Goal: Task Accomplishment & Management: Use online tool/utility

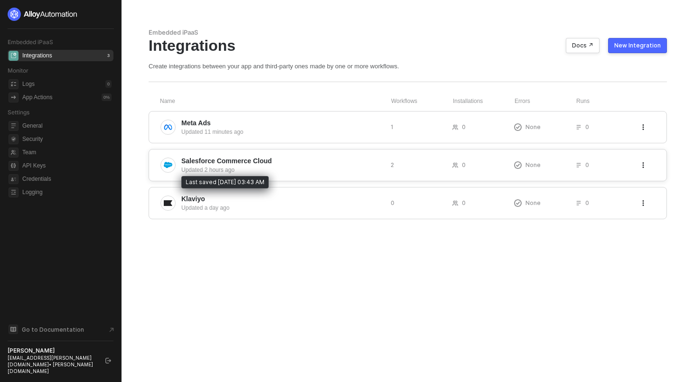
click at [236, 173] on div "Updated 2 hours ago" at bounding box center [282, 170] width 202 height 9
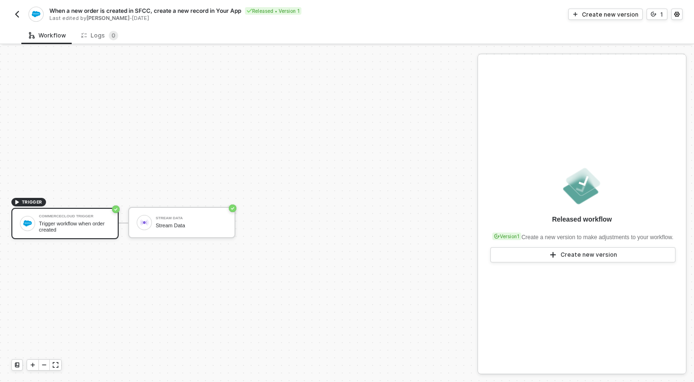
scroll to position [18, 0]
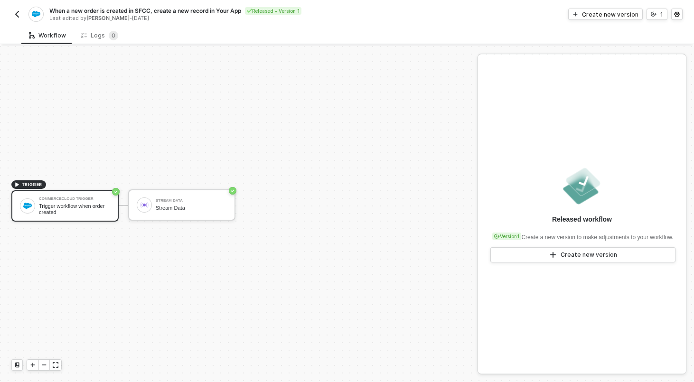
click at [18, 12] on img "button" at bounding box center [17, 14] width 8 height 8
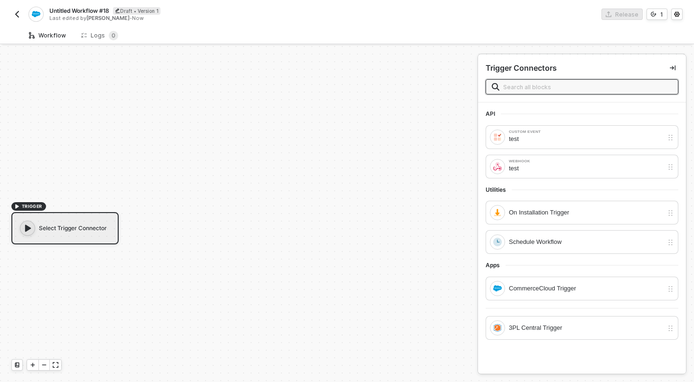
scroll to position [18, 0]
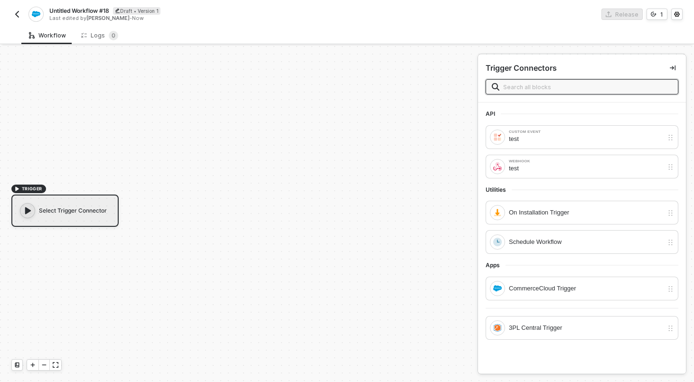
click at [70, 9] on span "Untitled Workflow #18" at bounding box center [79, 11] width 60 height 8
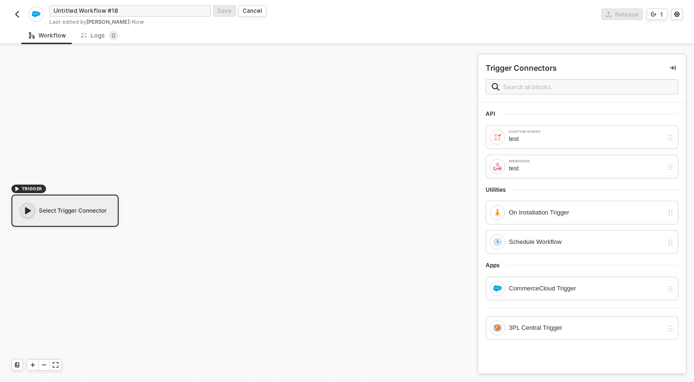
click at [70, 9] on input "Untitled Workflow #18" at bounding box center [129, 10] width 161 height 11
type input "S"
type input "Automatically Sync New Customers to Salesforce Commerce Cloud"
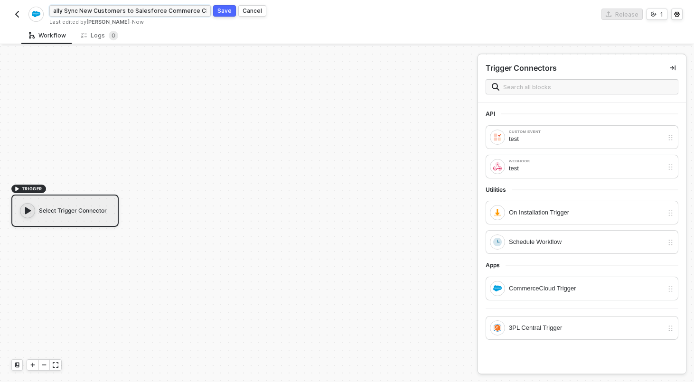
click button "Save" at bounding box center [224, 10] width 23 height 11
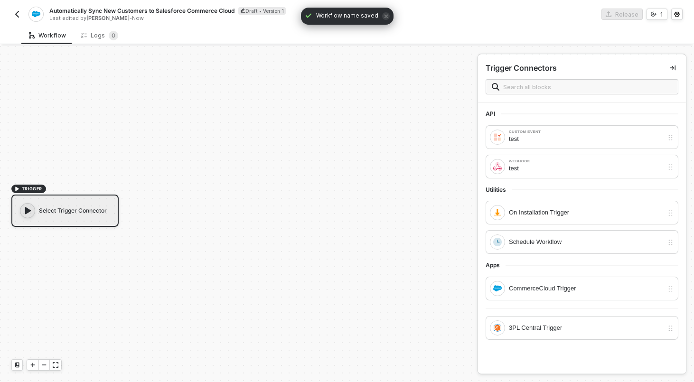
click at [58, 212] on div "Select Trigger Connector" at bounding box center [64, 211] width 107 height 32
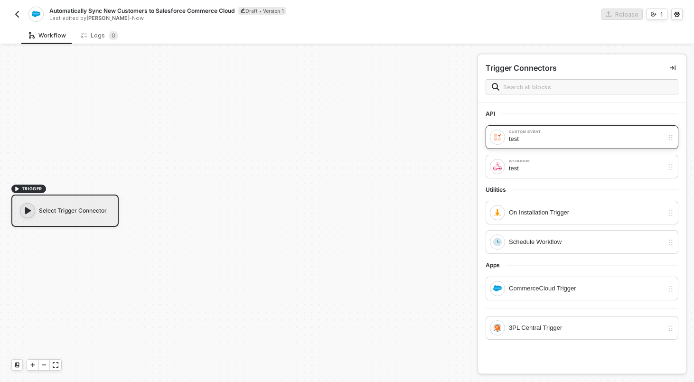
click at [538, 134] on div "test" at bounding box center [586, 139] width 154 height 10
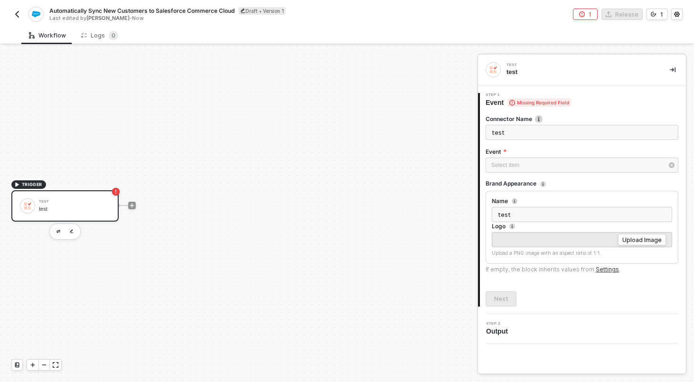
click at [538, 134] on input "test" at bounding box center [582, 132] width 193 height 15
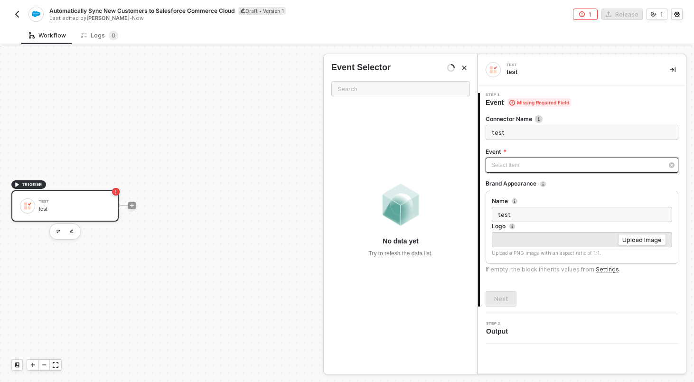
click at [507, 170] on div "Select item ﻿" at bounding box center [582, 165] width 193 height 15
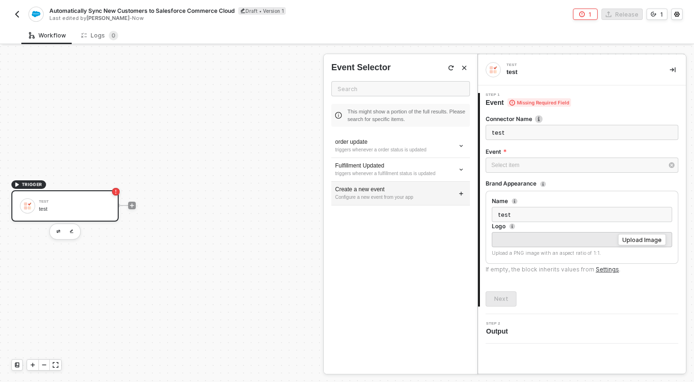
click at [453, 194] on div "Configure a new event from your app" at bounding box center [400, 198] width 131 height 8
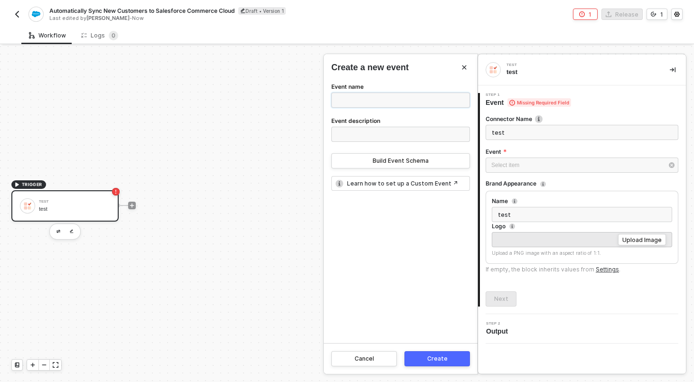
click at [367, 103] on input "Event name" at bounding box center [400, 100] width 139 height 15
type input "New Customer"
click at [371, 162] on button "Build Event Schema" at bounding box center [400, 160] width 139 height 15
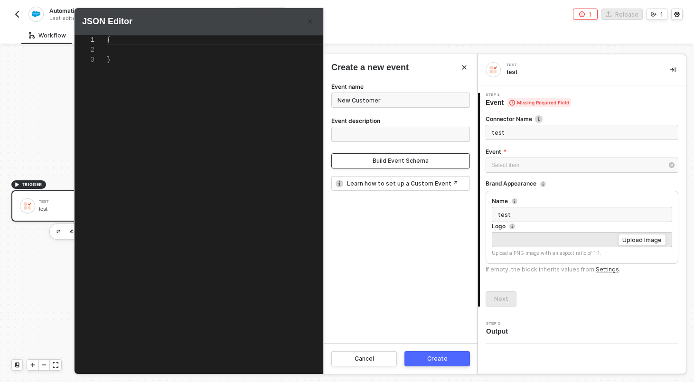
scroll to position [0, 0]
click at [167, 83] on div "{}" at bounding box center [233, 197] width 253 height 325
type textarea "{{}}"
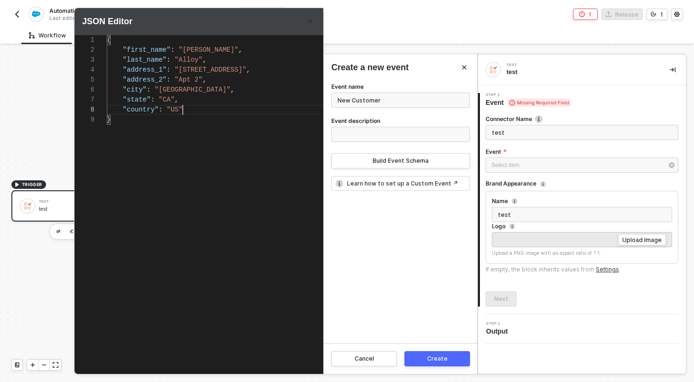
scroll to position [70, 76]
type textarea "{ "first_name": "Dan", "last_name": "Alloy", "address_1": "555 Main St", "addre…"
click at [432, 355] on button "Create" at bounding box center [438, 358] width 66 height 15
click at [370, 105] on input "New Customer" at bounding box center [400, 100] width 139 height 15
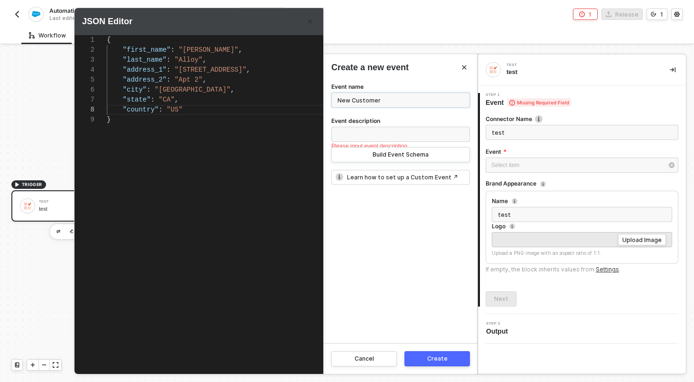
click at [370, 105] on input "New Customer" at bounding box center [400, 100] width 139 height 15
click at [368, 129] on input "Event description" at bounding box center [400, 134] width 139 height 15
paste input "New Customer"
type input "New Customer"
click at [429, 359] on div "Create" at bounding box center [437, 359] width 20 height 8
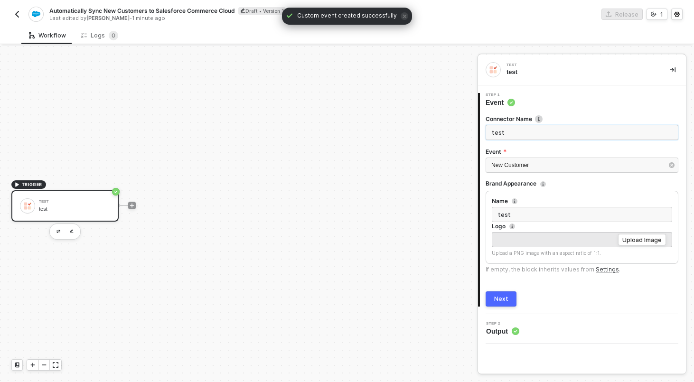
click at [512, 127] on input "test" at bounding box center [582, 132] width 193 height 15
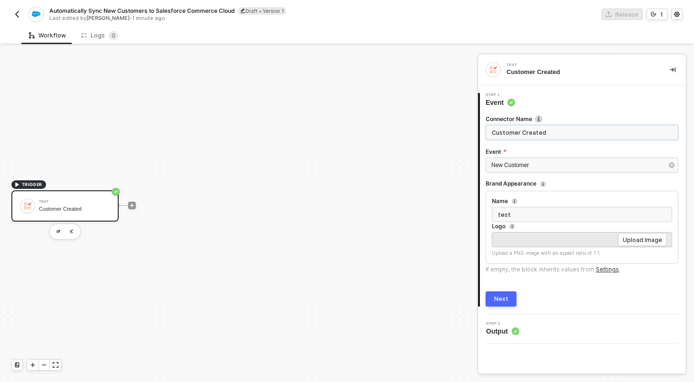
type input "Customer Created"
click at [658, 237] on div "Upload Image" at bounding box center [642, 240] width 39 height 8
click at [642, 239] on div "Upload Image" at bounding box center [642, 240] width 39 height 8
click at [533, 215] on input "test" at bounding box center [582, 214] width 180 height 15
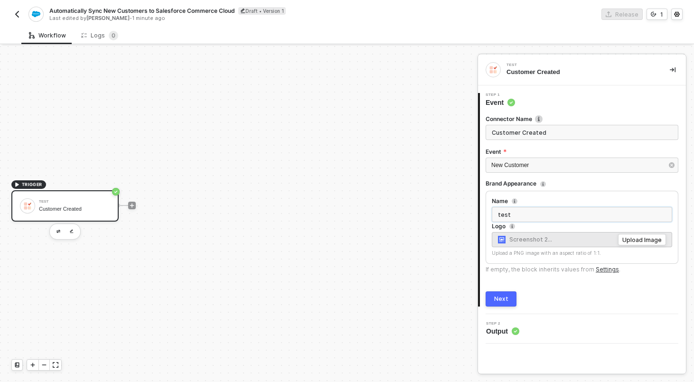
click at [533, 215] on input "test" at bounding box center [582, 214] width 180 height 15
type input "Brij"
click at [503, 294] on button "Next" at bounding box center [501, 299] width 31 height 15
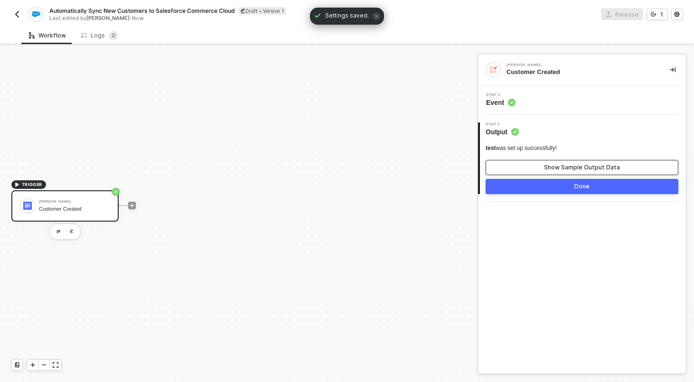
click at [534, 167] on button "Show Sample Output Data" at bounding box center [582, 167] width 193 height 15
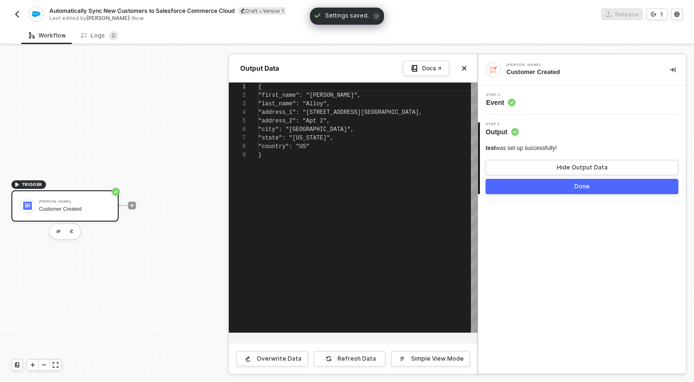
scroll to position [68, 0]
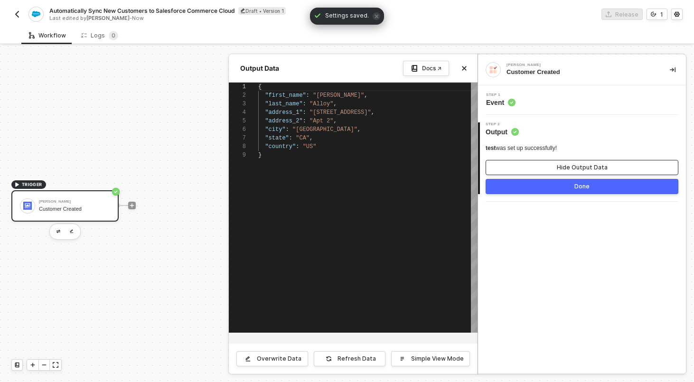
click at [534, 167] on button "Hide Output Data" at bounding box center [582, 167] width 193 height 15
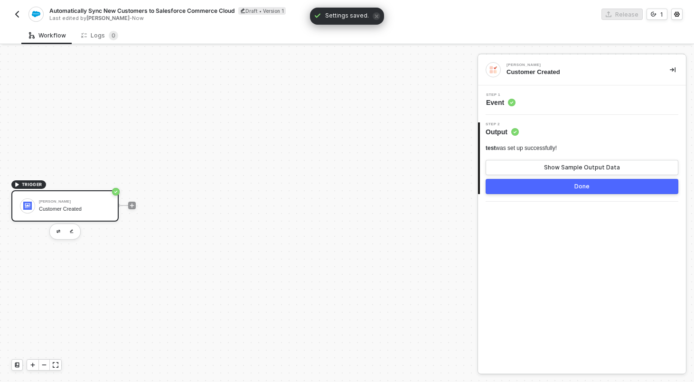
click at [534, 181] on button "Done" at bounding box center [582, 186] width 193 height 15
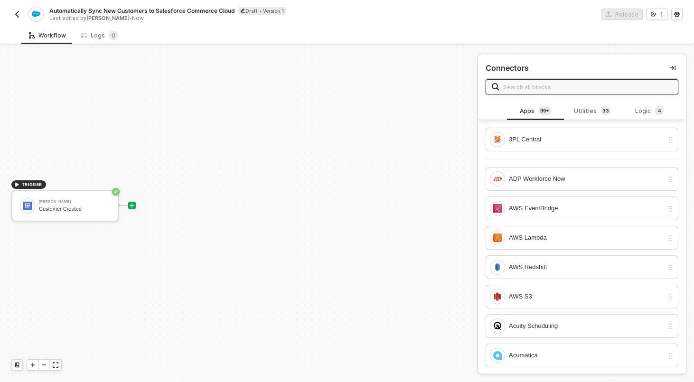
click at [588, 85] on input "text" at bounding box center [587, 87] width 169 height 10
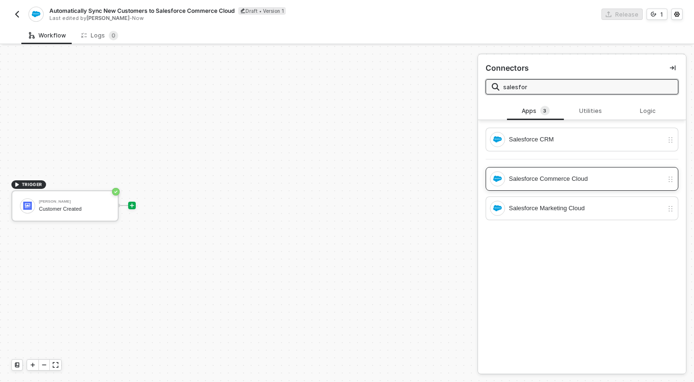
type input "salesfor"
click at [562, 180] on div "Salesforce Commerce Cloud" at bounding box center [586, 179] width 154 height 10
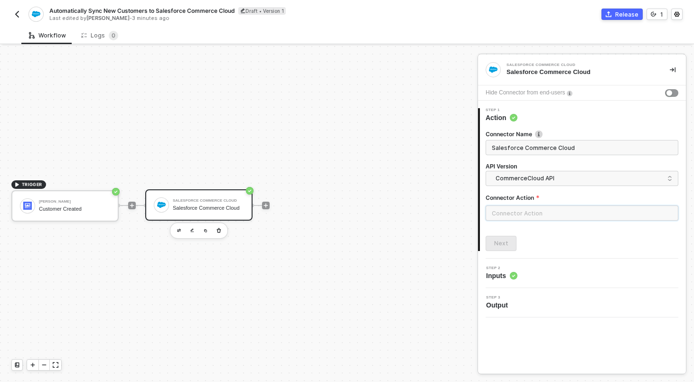
click at [529, 216] on input "text" at bounding box center [582, 213] width 193 height 15
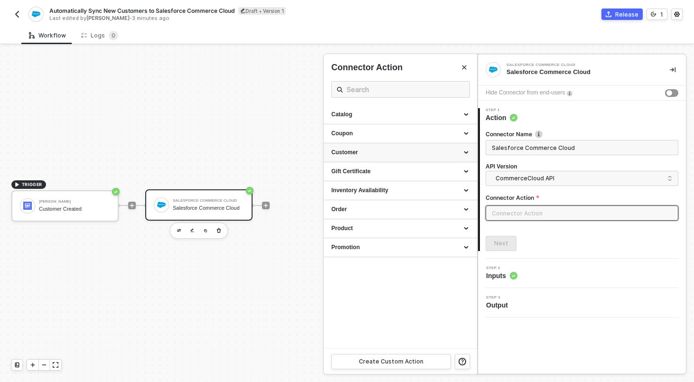
click at [463, 153] on div "Customer" at bounding box center [400, 153] width 138 height 8
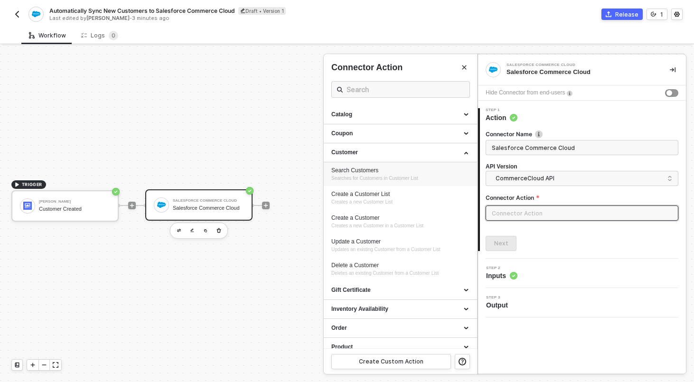
click at [396, 169] on div "Search Customers" at bounding box center [400, 171] width 138 height 8
type input "Searches for Customers in Customer List"
type input "Customer - Search Customers"
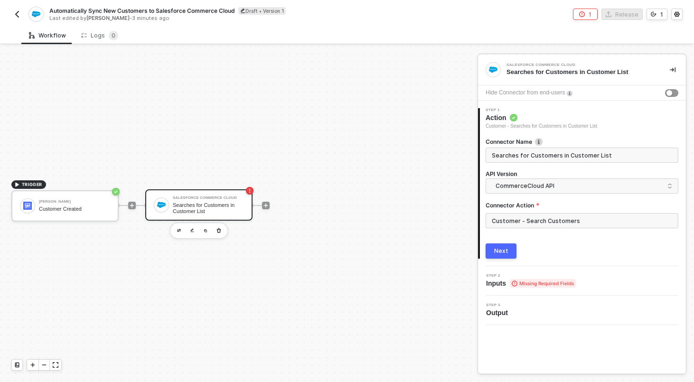
click at [492, 248] on button "Next" at bounding box center [501, 251] width 31 height 15
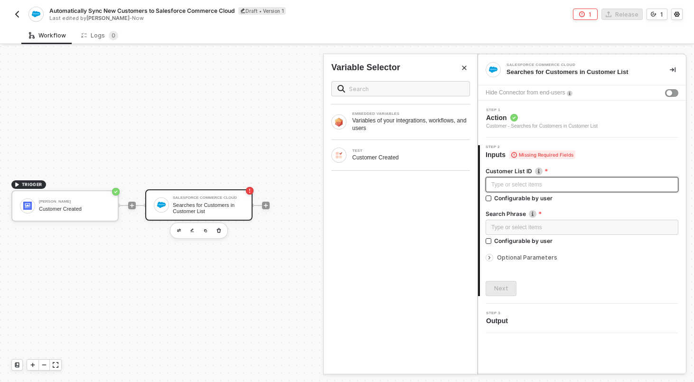
click at [530, 186] on div "Type or select items ﻿" at bounding box center [581, 184] width 181 height 9
click at [526, 217] on label "Search Phrase" at bounding box center [582, 214] width 193 height 8
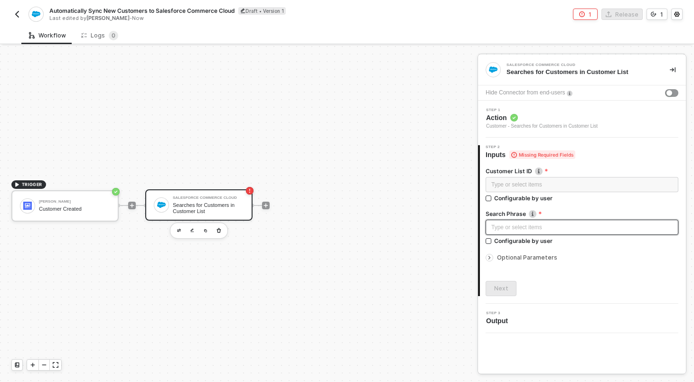
click at [527, 228] on div "Type or select items ﻿" at bounding box center [581, 227] width 181 height 9
click at [527, 108] on span "Step 1" at bounding box center [542, 110] width 112 height 4
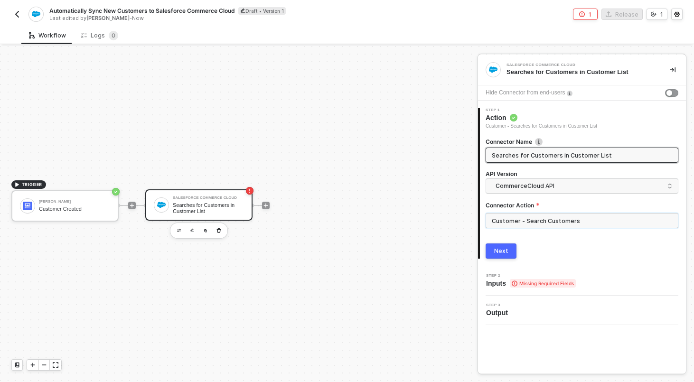
click at [518, 220] on input "Customer - Search Customers" at bounding box center [582, 220] width 193 height 15
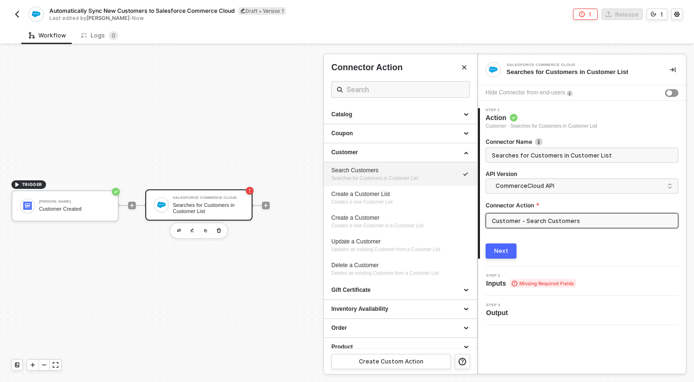
click at [229, 104] on div at bounding box center [347, 214] width 694 height 336
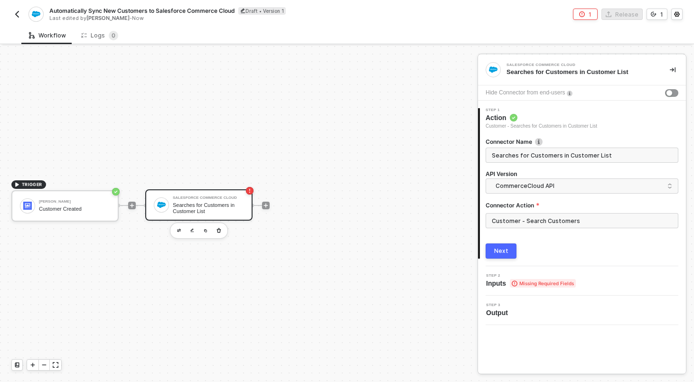
click at [511, 282] on span "Missing Required Fields" at bounding box center [543, 283] width 66 height 9
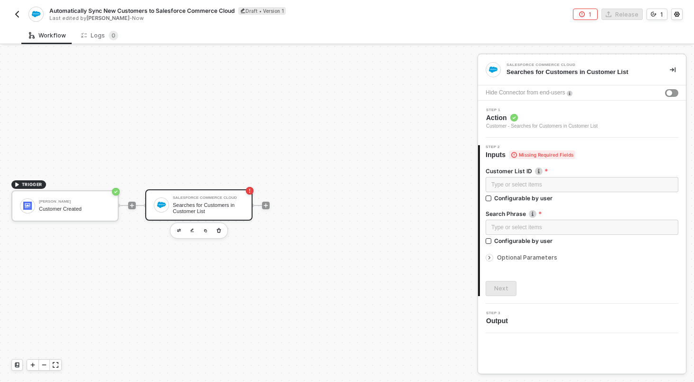
click at [529, 259] on span "Optional Parameters" at bounding box center [527, 257] width 60 height 7
click at [540, 120] on span "Action" at bounding box center [542, 117] width 112 height 9
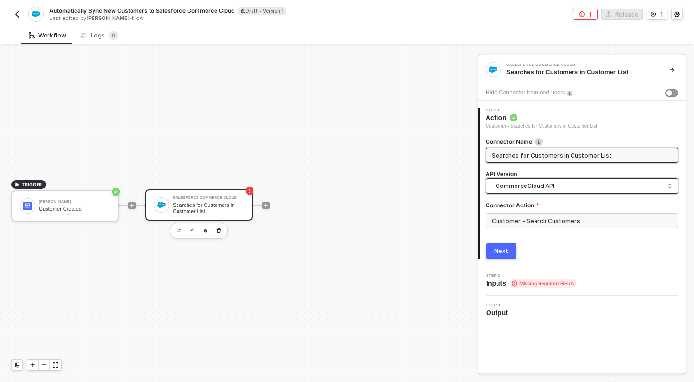
click at [557, 190] on span "CommerceCloud API" at bounding box center [584, 186] width 177 height 10
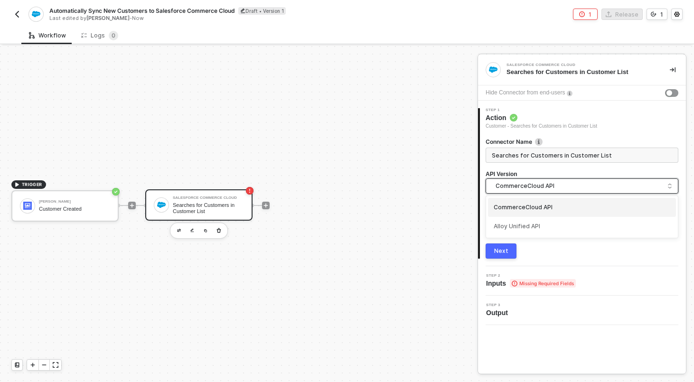
click at [557, 187] on span "CommerceCloud API" at bounding box center [584, 186] width 177 height 10
click at [528, 214] on input "Customer - Search Customers" at bounding box center [582, 220] width 193 height 15
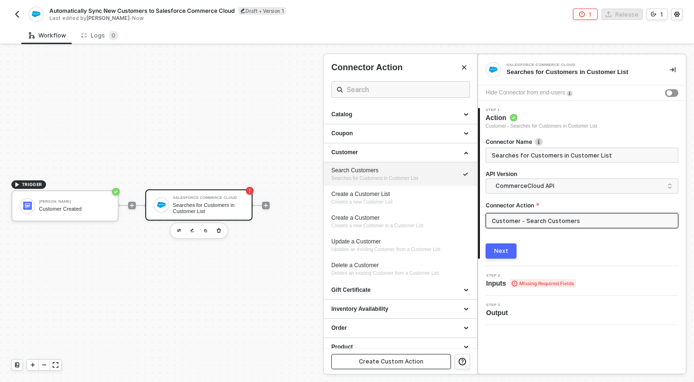
click at [404, 368] on button "Create Custom Action" at bounding box center [391, 361] width 120 height 15
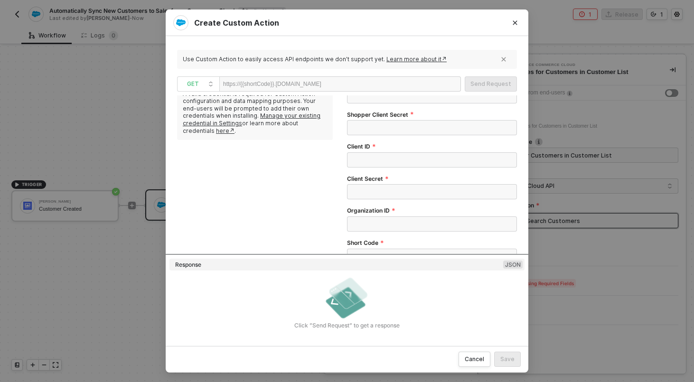
scroll to position [0, 0]
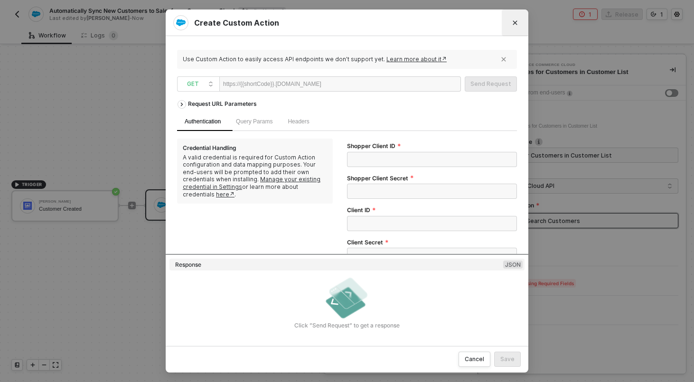
click at [518, 22] on icon "Close" at bounding box center [515, 23] width 6 height 6
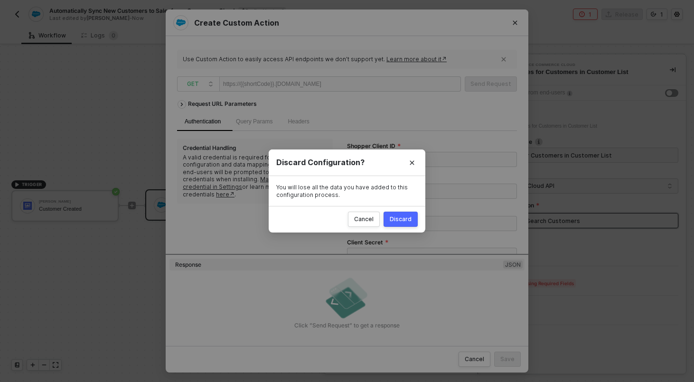
click at [403, 216] on div "Discard" at bounding box center [401, 220] width 22 height 8
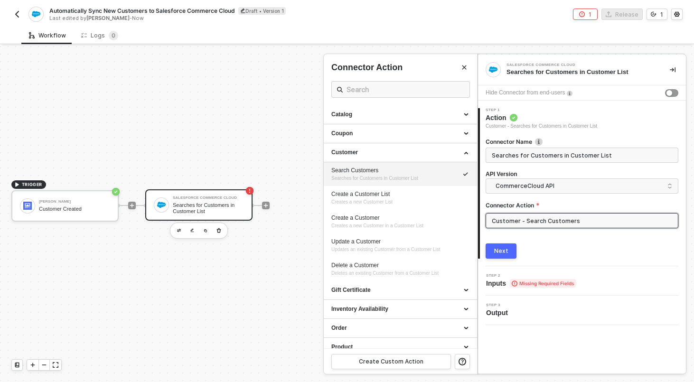
click at [531, 278] on div "Step 2 Inputs Missing Required Fields" at bounding box center [531, 281] width 90 height 14
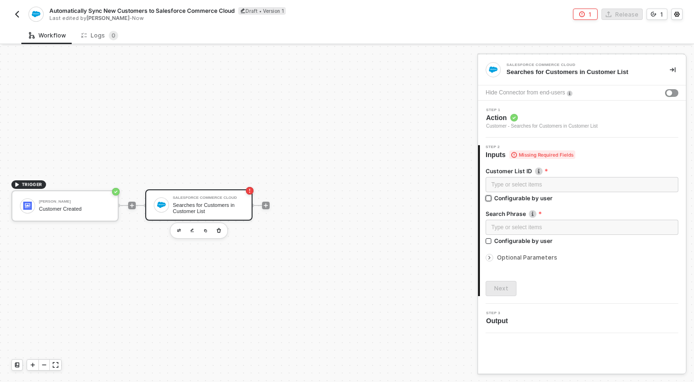
click at [519, 197] on div "Configurable by user" at bounding box center [523, 198] width 58 height 8
click at [492, 197] on input "Configurable by user" at bounding box center [489, 199] width 7 height 7
checkbox input "true"
click at [513, 248] on div "Type or select items ﻿ Configurable by user" at bounding box center [582, 235] width 193 height 29
click at [513, 244] on div "Configurable by user" at bounding box center [523, 242] width 58 height 8
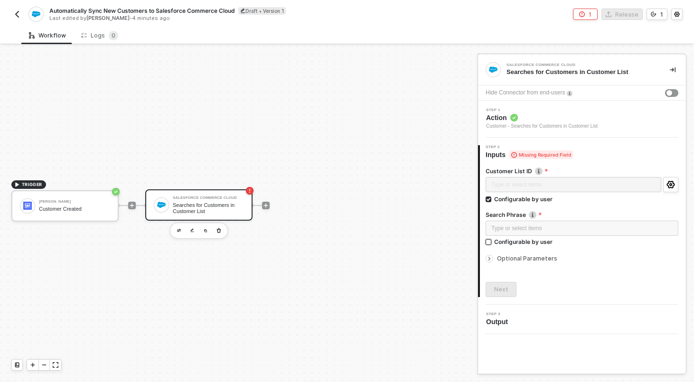
click at [492, 244] on input "Configurable by user" at bounding box center [489, 242] width 7 height 7
checkbox input "true"
click at [506, 282] on div "Customer List ID Type or select items ﻿ Configurable by user Search Phrase Type…" at bounding box center [582, 229] width 193 height 139
click at [506, 285] on button "Next" at bounding box center [501, 290] width 31 height 15
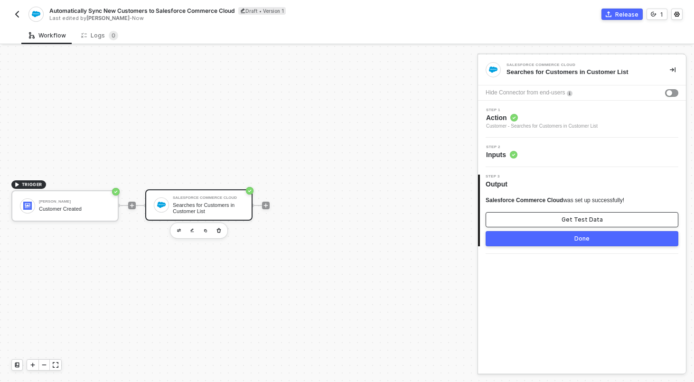
click at [551, 219] on button "Get Test Data" at bounding box center [582, 219] width 193 height 15
click at [551, 219] on div "Show Sample Output Data" at bounding box center [582, 220] width 76 height 8
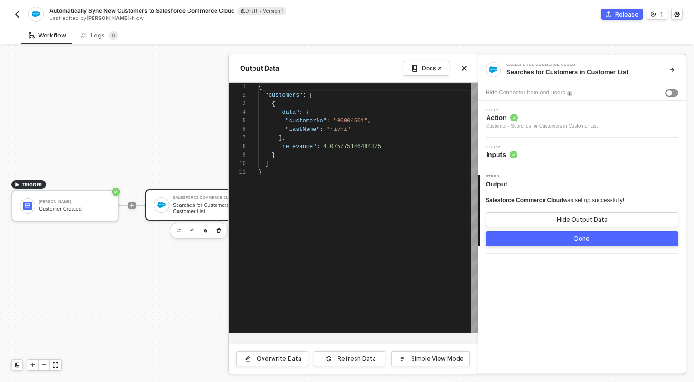
scroll to position [85, 0]
click at [558, 246] on div "3 Step 3 Output Salesforce Commerce Cloud was set up successfully! Hide Output …" at bounding box center [582, 210] width 208 height 87
click at [557, 242] on button "Done" at bounding box center [582, 238] width 193 height 15
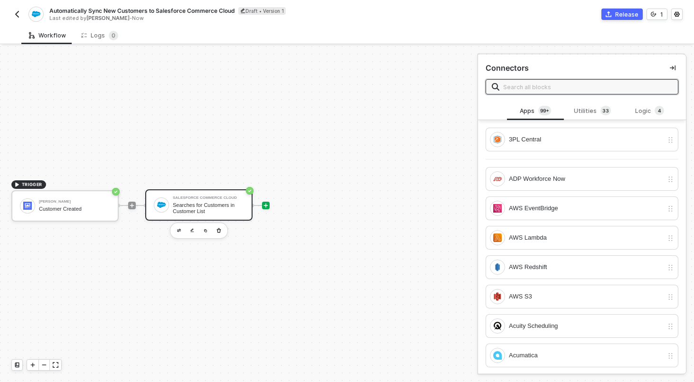
click at [196, 198] on div "Salesforce Commerce Cloud" at bounding box center [208, 198] width 71 height 4
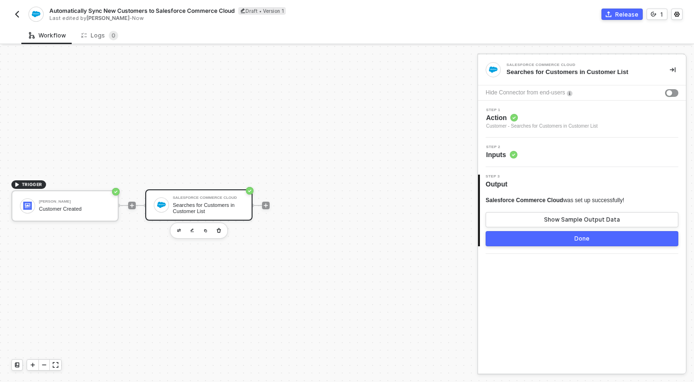
click at [530, 153] on div "Step 2 Inputs" at bounding box center [583, 152] width 206 height 14
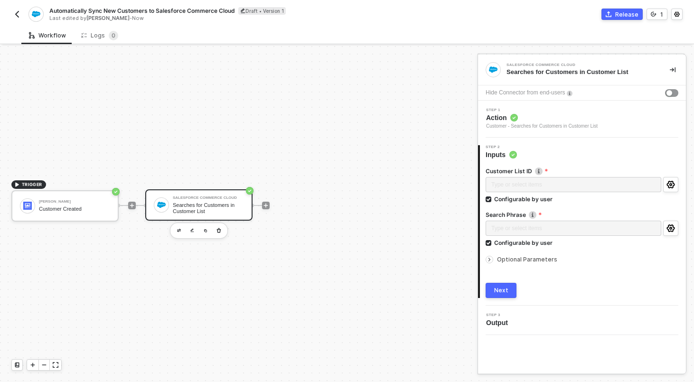
click at [518, 203] on div "Type or select items ﻿ Configurable by user" at bounding box center [582, 192] width 193 height 30
click at [518, 198] on div "Configurable by user" at bounding box center [523, 199] width 58 height 8
click at [492, 198] on input "Configurable by user" at bounding box center [489, 200] width 7 height 7
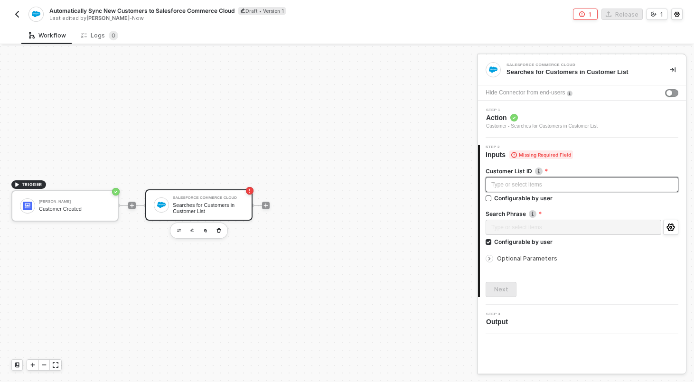
click at [519, 183] on div "Type or select items ﻿" at bounding box center [581, 184] width 181 height 9
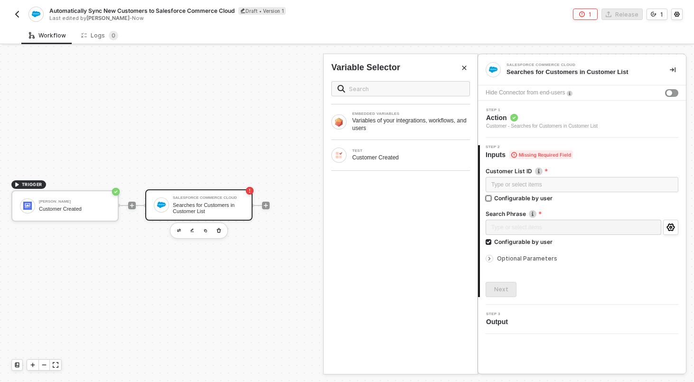
click at [504, 199] on div "Configurable by user" at bounding box center [523, 198] width 58 height 8
click at [492, 199] on input "Configurable by user" at bounding box center [489, 199] width 7 height 7
checkbox input "true"
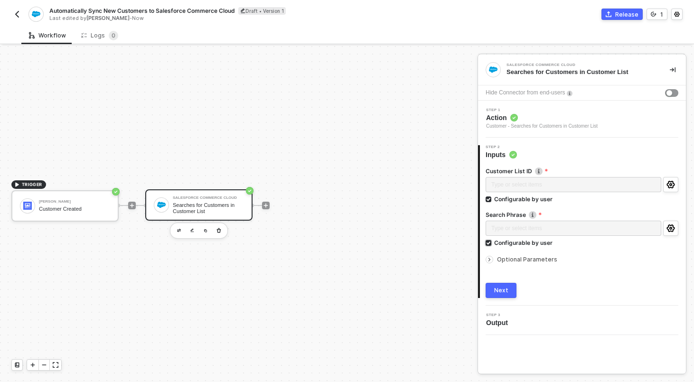
click at [511, 239] on div "Configurable by user" at bounding box center [523, 243] width 58 height 8
click at [492, 240] on input "Configurable by user" at bounding box center [489, 243] width 7 height 7
checkbox input "false"
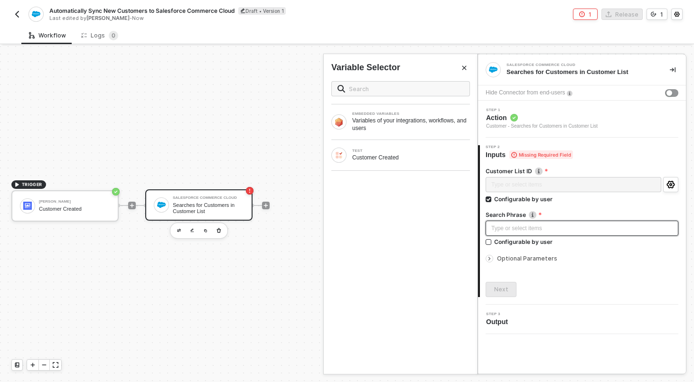
click at [514, 231] on div "Type or select items ﻿" at bounding box center [581, 228] width 181 height 9
click at [539, 226] on div "Type or select items ﻿" at bounding box center [581, 228] width 181 height 9
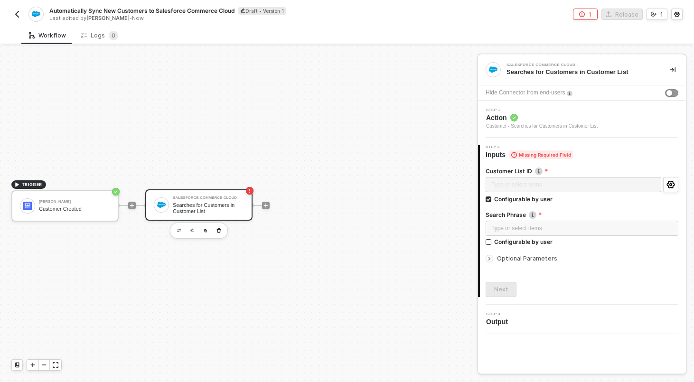
click at [543, 114] on span "Action" at bounding box center [542, 117] width 112 height 9
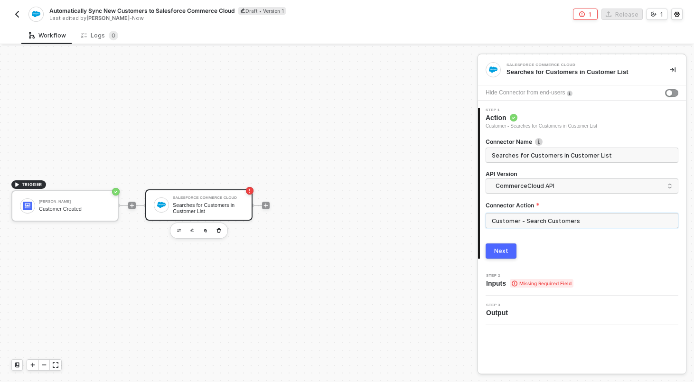
click at [517, 215] on input "Customer - Search Customers" at bounding box center [582, 220] width 193 height 15
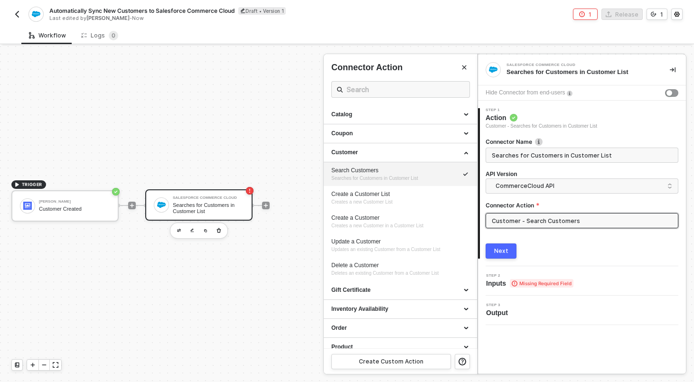
click at [509, 254] on button "Next" at bounding box center [501, 251] width 31 height 15
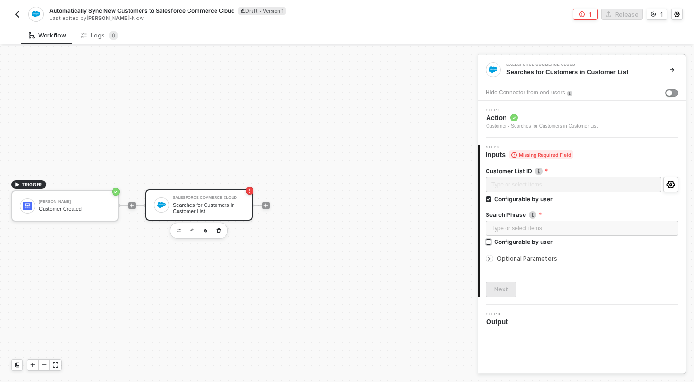
click at [507, 241] on div "Configurable by user" at bounding box center [523, 242] width 58 height 8
click at [492, 241] on input "Configurable by user" at bounding box center [489, 242] width 7 height 7
checkbox input "true"
click at [506, 295] on button "Next" at bounding box center [501, 290] width 31 height 15
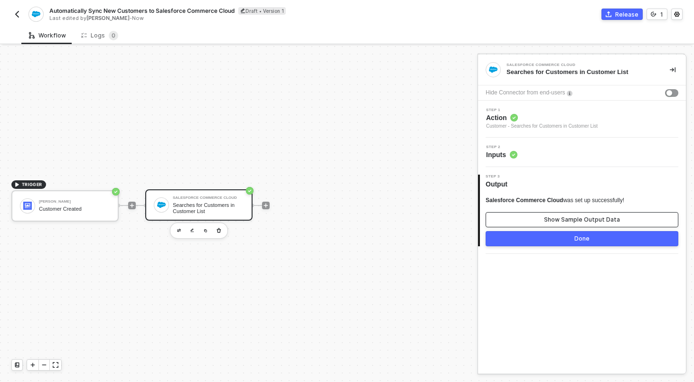
click at [555, 220] on div "Show Sample Output Data" at bounding box center [582, 220] width 76 height 8
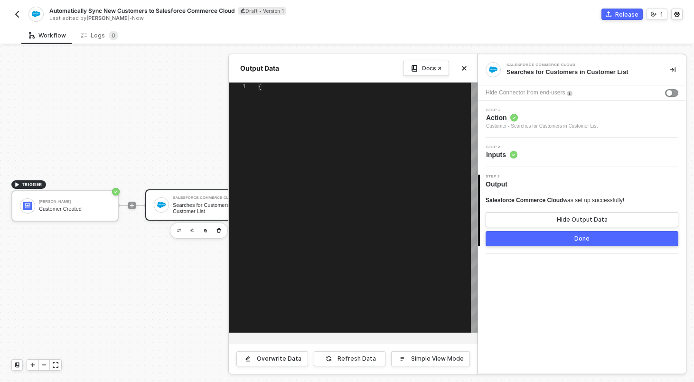
type textarea "{ "customers": [ { "data": { "customerNo": "00004501", "lastName": "richi" }, "…"
click at [569, 110] on span "Step 1" at bounding box center [542, 110] width 112 height 4
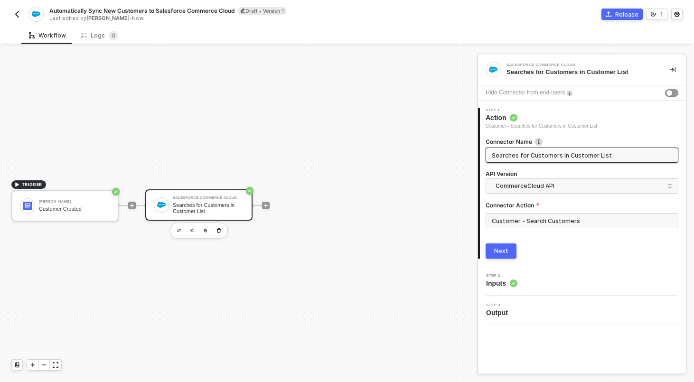
click at [544, 151] on input "Searches for Customers in Customer List" at bounding box center [581, 155] width 179 height 10
click at [545, 156] on input "READ Customers in Customer List" at bounding box center [581, 155] width 179 height 10
type input "READ Customers by Query"
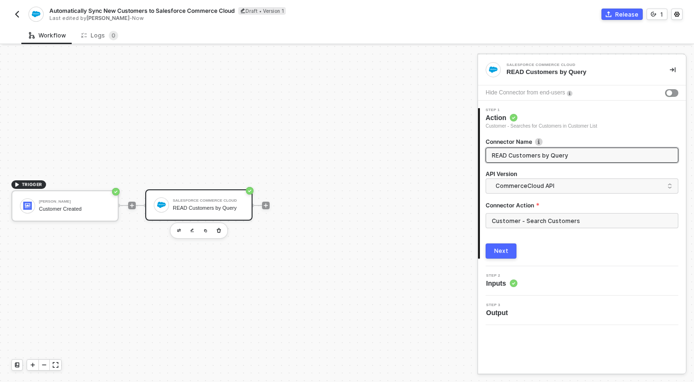
click at [500, 255] on button "Next" at bounding box center [501, 251] width 31 height 15
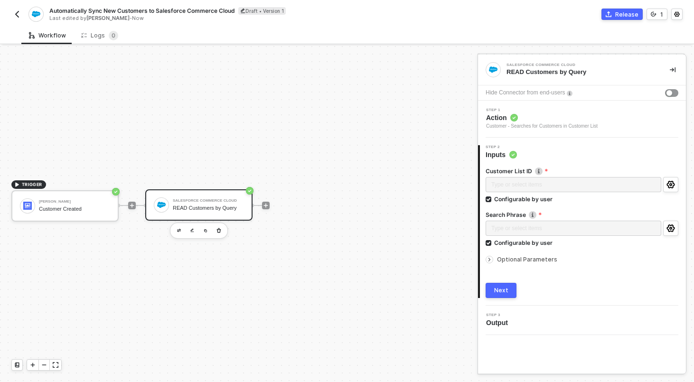
click at [499, 294] on div "Next" at bounding box center [501, 291] width 14 height 8
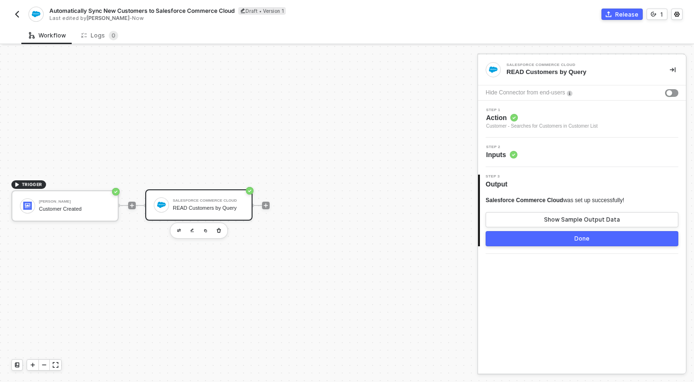
click at [522, 237] on button "Done" at bounding box center [582, 238] width 193 height 15
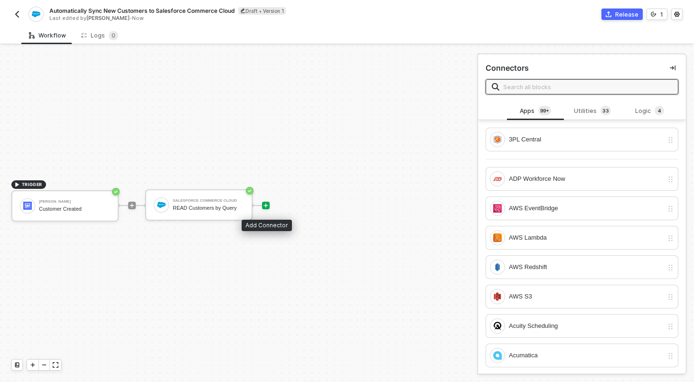
click at [264, 203] on icon "icon-play" at bounding box center [266, 206] width 6 height 6
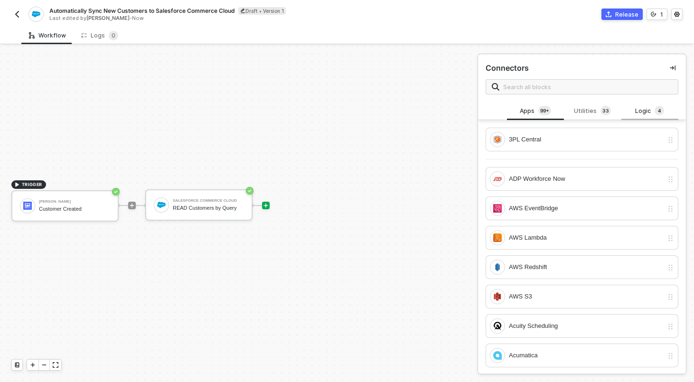
click at [644, 110] on div "Logic 4" at bounding box center [650, 111] width 42 height 10
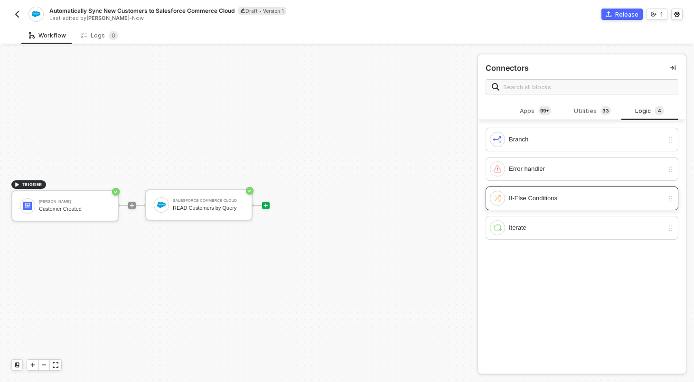
click at [546, 193] on div "If-Else Conditions" at bounding box center [586, 198] width 154 height 10
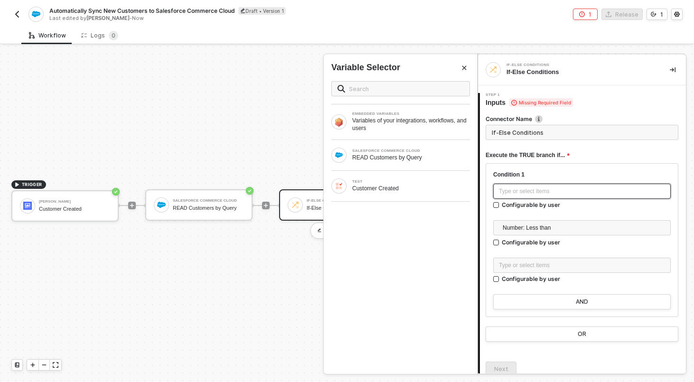
click at [536, 184] on div "Type or select items ﻿" at bounding box center [582, 191] width 178 height 15
click at [395, 142] on div "SALESFORCE COMMERCE CLOUD READ Customers by Query" at bounding box center [401, 155] width 154 height 30
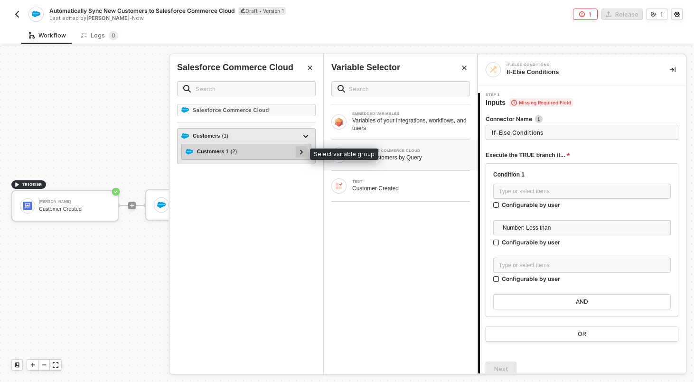
click at [301, 152] on icon at bounding box center [301, 152] width 3 height 5
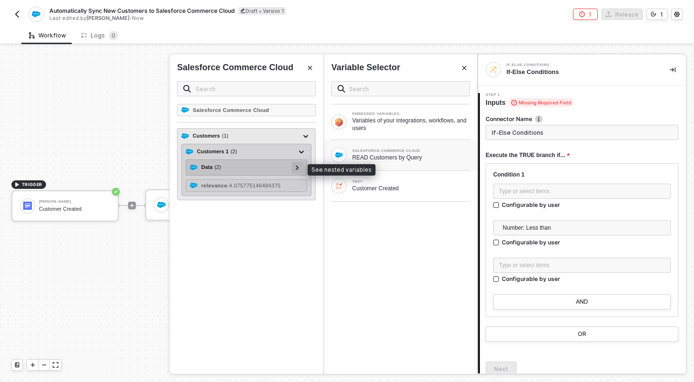
click at [298, 167] on icon at bounding box center [297, 167] width 3 height 5
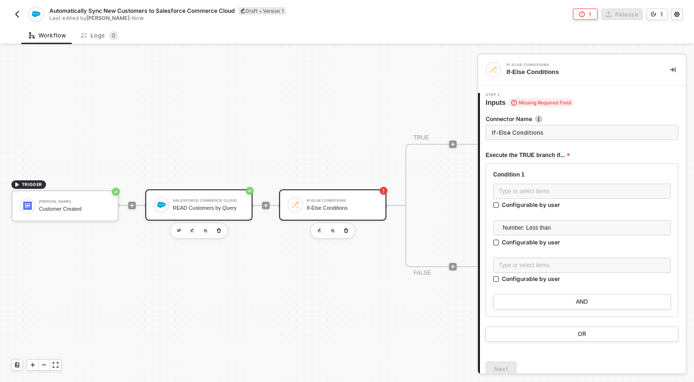
click at [207, 210] on div "READ Customers by Query" at bounding box center [208, 208] width 71 height 6
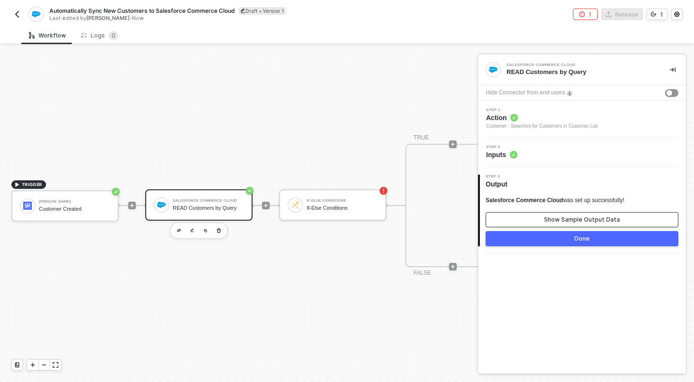
click at [551, 217] on div "Show Sample Output Data" at bounding box center [582, 220] width 76 height 8
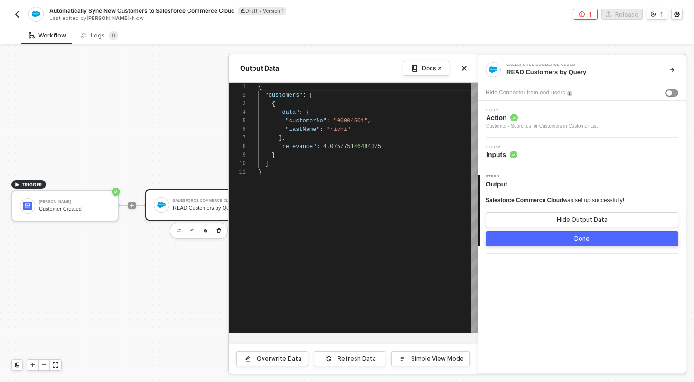
click at [547, 235] on button "Done" at bounding box center [582, 238] width 193 height 15
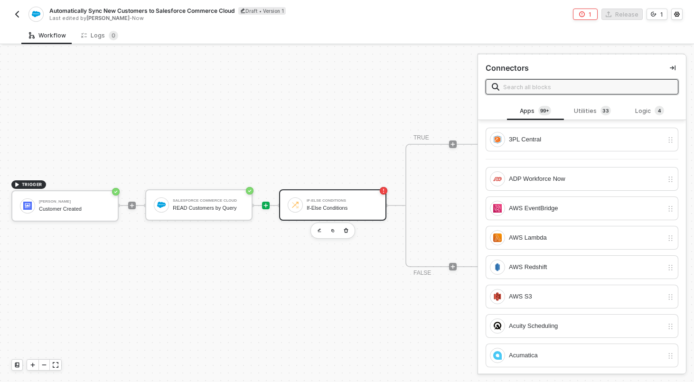
click at [358, 207] on div "If-Else Conditions" at bounding box center [342, 208] width 71 height 6
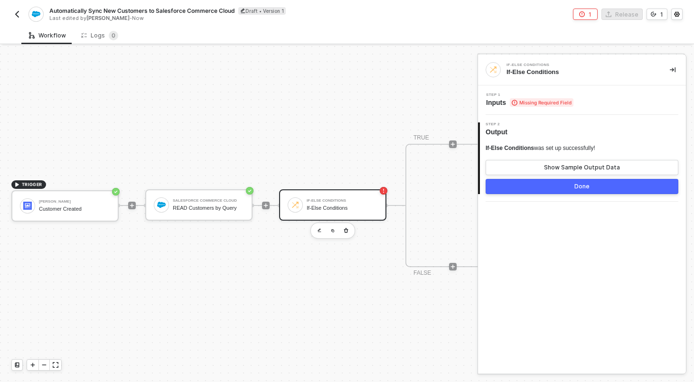
click at [571, 102] on span "Missing Required Field" at bounding box center [542, 102] width 64 height 9
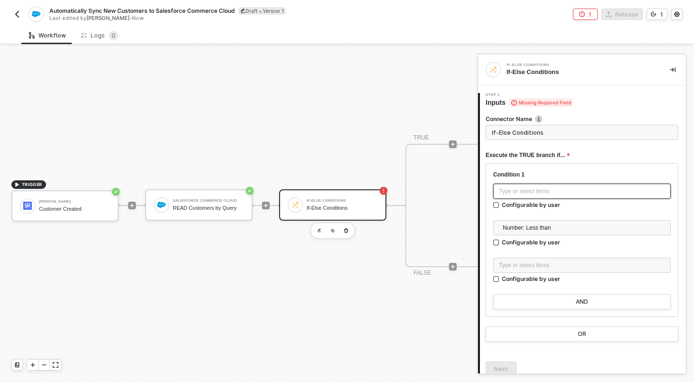
click at [518, 196] on div "Type or select items ﻿" at bounding box center [582, 191] width 178 height 15
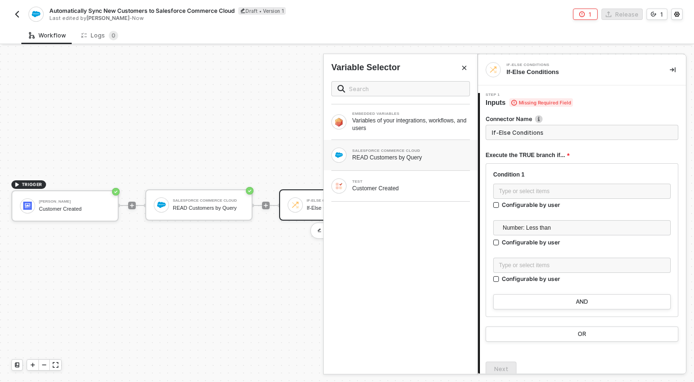
click at [404, 154] on div "READ Customers by Query" at bounding box center [411, 158] width 118 height 8
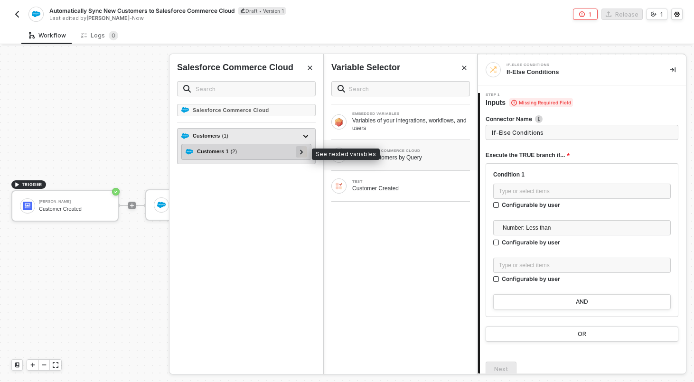
click at [303, 155] on div at bounding box center [301, 151] width 5 height 10
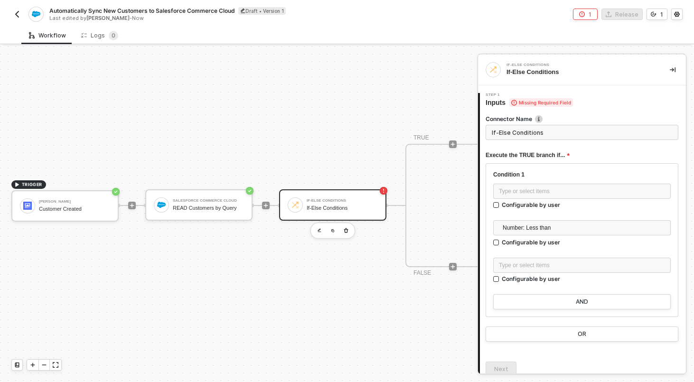
click at [217, 188] on div at bounding box center [266, 206] width 126 height 74
click at [232, 196] on div "Salesforce Commerce Cloud READ Customers by Query" at bounding box center [208, 205] width 71 height 18
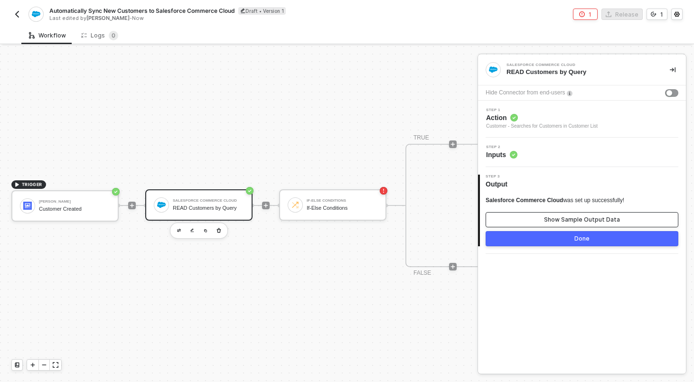
click at [570, 219] on div "Show Sample Output Data" at bounding box center [582, 220] width 76 height 8
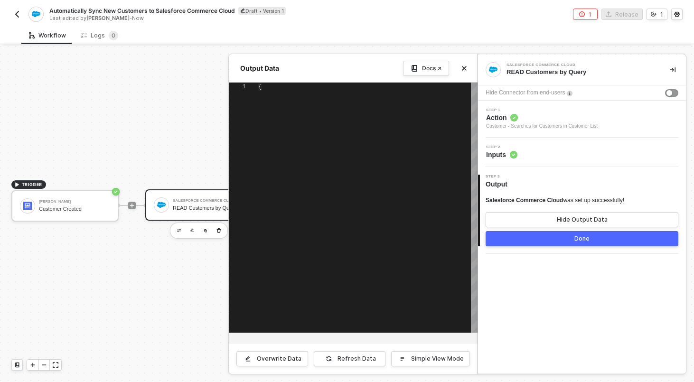
type textarea "{ "customers": [ { "data": { "customerNo": "00004501", "lastName": "richi" }, "…"
click at [570, 241] on button "Done" at bounding box center [582, 238] width 193 height 15
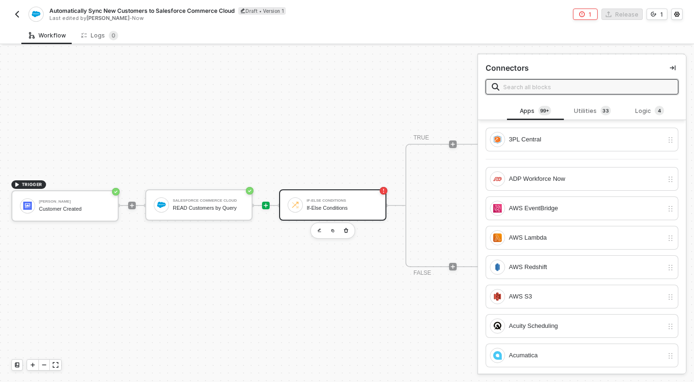
click at [358, 214] on div "If-Else Conditions If-Else Conditions" at bounding box center [332, 204] width 107 height 31
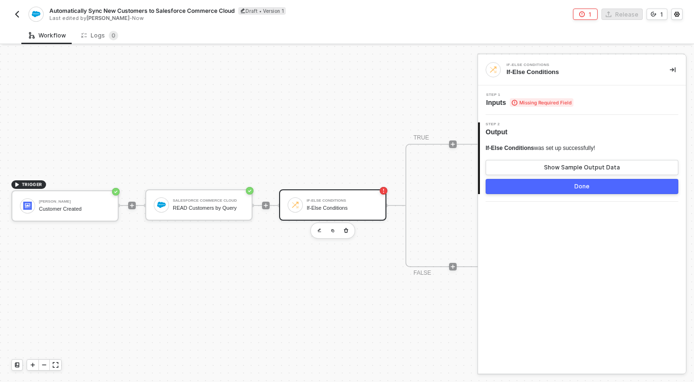
click at [565, 108] on div "Step 1 Inputs Missing Required Field" at bounding box center [582, 99] width 208 height 29
click at [582, 97] on div "Step 1 Inputs Missing Required Field" at bounding box center [583, 100] width 206 height 14
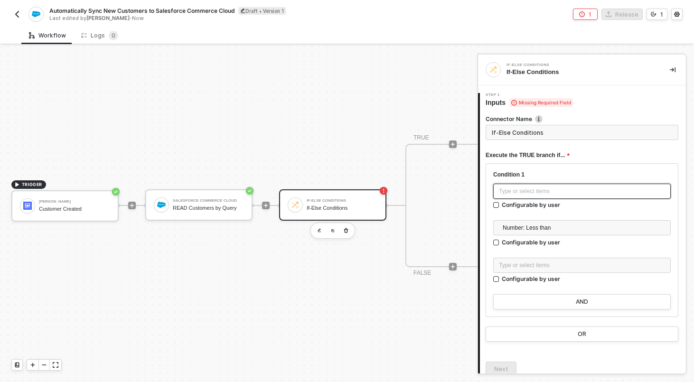
click at [521, 188] on div "Type or select items ﻿" at bounding box center [582, 191] width 166 height 9
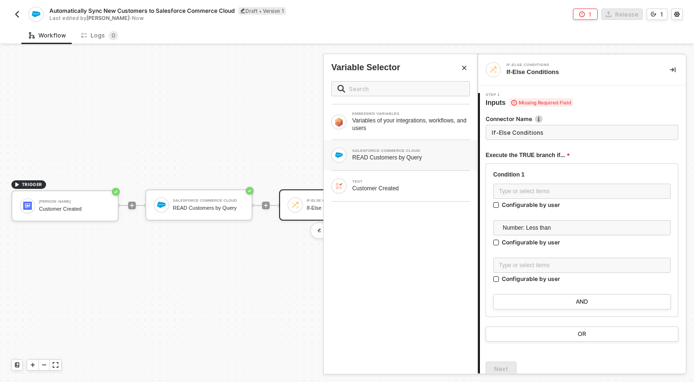
click at [397, 151] on div "SALESFORCE COMMERCE CLOUD" at bounding box center [411, 151] width 118 height 4
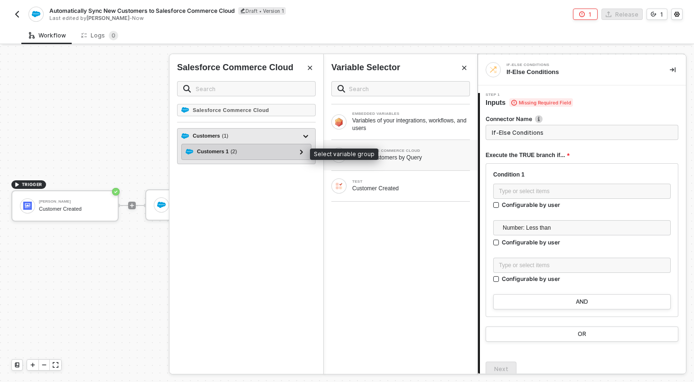
click at [286, 150] on div "Customers 1 ( 2 )" at bounding box center [241, 151] width 110 height 11
click at [303, 151] on div at bounding box center [301, 151] width 5 height 10
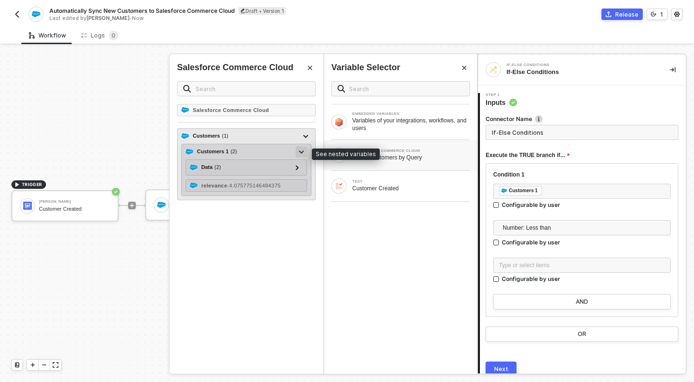
click at [303, 151] on icon at bounding box center [301, 152] width 5 height 3
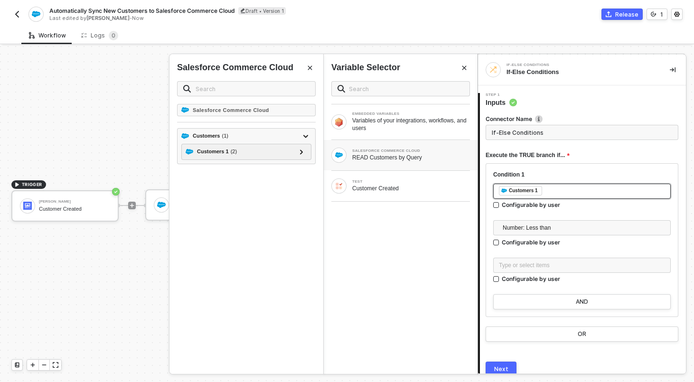
click at [583, 195] on div "﻿ ﻿ Customers 1 ﻿" at bounding box center [582, 191] width 166 height 10
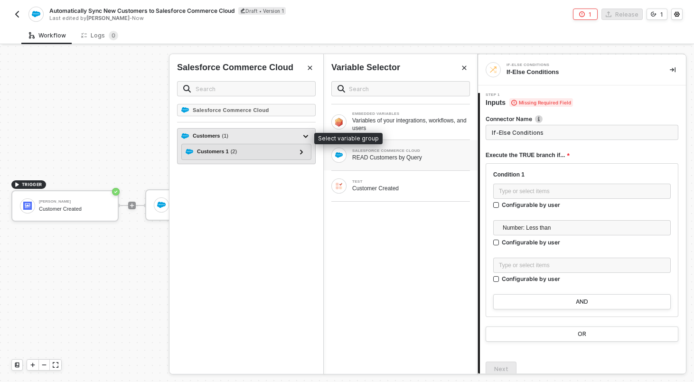
click at [248, 136] on div "Customers ( 1 )" at bounding box center [240, 136] width 119 height 11
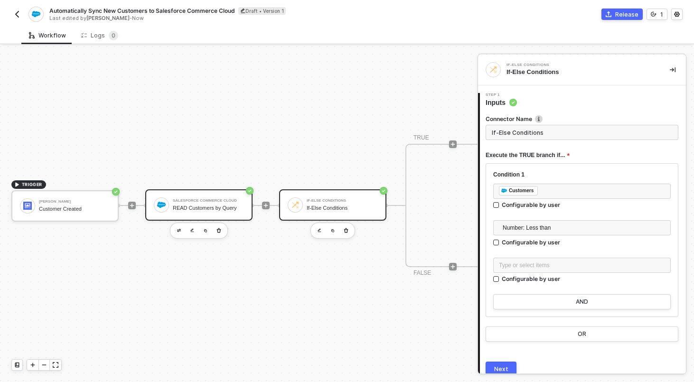
click at [208, 214] on div "Salesforce Commerce Cloud READ Customers by Query" at bounding box center [198, 204] width 107 height 31
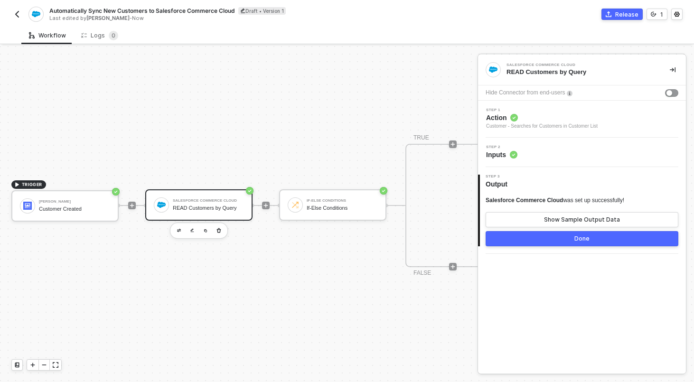
click at [577, 232] on button "Done" at bounding box center [582, 238] width 193 height 15
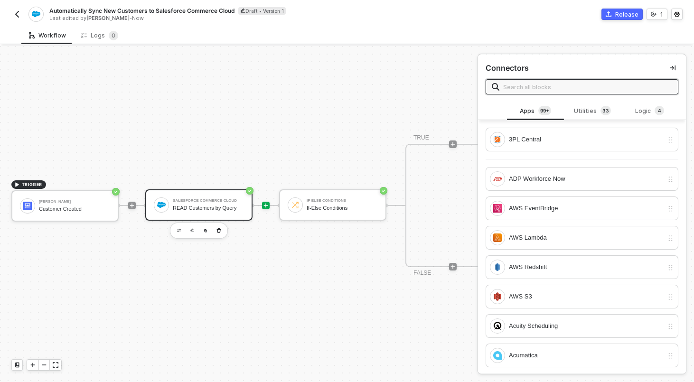
click at [238, 200] on div "Salesforce Commerce Cloud" at bounding box center [208, 201] width 71 height 4
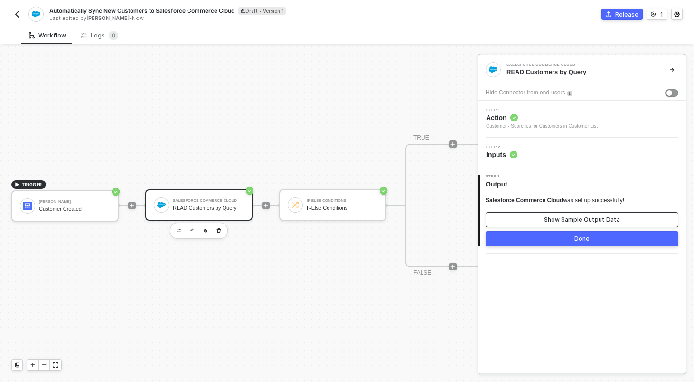
click at [589, 216] on div "Show Sample Output Data" at bounding box center [582, 220] width 76 height 8
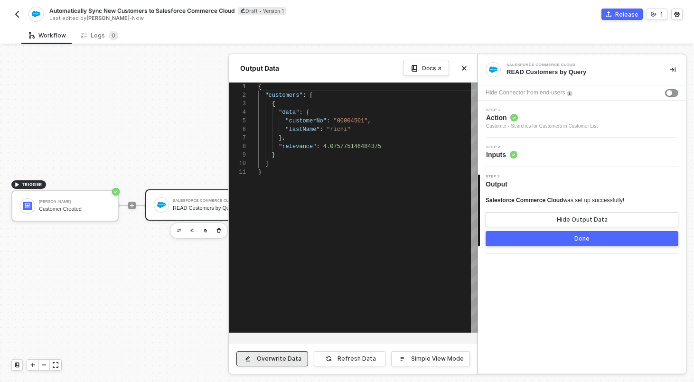
click at [274, 354] on button "Overwrite Data" at bounding box center [272, 358] width 72 height 15
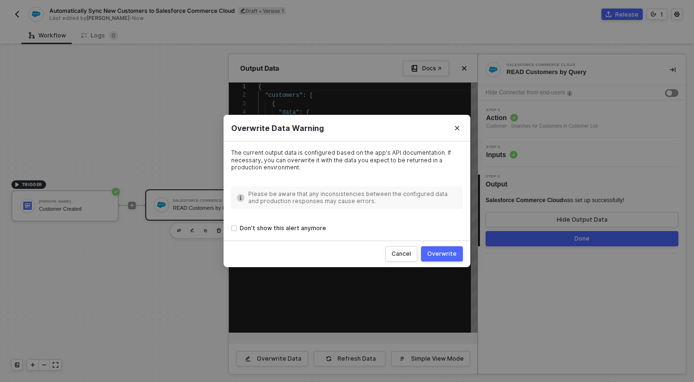
click at [452, 261] on button "Overwrite" at bounding box center [442, 253] width 42 height 15
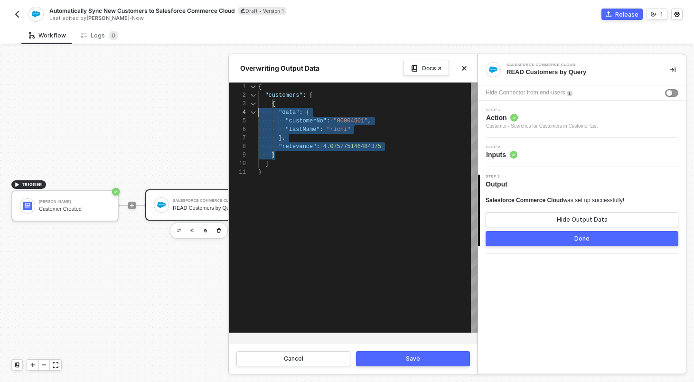
scroll to position [17, 0]
drag, startPoint x: 287, startPoint y: 151, endPoint x: 245, endPoint y: 107, distance: 61.4
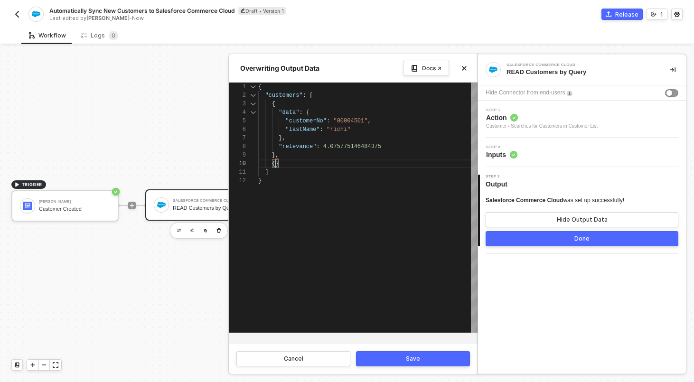
scroll to position [0, 20]
paste textarea "{ "data": { "customerNo": "00004501", "lastName": "richi" }, "relevance": 4.075…"
paste textarea ""data": { "customerNo": "00004501", "lastName": "richi" }, "relevance": 4.07577…"
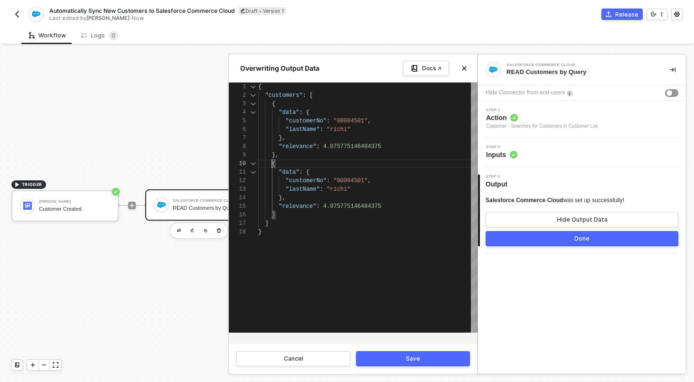
scroll to position [77, 14]
type textarea "{ "customers": [ { "data": { "customerNo": "00004501", "lastName": "richi" }, "…"
click at [378, 354] on button "Save" at bounding box center [413, 358] width 114 height 15
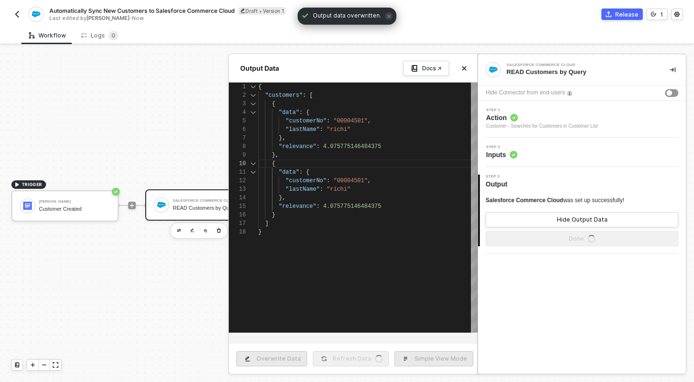
scroll to position [77, 0]
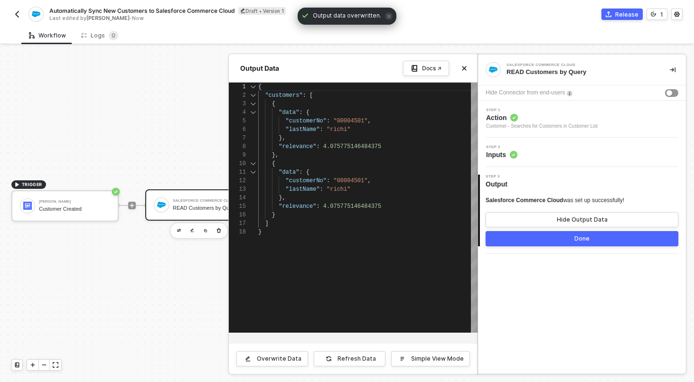
click at [526, 241] on button "Done" at bounding box center [582, 238] width 193 height 15
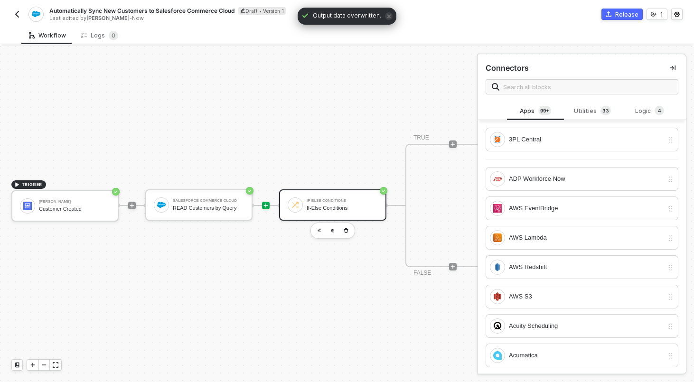
click at [329, 204] on div "If-Else Conditions If-Else Conditions" at bounding box center [342, 205] width 71 height 18
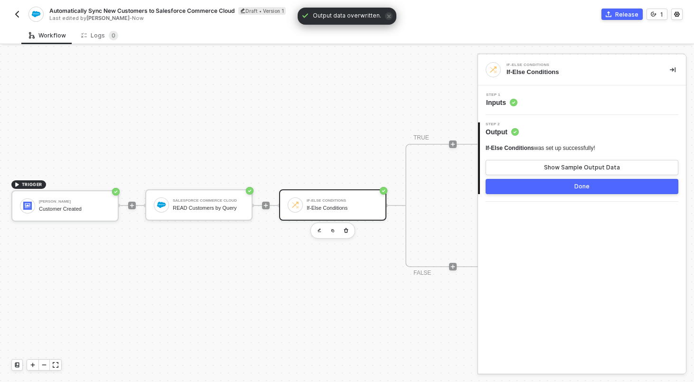
click at [559, 110] on div "Step 1 Inputs" at bounding box center [582, 99] width 208 height 29
click at [559, 94] on div "Step 1 Inputs" at bounding box center [583, 100] width 206 height 14
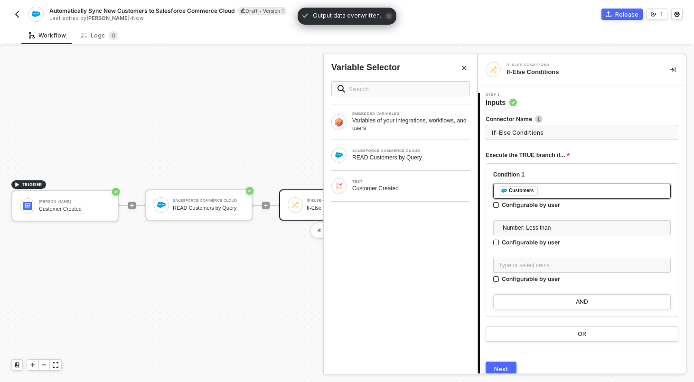
click at [549, 190] on div "﻿ ﻿ Customers ﻿" at bounding box center [582, 191] width 166 height 10
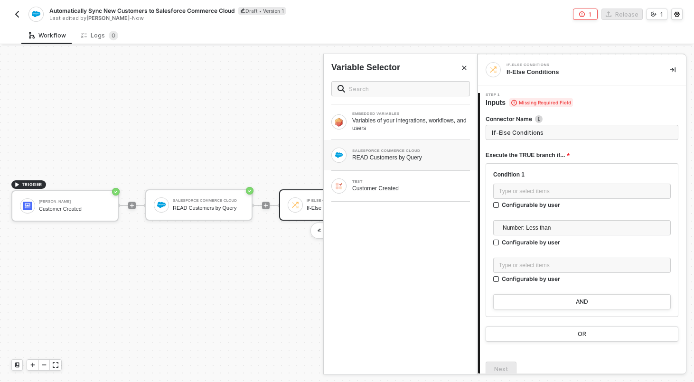
click at [447, 158] on div "READ Customers by Query" at bounding box center [411, 158] width 118 height 8
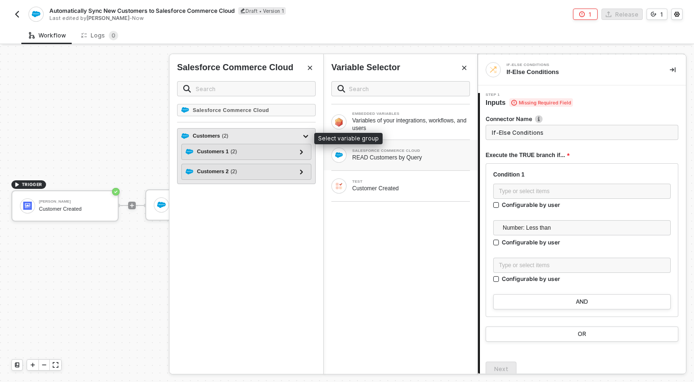
click at [249, 135] on div "Customers ( 2 )" at bounding box center [240, 136] width 119 height 11
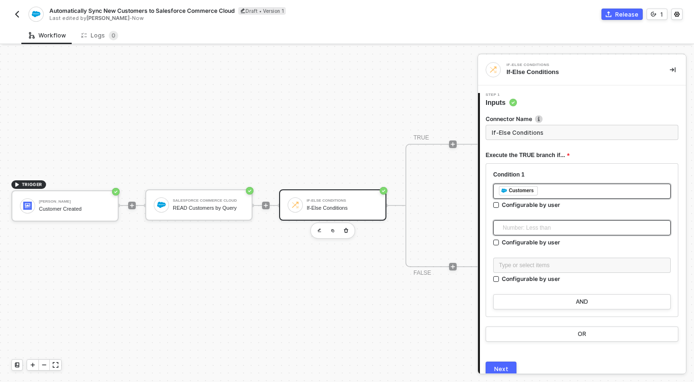
click at [580, 229] on span "Number: Less than" at bounding box center [584, 228] width 162 height 14
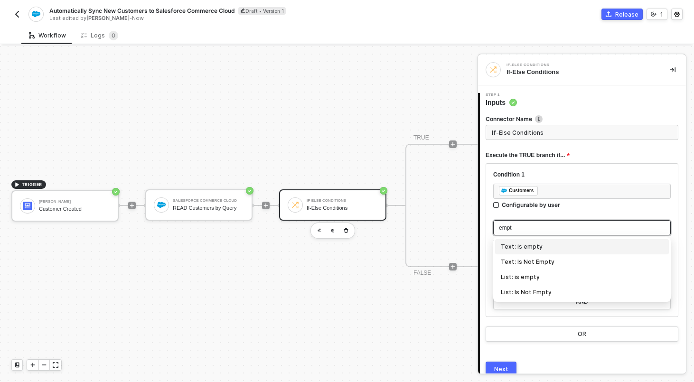
type input "empty"
click at [541, 292] on div "List: Is Not Empty" at bounding box center [582, 292] width 162 height 10
type input "Only continue if Customers List: Is Not Empty"
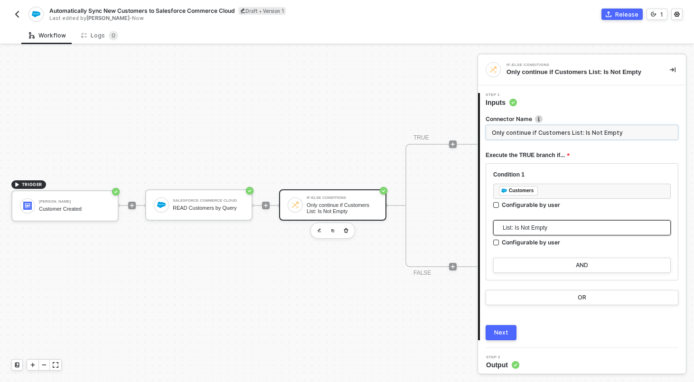
click at [565, 129] on input "Only continue if Customers List: Is Not Empty" at bounding box center [582, 132] width 193 height 15
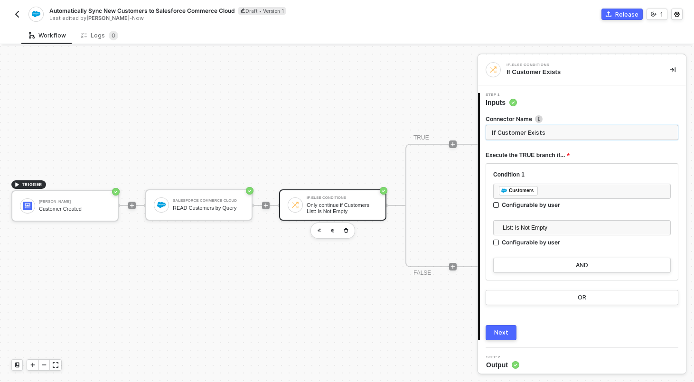
type input "If Customer Exists"
click at [496, 327] on button "Next" at bounding box center [501, 332] width 31 height 15
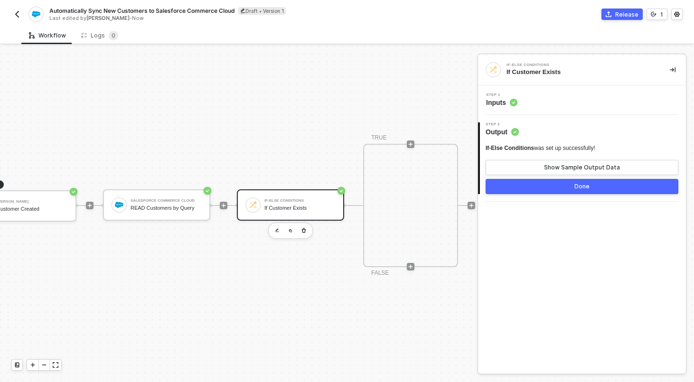
scroll to position [18, 99]
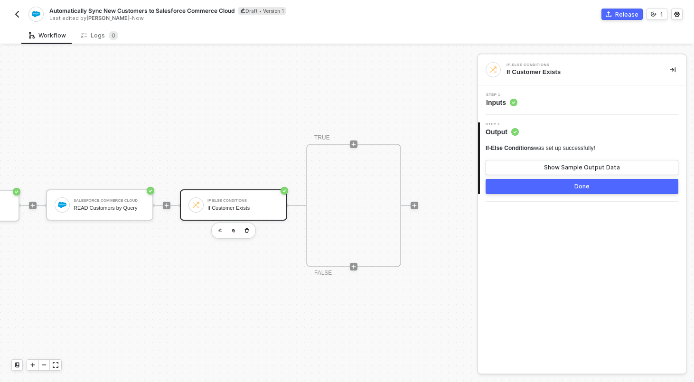
click at [568, 183] on button "Done" at bounding box center [582, 186] width 193 height 15
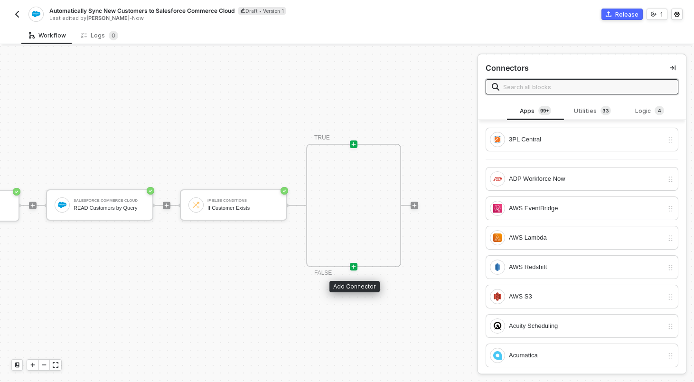
click at [355, 266] on icon "icon-play" at bounding box center [354, 267] width 6 height 6
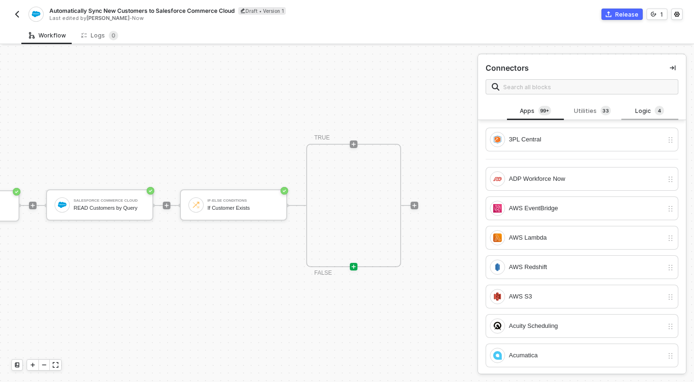
click at [648, 111] on div "Logic 4" at bounding box center [650, 111] width 42 height 10
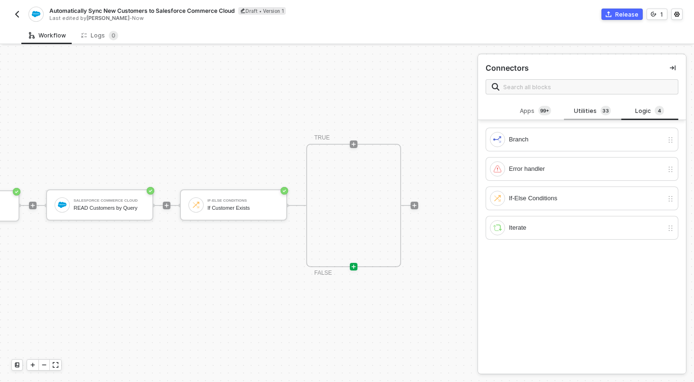
click at [599, 109] on div "Utilities 3 3" at bounding box center [593, 111] width 42 height 10
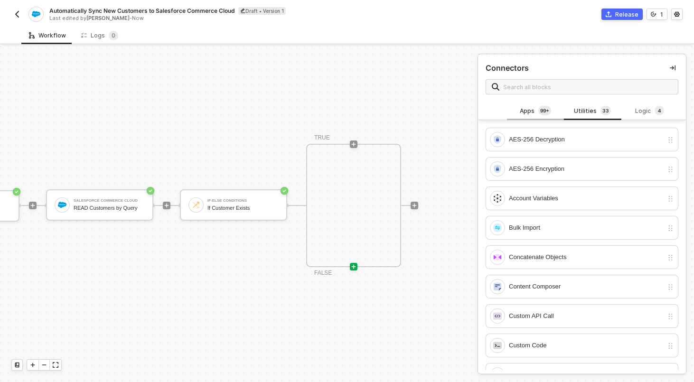
click at [540, 106] on sup "99+" at bounding box center [544, 110] width 13 height 9
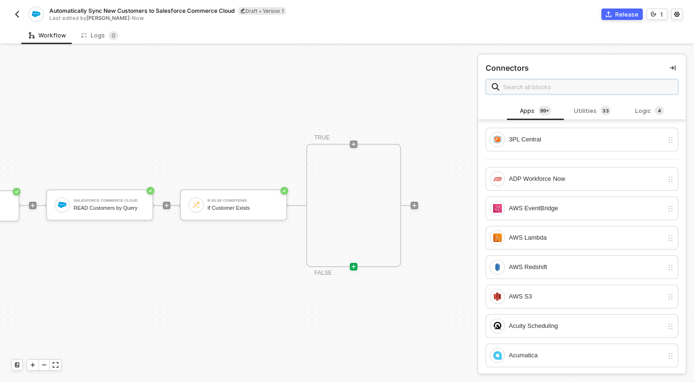
click at [559, 82] on input "text" at bounding box center [587, 87] width 169 height 10
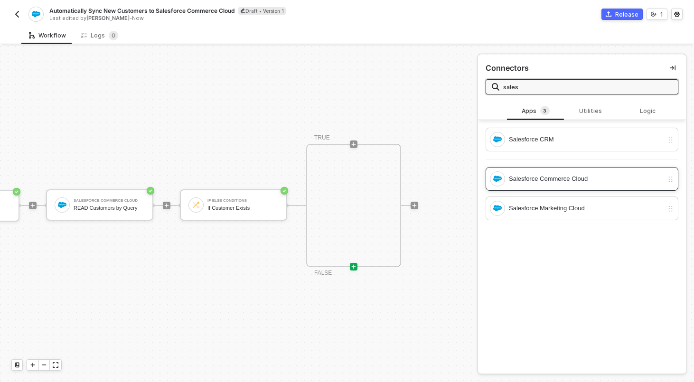
type input "sales"
click at [554, 178] on div "Salesforce Commerce Cloud" at bounding box center [586, 179] width 154 height 10
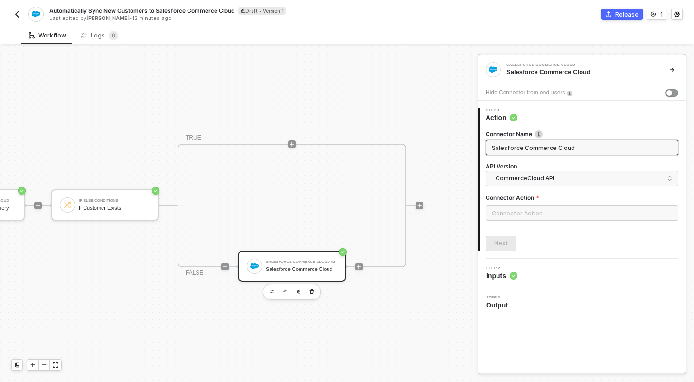
scroll to position [18, 233]
click at [547, 219] on input "text" at bounding box center [582, 213] width 193 height 15
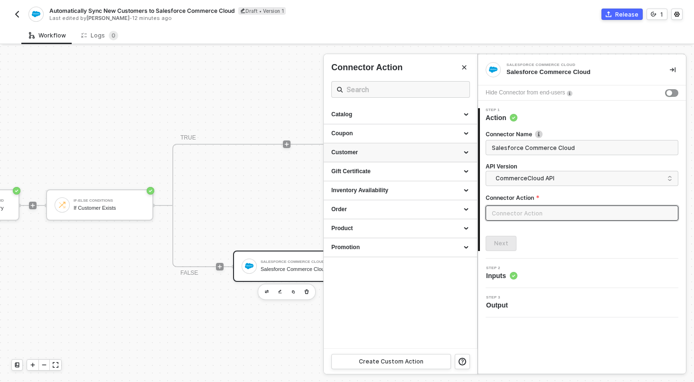
click at [396, 149] on div "Customer" at bounding box center [400, 153] width 138 height 8
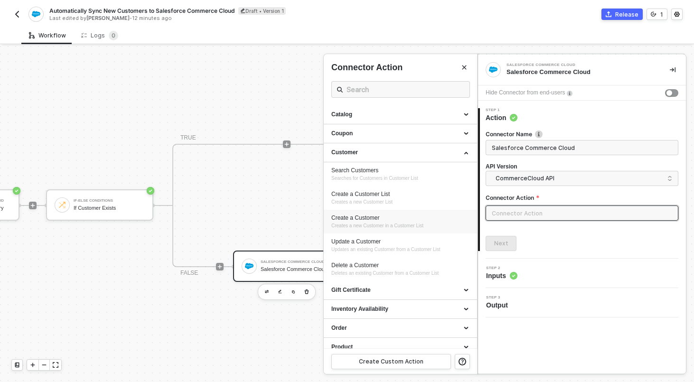
click at [383, 220] on div "Create a Customer" at bounding box center [400, 218] width 138 height 8
type input "Creates a new Customer in a Customer List"
type input "Customer - Create a Customer"
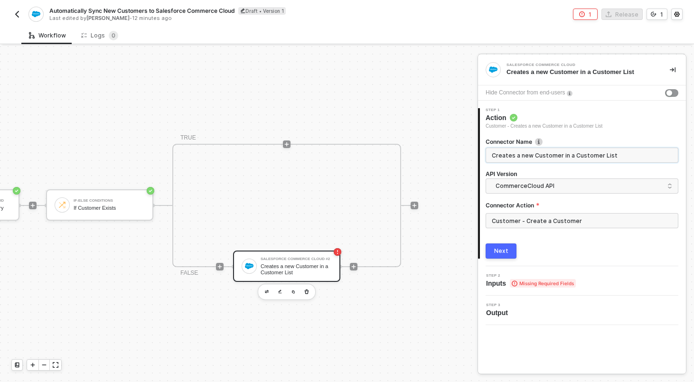
click at [553, 157] on input "Creates a new Customer in a Customer List" at bounding box center [581, 155] width 179 height 10
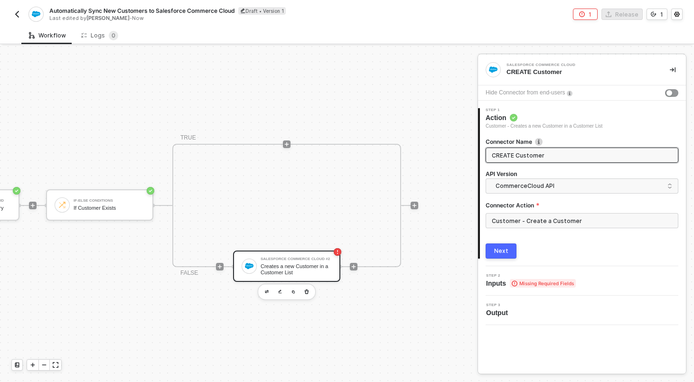
type input "CREATE Customer"
click at [486, 244] on button "Next" at bounding box center [501, 251] width 31 height 15
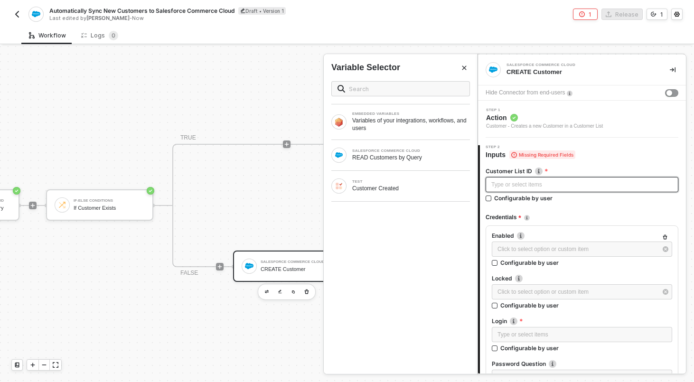
click at [544, 180] on div "Type or select items ﻿" at bounding box center [581, 184] width 181 height 9
click at [525, 199] on div "Configurable by user" at bounding box center [523, 198] width 58 height 8
click at [492, 199] on input "Configurable by user" at bounding box center [489, 199] width 7 height 7
checkbox input "true"
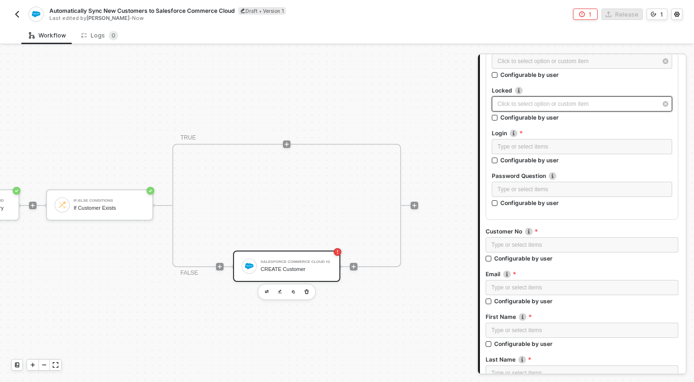
scroll to position [126, 0]
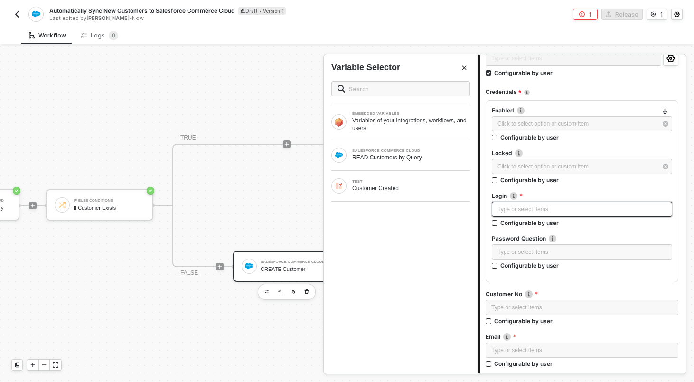
click at [562, 208] on div "Type or select items ﻿" at bounding box center [582, 209] width 169 height 9
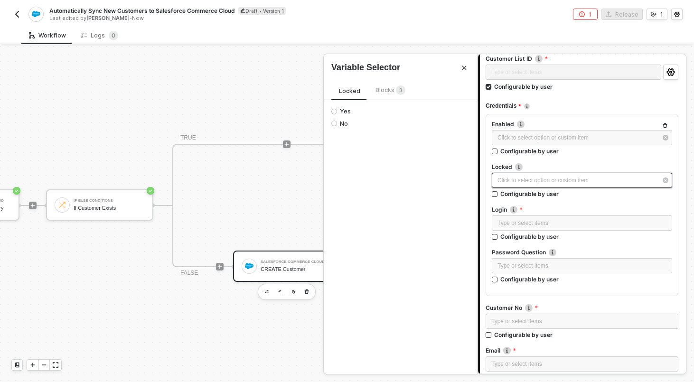
click at [508, 180] on div "Click to select option or custom item ﻿" at bounding box center [578, 180] width 160 height 9
click at [522, 226] on div "Type or select items ﻿" at bounding box center [582, 223] width 169 height 9
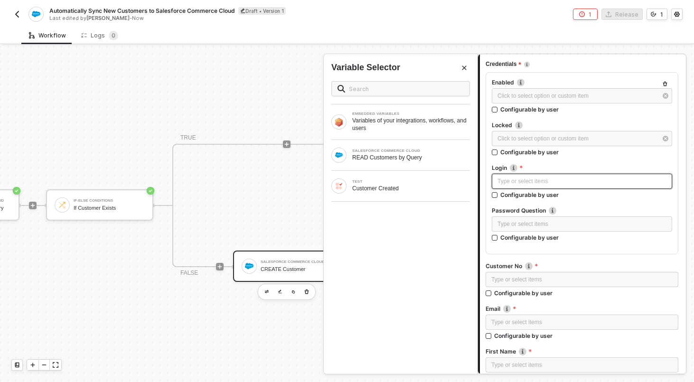
scroll to position [165, 0]
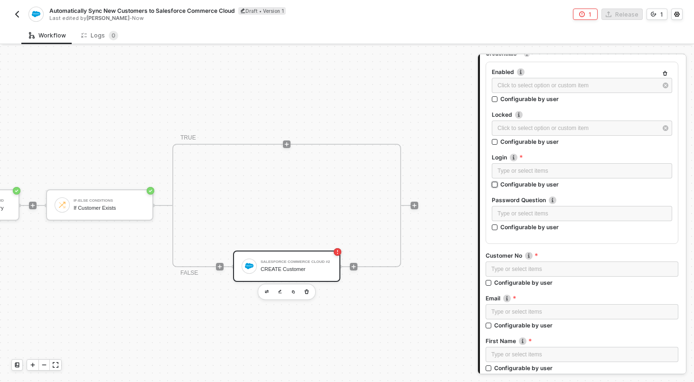
click at [507, 183] on div "Configurable by user" at bounding box center [529, 184] width 58 height 8
click at [499, 183] on input "Configurable by user" at bounding box center [495, 185] width 7 height 7
checkbox input "true"
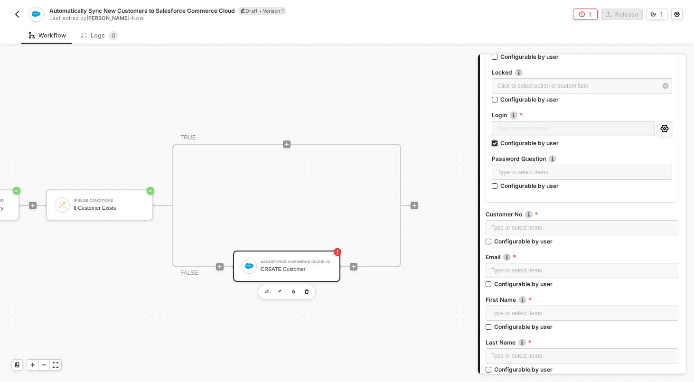
scroll to position [232, 0]
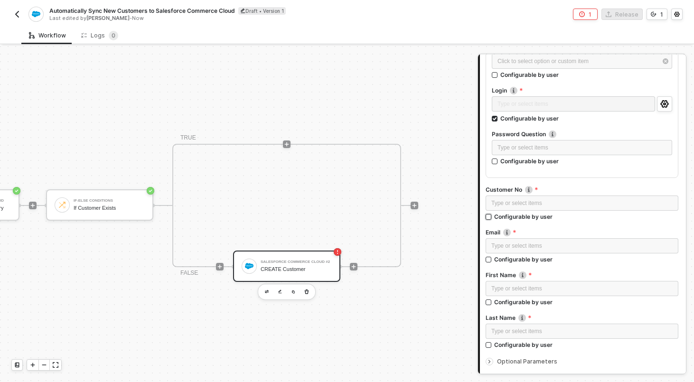
click at [509, 216] on div "Configurable by user" at bounding box center [523, 217] width 58 height 8
click at [492, 216] on input "Configurable by user" at bounding box center [489, 217] width 7 height 7
checkbox input "true"
click at [507, 263] on div "Configurable by user" at bounding box center [523, 260] width 58 height 8
click at [492, 263] on input "Configurable by user" at bounding box center [489, 261] width 7 height 7
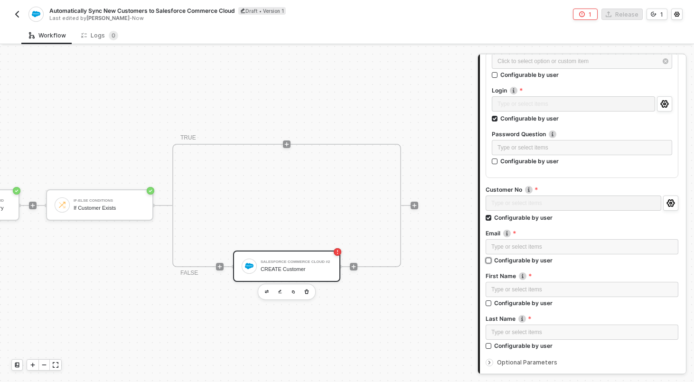
checkbox input "true"
click at [516, 305] on div "Configurable by user" at bounding box center [523, 304] width 58 height 8
click at [492, 305] on input "Configurable by user" at bounding box center [489, 304] width 7 height 7
checkbox input "true"
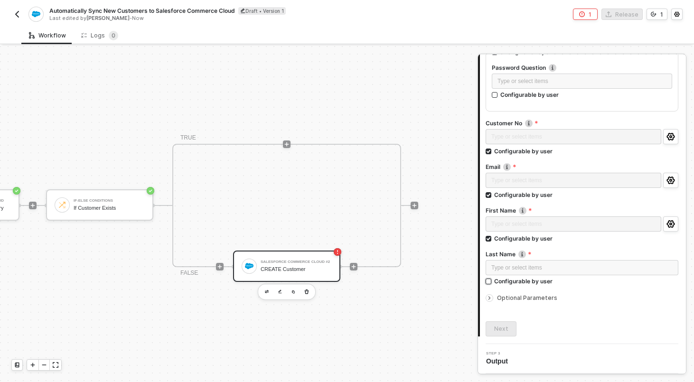
click at [518, 277] on div "Configurable by user" at bounding box center [523, 281] width 58 height 8
click at [492, 279] on input "Configurable by user" at bounding box center [489, 282] width 7 height 7
checkbox input "true"
click at [501, 334] on button "Next" at bounding box center [501, 328] width 31 height 15
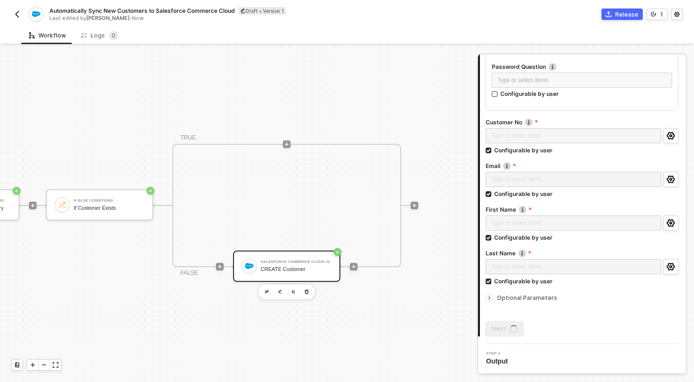
scroll to position [0, 0]
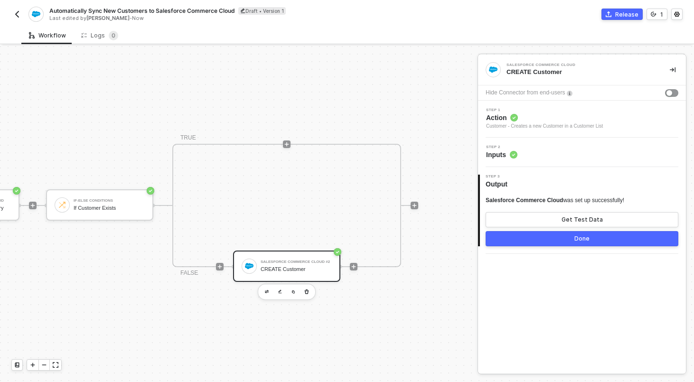
click at [625, 240] on button "Done" at bounding box center [582, 238] width 193 height 15
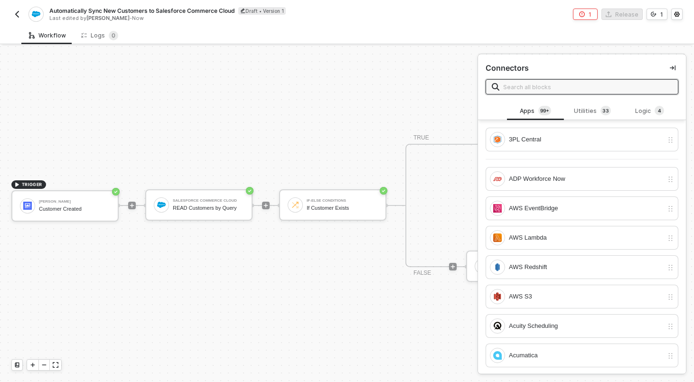
scroll to position [18, 233]
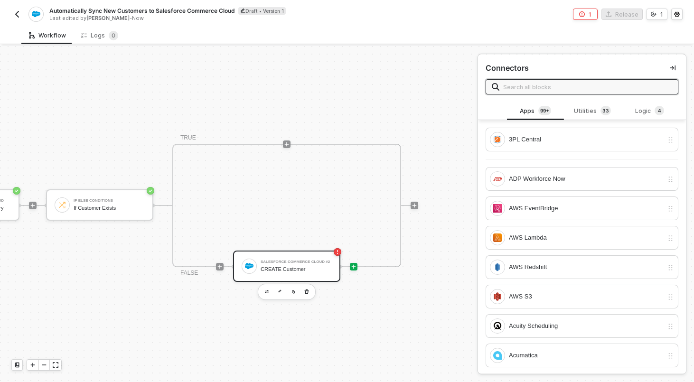
click at [326, 261] on div "Salesforce Commerce Cloud #2" at bounding box center [296, 262] width 71 height 4
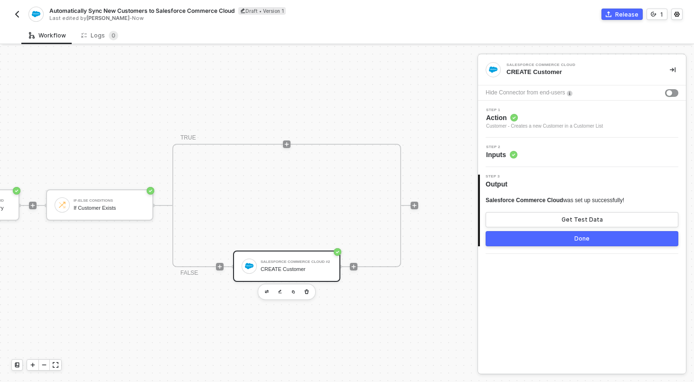
click at [498, 246] on button "Done" at bounding box center [582, 238] width 193 height 15
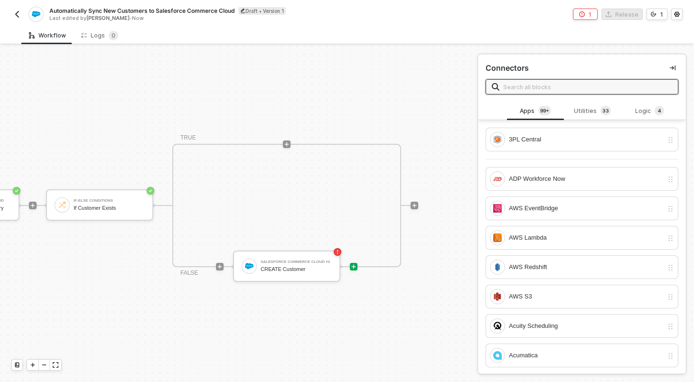
click at [369, 112] on div "TRIGGER Brij Customer Created Salesforce Commerce Cloud READ Customers by Query…" at bounding box center [92, 205] width 651 height 354
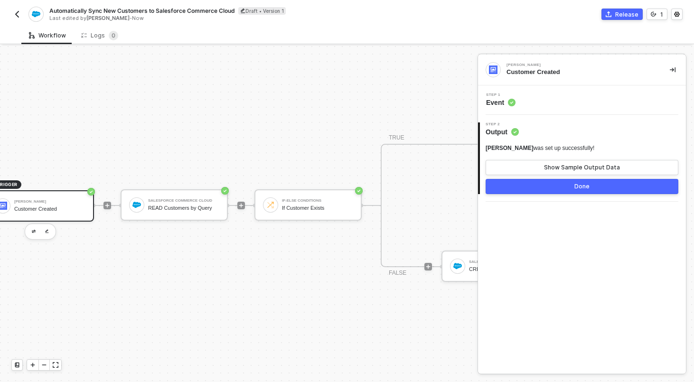
scroll to position [18, 0]
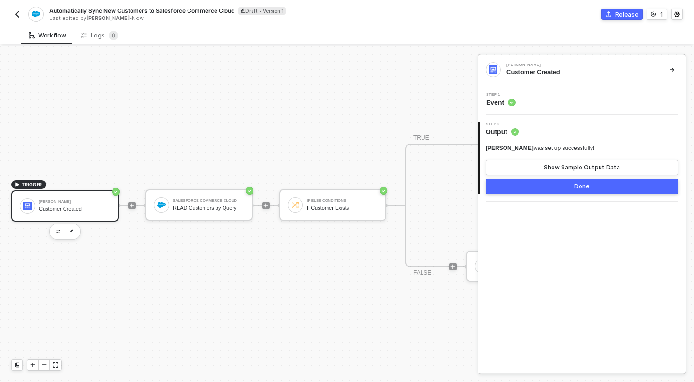
click at [18, 17] on img "button" at bounding box center [17, 14] width 8 height 8
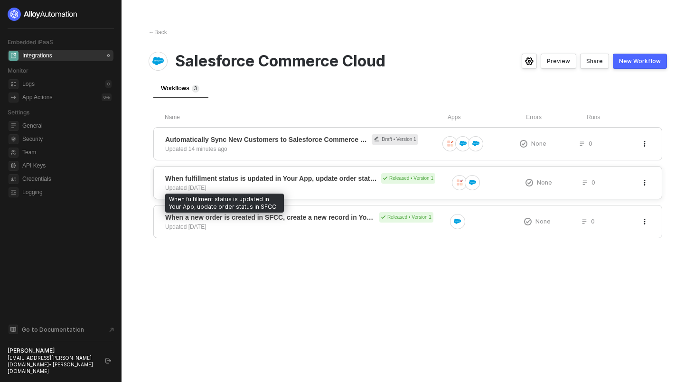
click at [320, 179] on span "When fulfillment status is updated in Your App, update order status in SFCC" at bounding box center [271, 178] width 212 height 9
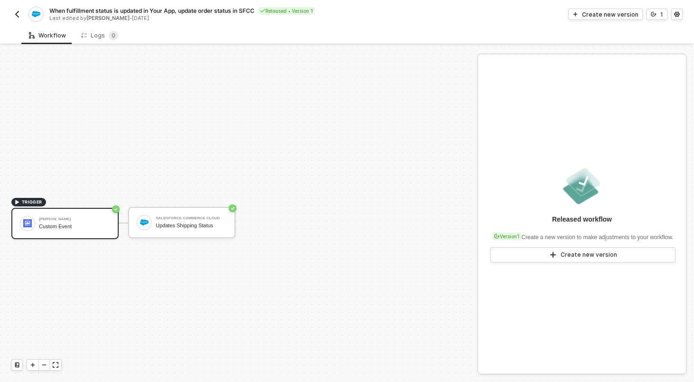
scroll to position [18, 0]
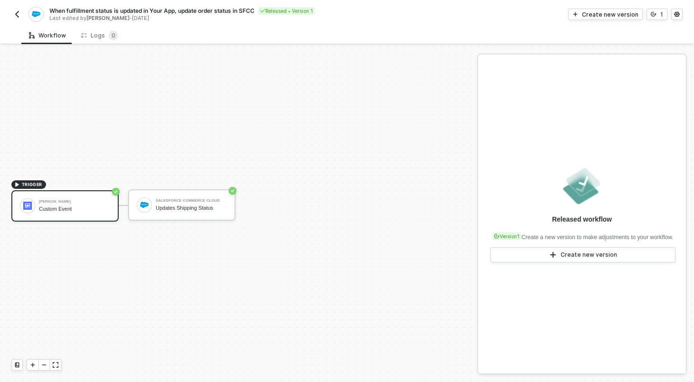
click at [17, 9] on button "button" at bounding box center [16, 14] width 11 height 11
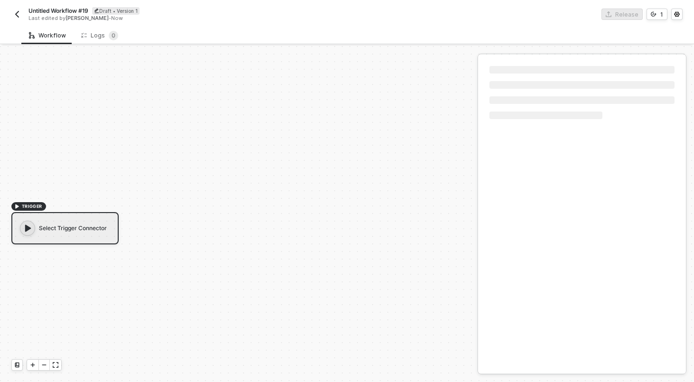
scroll to position [18, 0]
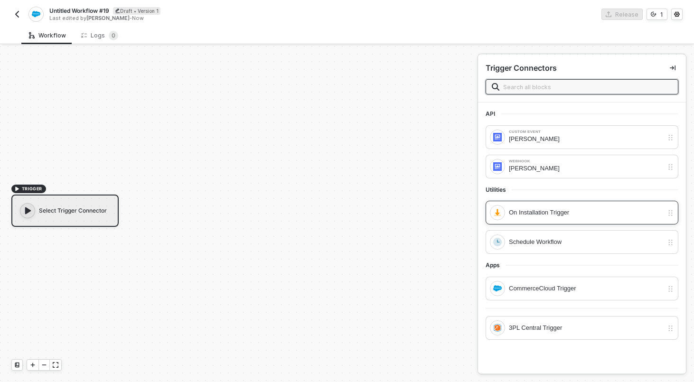
click at [584, 215] on div "On Installation Trigger" at bounding box center [586, 212] width 154 height 10
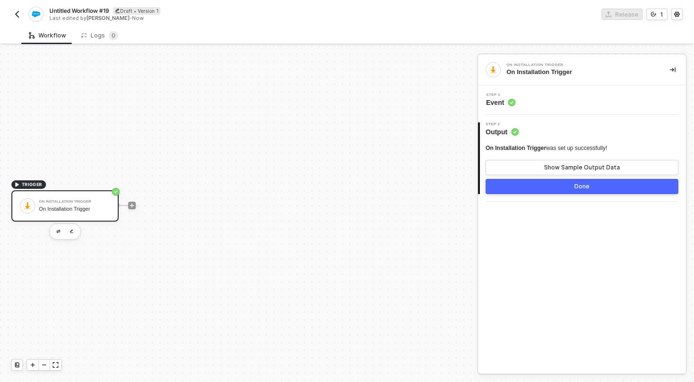
click at [572, 181] on button "Done" at bounding box center [582, 186] width 193 height 15
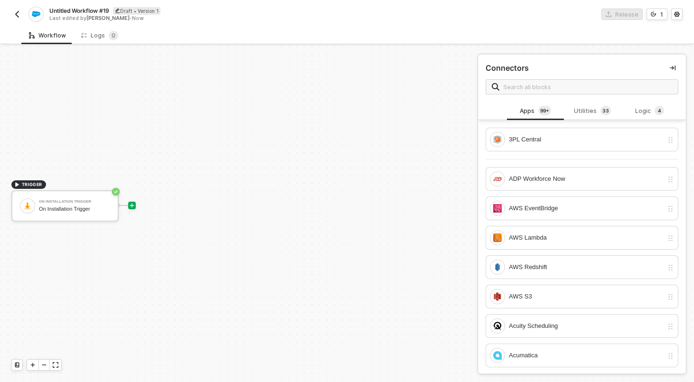
click at [134, 205] on icon "icon-play" at bounding box center [132, 206] width 6 height 6
click at [543, 86] on input "text" at bounding box center [587, 87] width 169 height 10
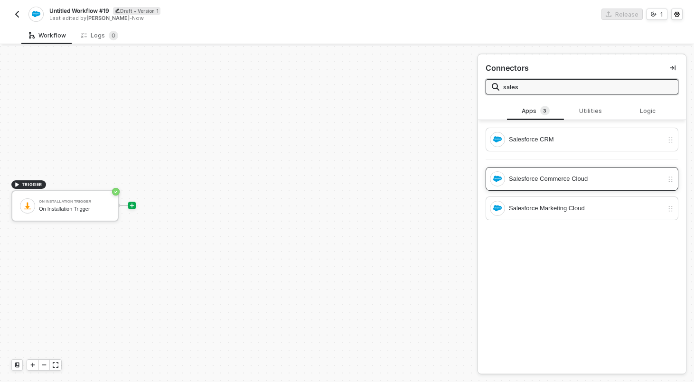
type input "sales"
click at [536, 182] on div "Salesforce Commerce Cloud" at bounding box center [586, 179] width 154 height 10
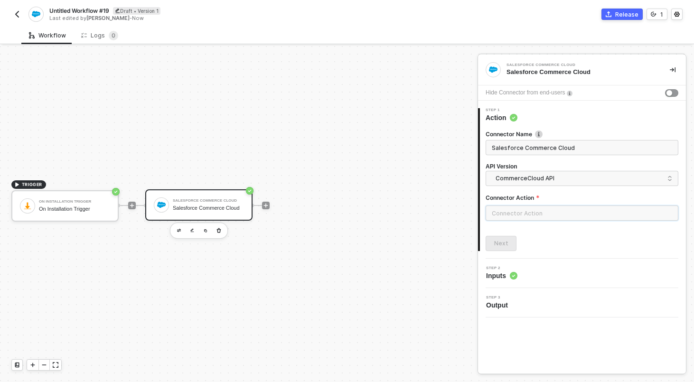
click at [548, 213] on input "text" at bounding box center [582, 213] width 193 height 15
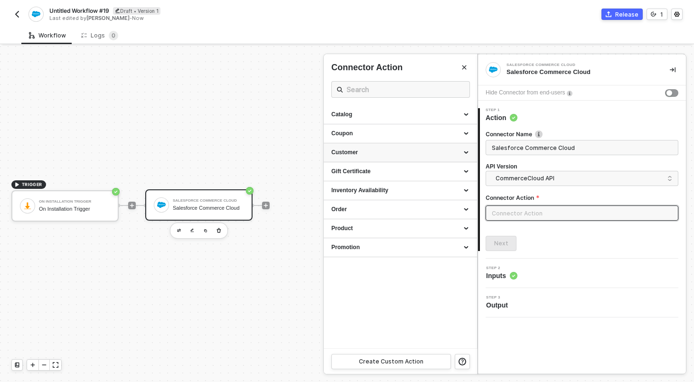
click at [415, 150] on div "Customer" at bounding box center [400, 153] width 138 height 8
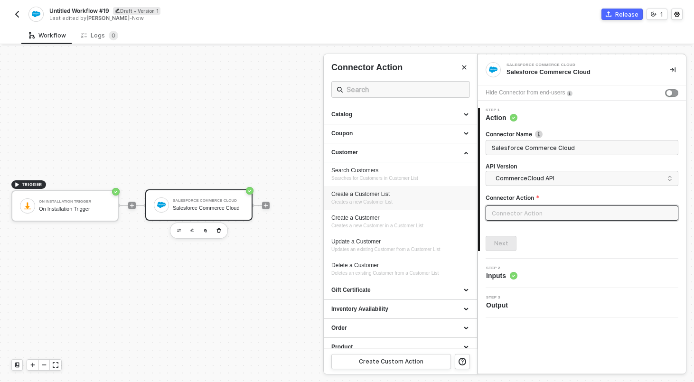
click at [362, 200] on span "Creates a new Customer List" at bounding box center [361, 201] width 61 height 5
type input "Creates a new Customer List"
type input "Customer - Create a Customer List"
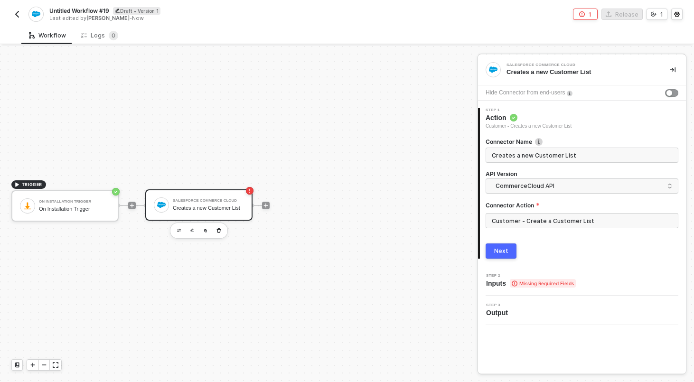
click at [240, 211] on div "Creates a new Customer List" at bounding box center [208, 208] width 71 height 6
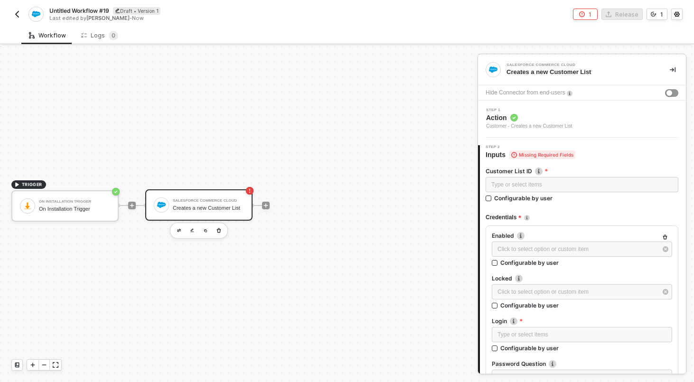
click at [170, 207] on div "Salesforce Commerce Cloud Creates a new Customer List" at bounding box center [206, 205] width 75 height 18
click at [593, 119] on div "Step 1 Action Customer - Creates a new Customer List" at bounding box center [583, 119] width 206 height 22
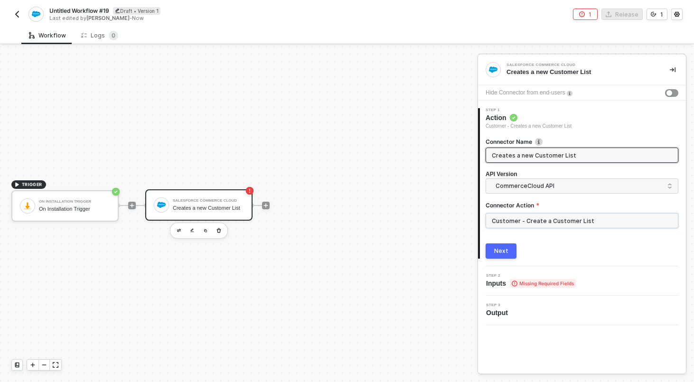
click at [537, 221] on input "Customer - Create a Customer List" at bounding box center [582, 220] width 193 height 15
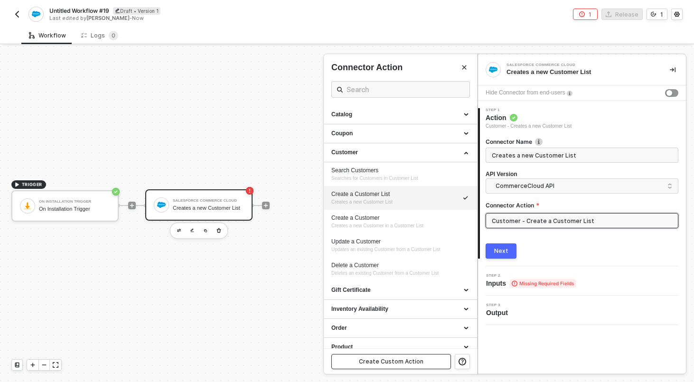
click at [406, 365] on div "Create Custom Action" at bounding box center [391, 362] width 65 height 8
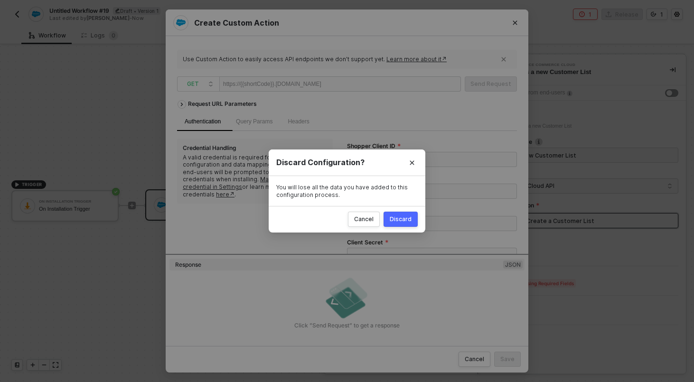
click at [405, 219] on div "Discard" at bounding box center [401, 220] width 22 height 8
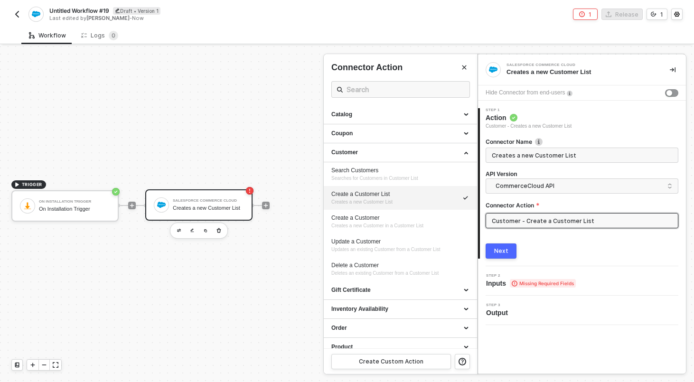
click at [224, 155] on div at bounding box center [347, 214] width 694 height 336
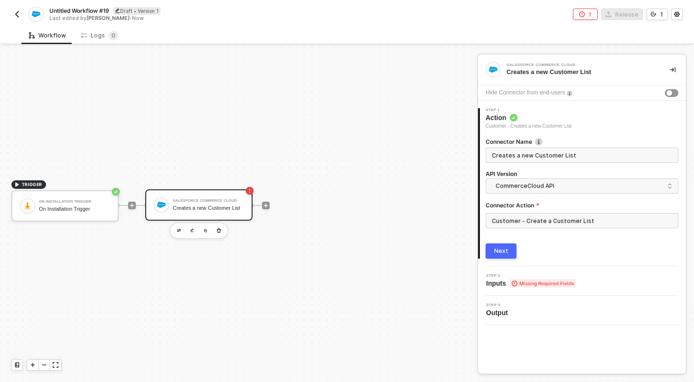
click at [136, 207] on div at bounding box center [132, 206] width 126 height 74
click at [132, 207] on icon "icon-play" at bounding box center [132, 206] width 6 height 6
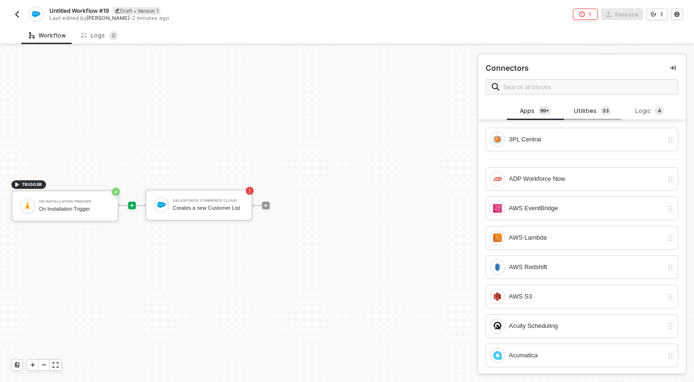
click at [590, 112] on div "Utilities 3 3" at bounding box center [593, 111] width 42 height 10
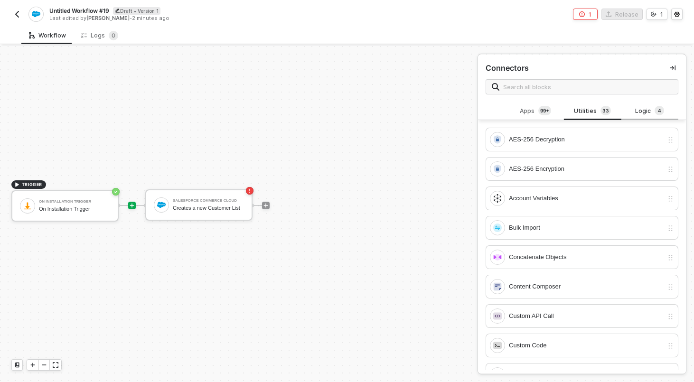
click at [650, 112] on div "Logic 4" at bounding box center [650, 111] width 42 height 10
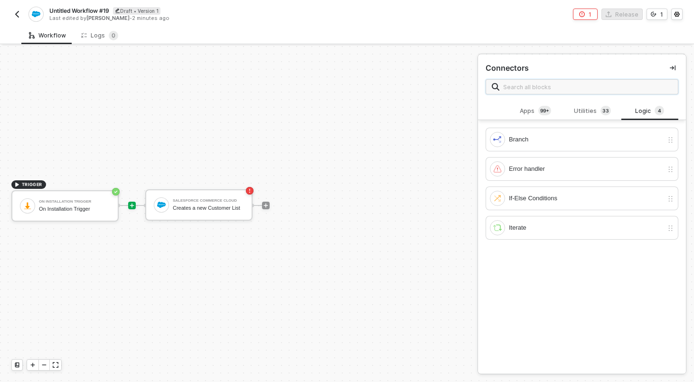
click at [579, 82] on input "text" at bounding box center [587, 87] width 169 height 10
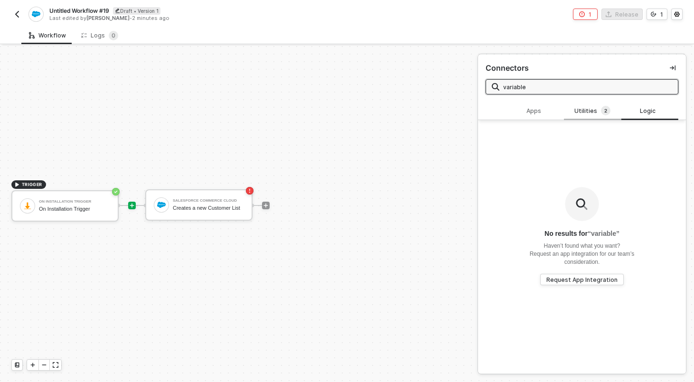
type input "variable"
click at [596, 108] on div "Utilities 2" at bounding box center [593, 111] width 42 height 10
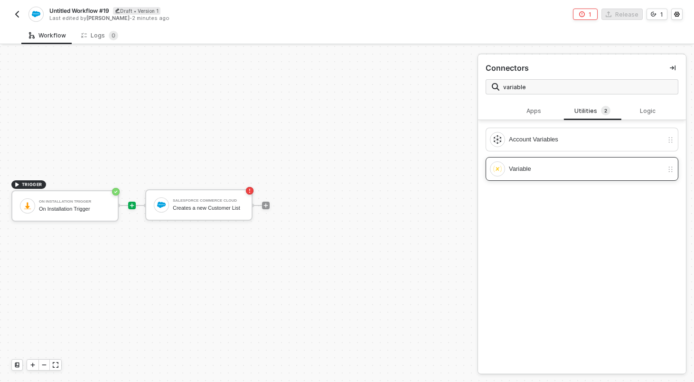
click at [536, 171] on div "Variable" at bounding box center [586, 169] width 154 height 10
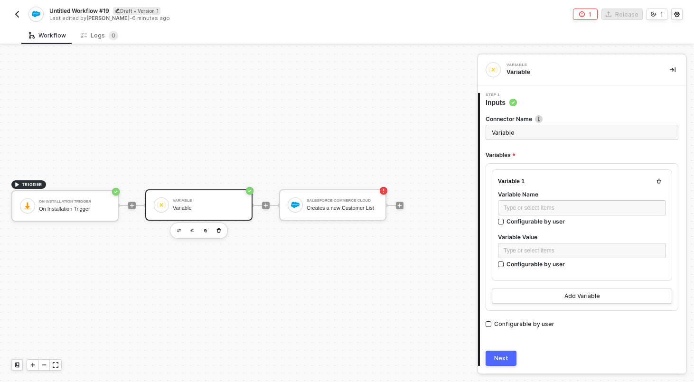
click at [533, 135] on input "Variable" at bounding box center [582, 132] width 193 height 15
click at [525, 205] on div "Type or select items ﻿" at bounding box center [582, 208] width 157 height 9
click at [521, 263] on div "Configurable by user" at bounding box center [536, 264] width 58 height 8
click at [505, 263] on input "Configurable by user" at bounding box center [501, 265] width 7 height 7
checkbox input "true"
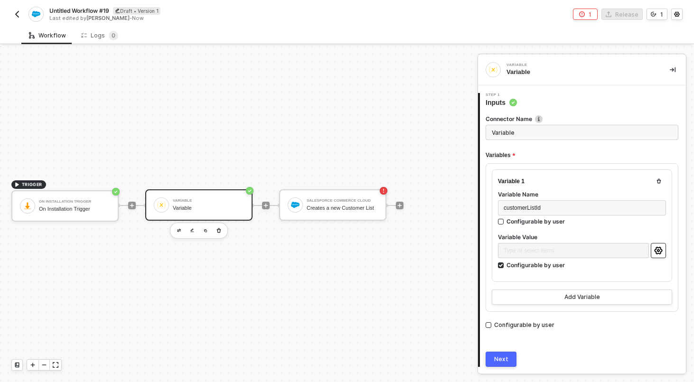
click at [651, 248] on button "button" at bounding box center [658, 250] width 15 height 15
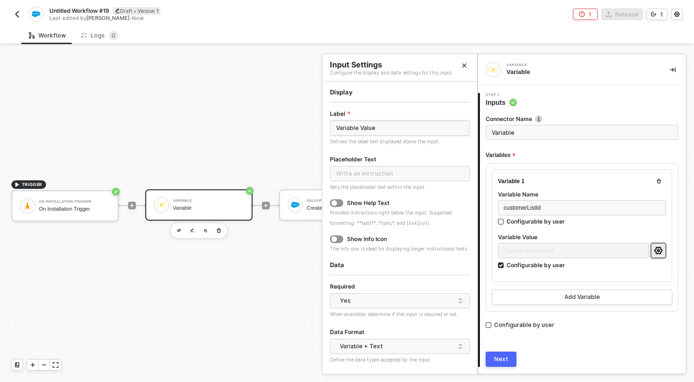
click at [446, 132] on input "Variable Value" at bounding box center [400, 128] width 140 height 15
type input "Customer List ID"
click at [367, 205] on div "Show Help Text" at bounding box center [368, 203] width 42 height 8
click at [341, 203] on button "button" at bounding box center [336, 203] width 13 height 8
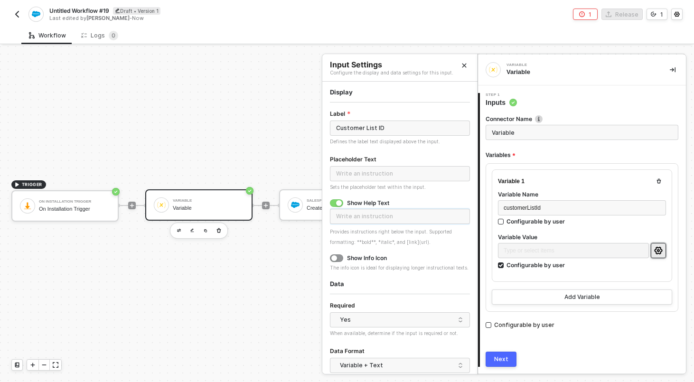
click at [358, 216] on input "text" at bounding box center [400, 216] width 140 height 15
type input "H"
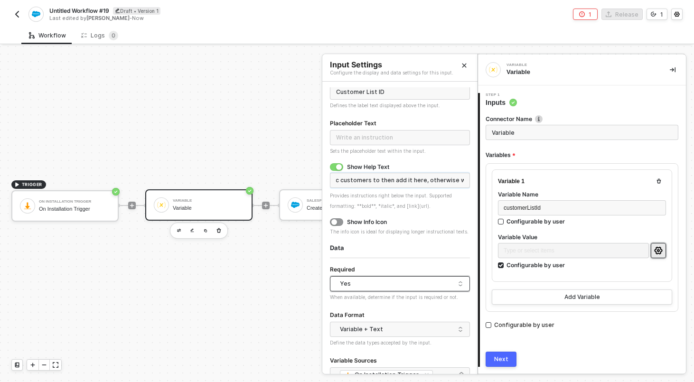
scroll to position [37, 0]
click at [379, 284] on div "Yes" at bounding box center [397, 283] width 115 height 14
type input "If you have an existing customer list that you want Brij to sync customers to t…"
click at [367, 314] on div "No" at bounding box center [400, 317] width 125 height 9
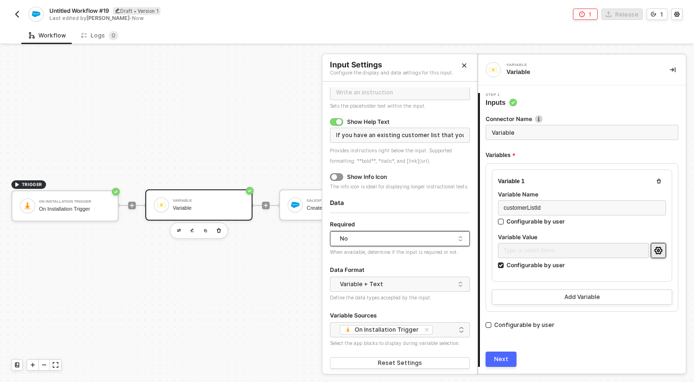
scroll to position [85, 0]
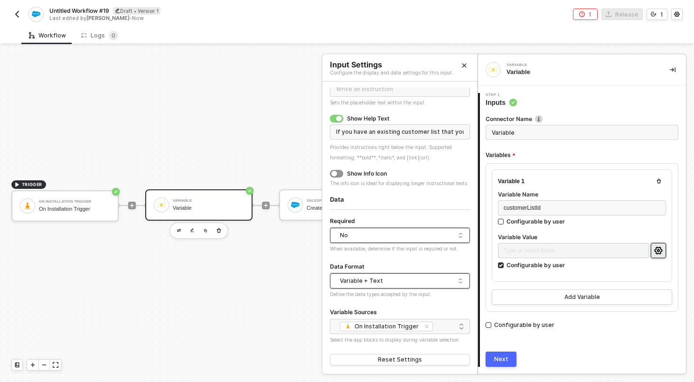
click at [383, 277] on div "Variable + Text" at bounding box center [397, 281] width 115 height 14
click at [373, 324] on div "Just Text" at bounding box center [400, 330] width 136 height 15
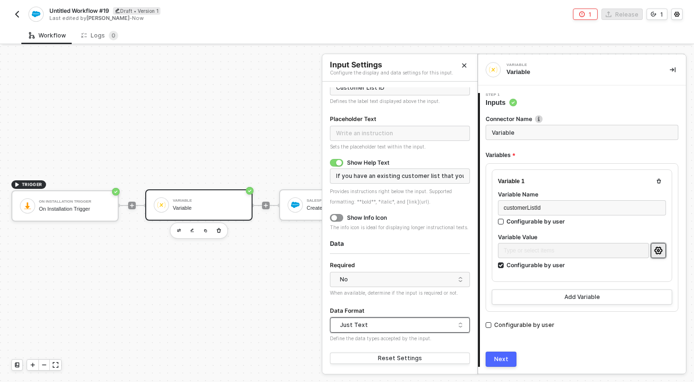
scroll to position [40, 0]
click at [509, 352] on button "Next" at bounding box center [501, 359] width 31 height 15
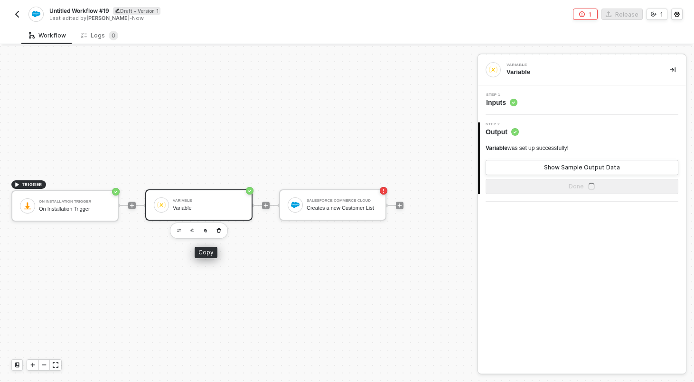
click at [212, 210] on div "Variable" at bounding box center [208, 208] width 71 height 6
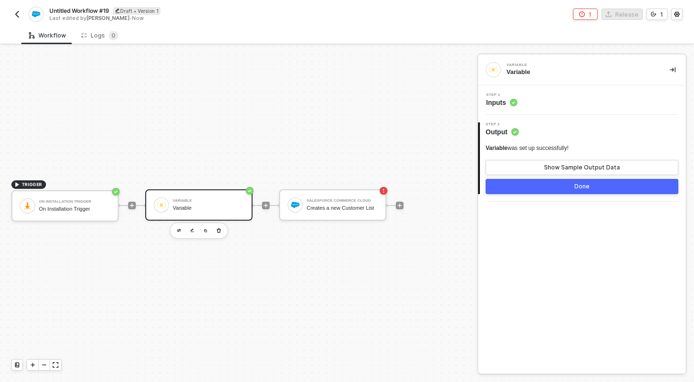
click at [540, 99] on div "Step 1 Inputs" at bounding box center [583, 100] width 206 height 14
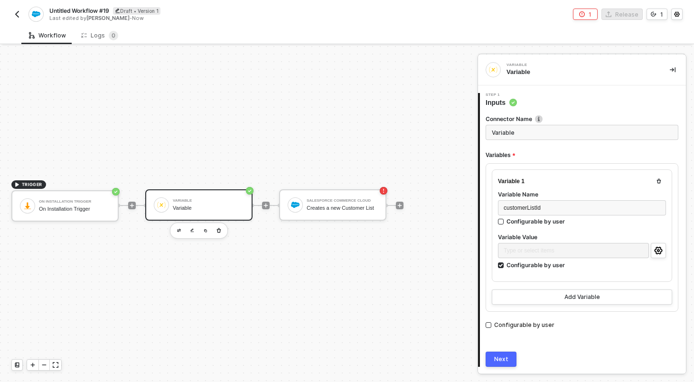
click at [533, 128] on input "Variable" at bounding box center [582, 132] width 193 height 15
type input "Capture Customer List ID"
click at [504, 361] on div "Next" at bounding box center [501, 360] width 14 height 8
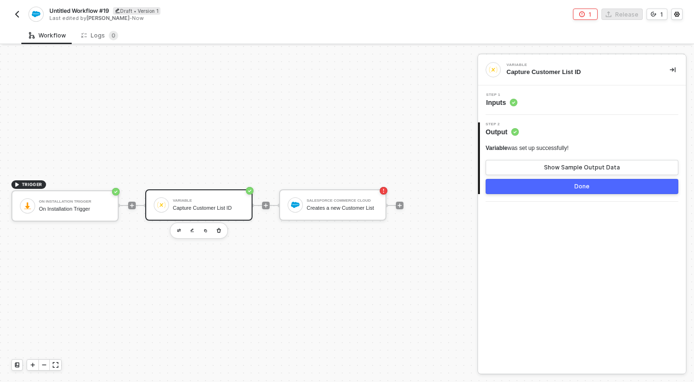
click at [565, 190] on button "Done" at bounding box center [582, 186] width 193 height 15
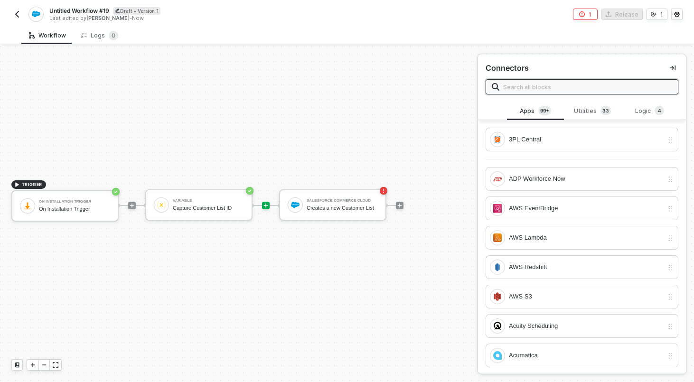
click at [264, 205] on icon "icon-play" at bounding box center [266, 206] width 6 height 6
click at [602, 114] on span "3" at bounding box center [603, 110] width 3 height 9
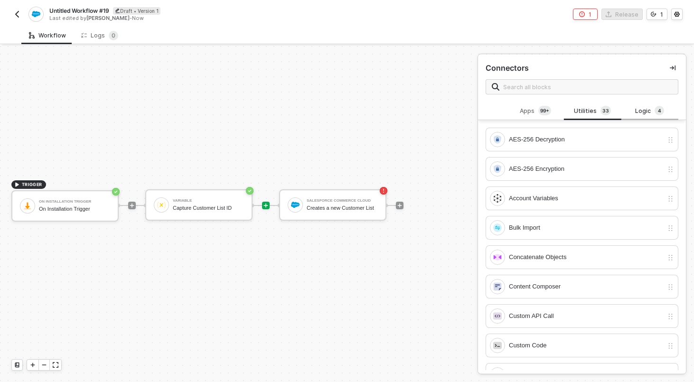
click at [662, 108] on sup "4" at bounding box center [659, 110] width 9 height 9
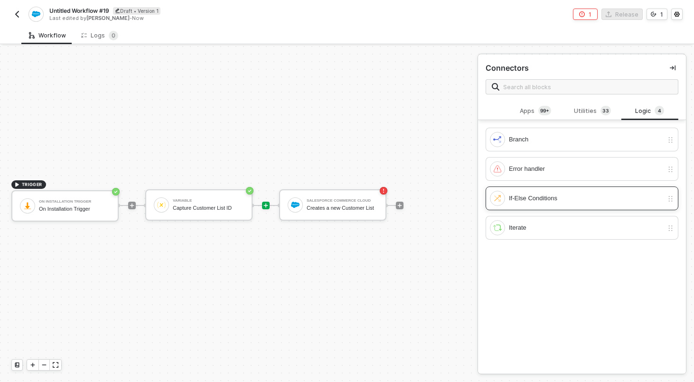
click at [523, 199] on div "If-Else Conditions" at bounding box center [586, 198] width 154 height 10
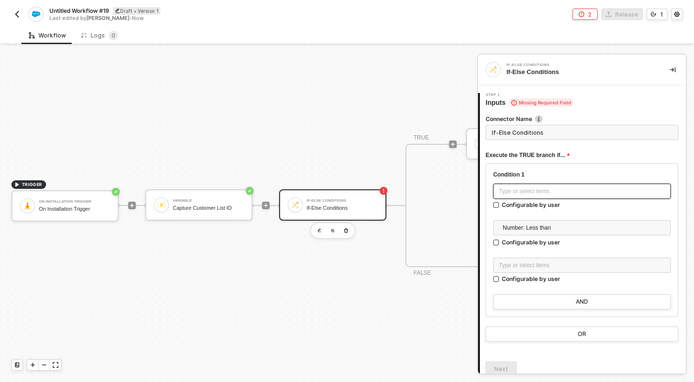
click at [534, 192] on div "Type or select items ﻿" at bounding box center [582, 191] width 166 height 9
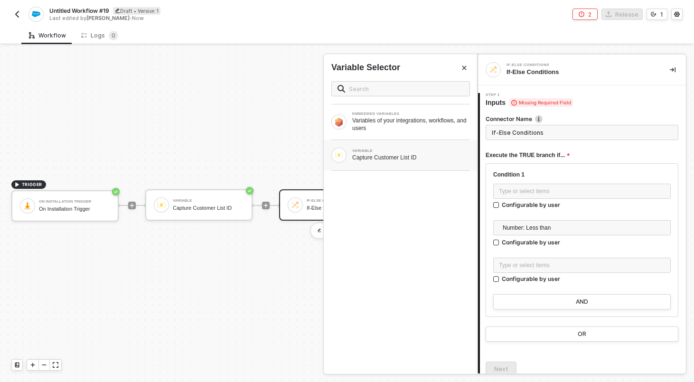
click at [393, 166] on div "VARIABLE Capture Customer List ID" at bounding box center [401, 155] width 154 height 30
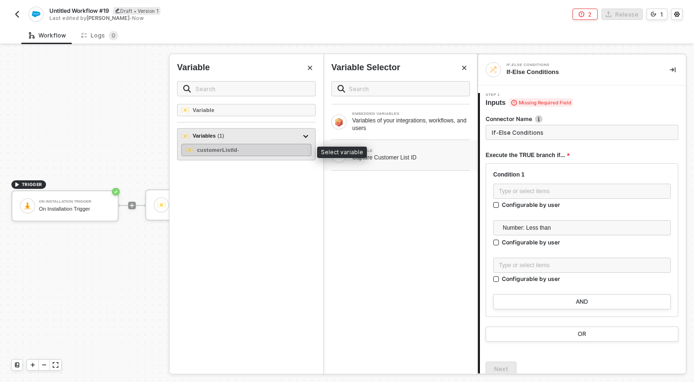
click at [267, 151] on div "customerListId -" at bounding box center [246, 150] width 130 height 12
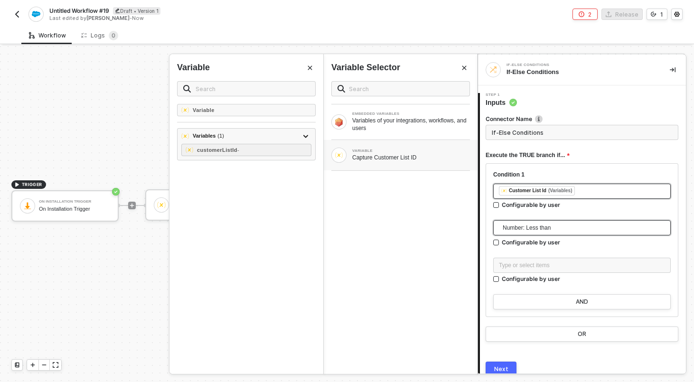
click at [544, 232] on span "Number: Less than" at bounding box center [584, 228] width 162 height 14
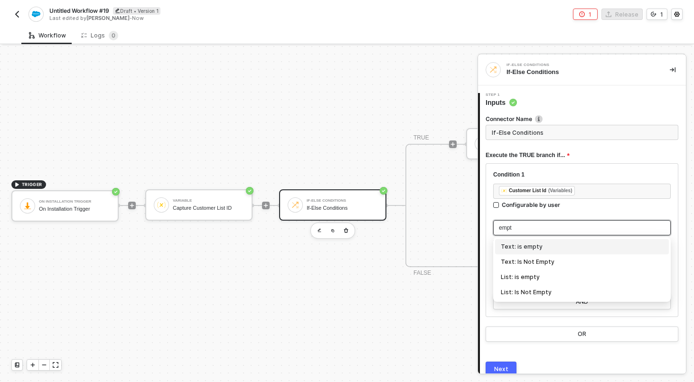
type input "empty"
click at [536, 265] on div "Text: Is Not Empty" at bounding box center [582, 262] width 162 height 10
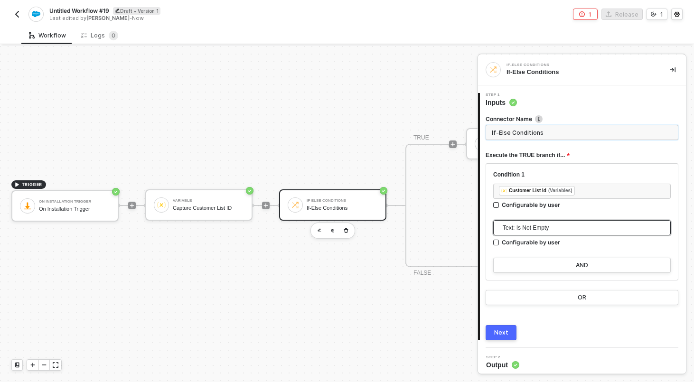
click at [527, 133] on input "If-Else Conditions" at bounding box center [582, 132] width 193 height 15
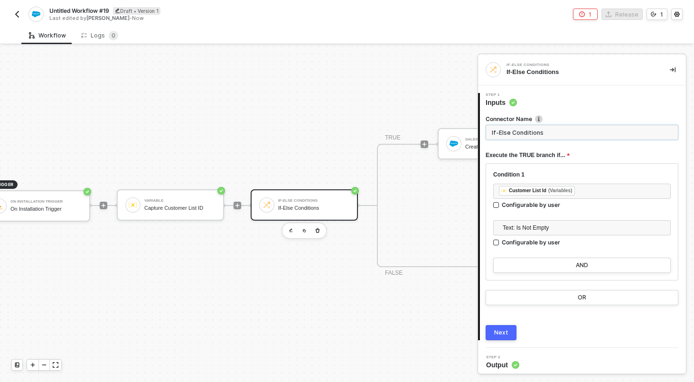
scroll to position [18, 37]
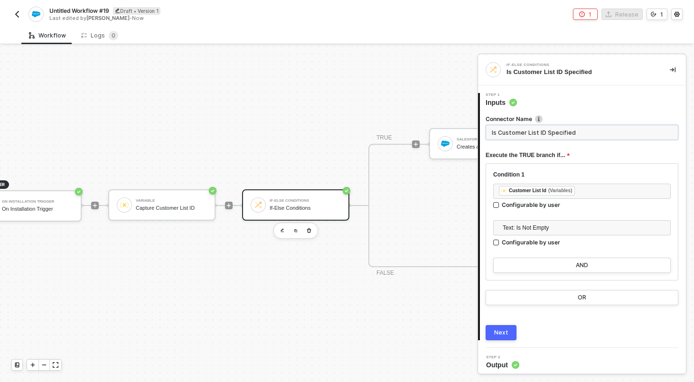
type input "Is Customer List ID Specified"
click at [497, 329] on div "Next" at bounding box center [501, 333] width 14 height 8
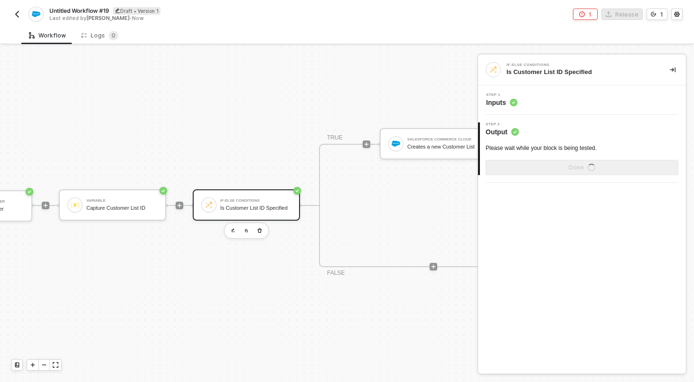
scroll to position [18, 88]
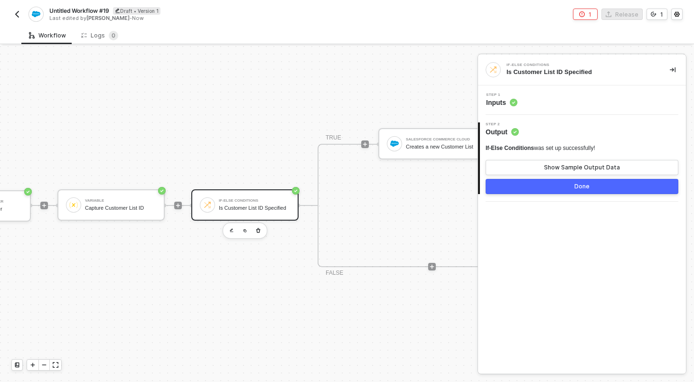
click at [528, 181] on button "Done" at bounding box center [582, 186] width 193 height 15
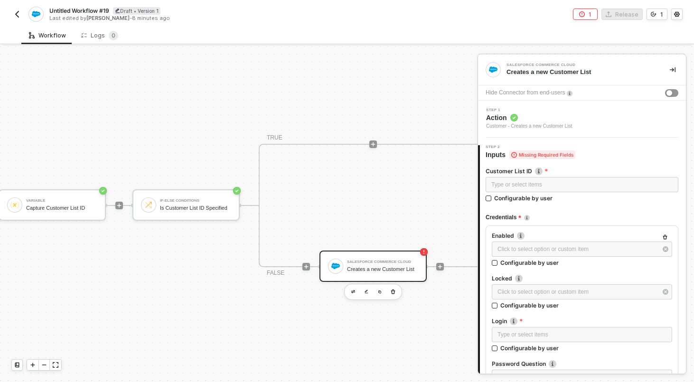
scroll to position [18, 144]
click at [395, 205] on div "TRUE FALSE Salesforce Commerce Cloud Creates a new Customer List" at bounding box center [375, 205] width 229 height 123
click at [378, 144] on icon "icon-play" at bounding box center [376, 144] width 6 height 6
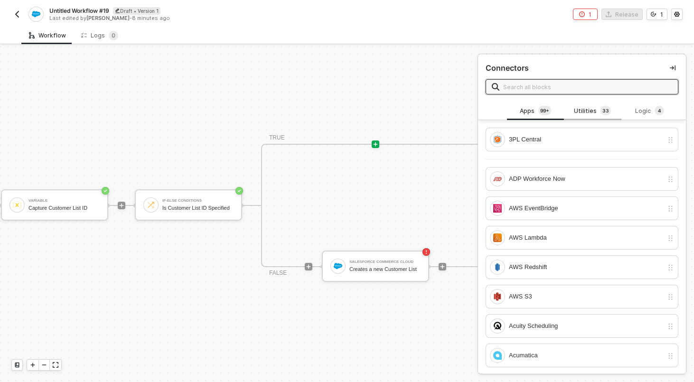
click at [591, 114] on div "Utilities 3 3" at bounding box center [593, 111] width 42 height 10
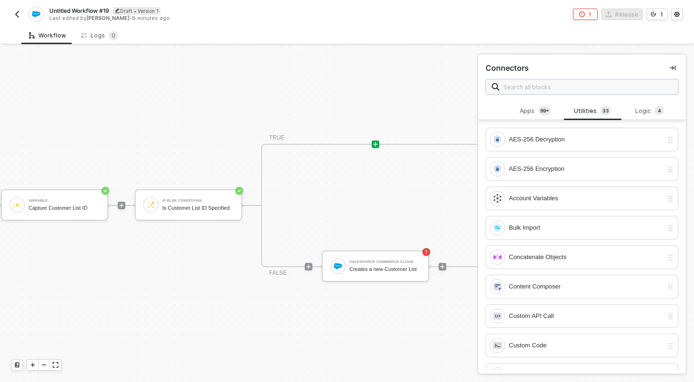
click at [571, 85] on input "text" at bounding box center [587, 87] width 169 height 10
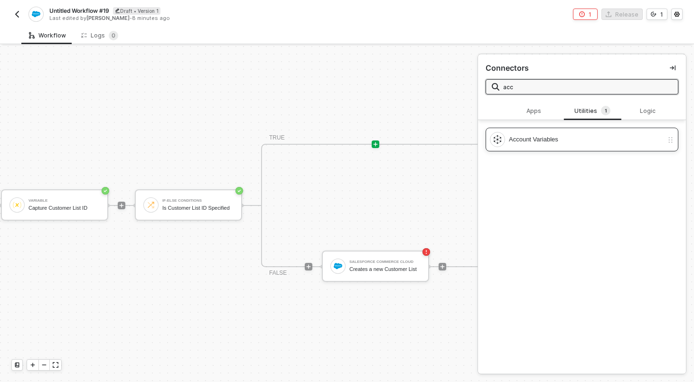
type input "acc"
click at [555, 134] on div "Account Variables" at bounding box center [586, 139] width 154 height 10
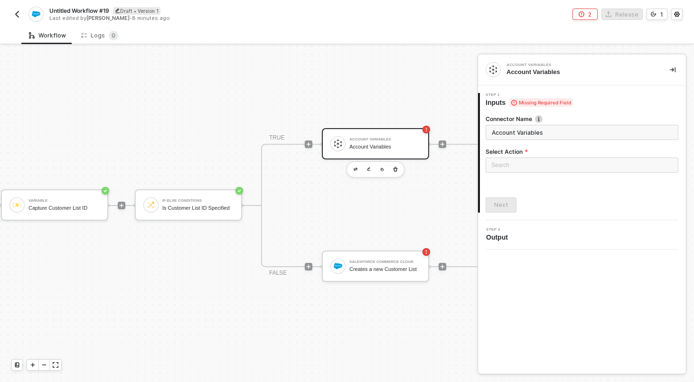
click at [560, 126] on input "Account Variables" at bounding box center [582, 132] width 193 height 15
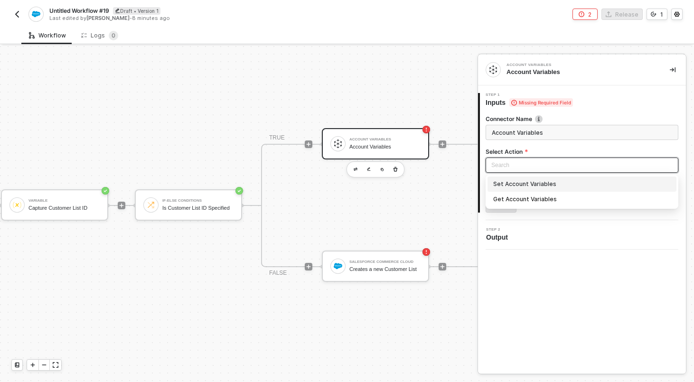
click at [547, 164] on input "search" at bounding box center [581, 165] width 181 height 14
click at [527, 191] on div "Set Account Variables" at bounding box center [582, 184] width 189 height 15
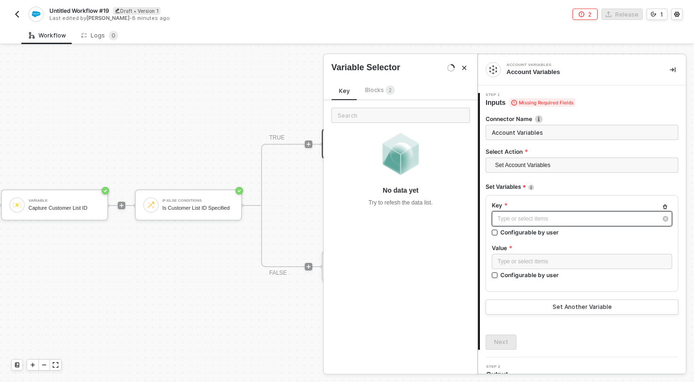
click at [525, 211] on div "Type or select items ﻿" at bounding box center [582, 218] width 180 height 15
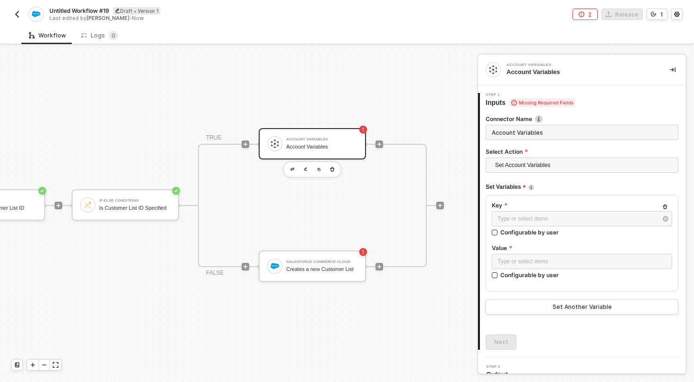
scroll to position [18, 233]
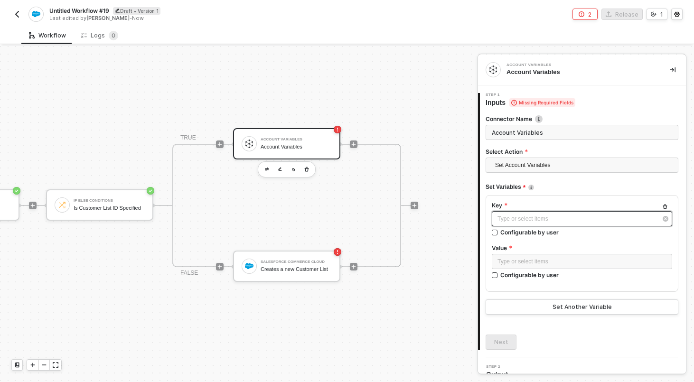
click at [558, 217] on div "Type or select items ﻿" at bounding box center [578, 219] width 160 height 9
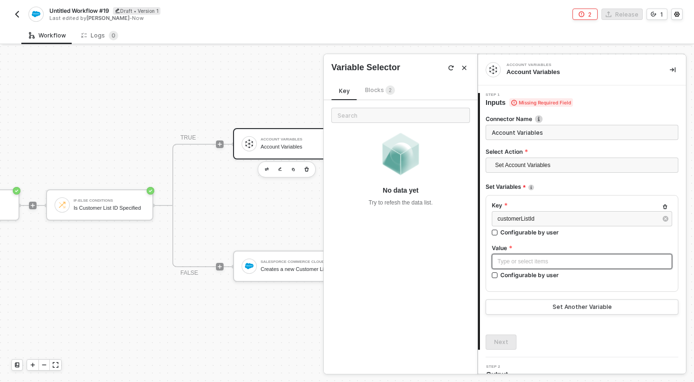
click at [551, 265] on div "Type or select items ﻿" at bounding box center [582, 261] width 169 height 9
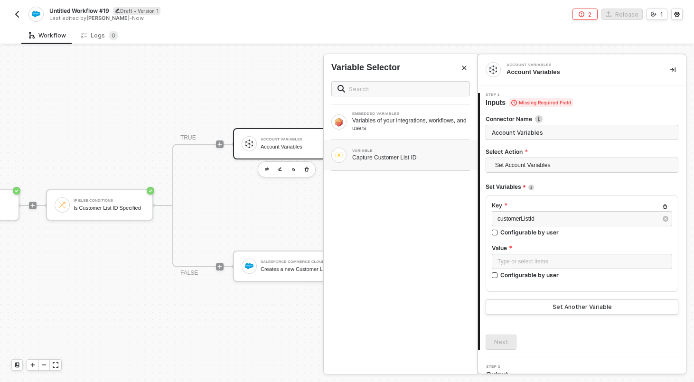
click at [449, 160] on div "Capture Customer List ID" at bounding box center [411, 158] width 118 height 8
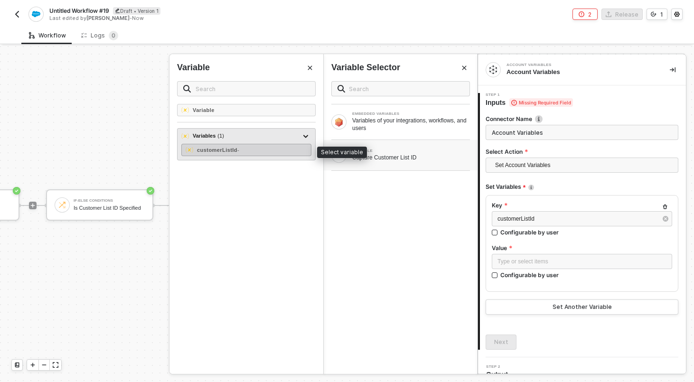
click at [247, 148] on div "customerListId -" at bounding box center [246, 150] width 130 height 12
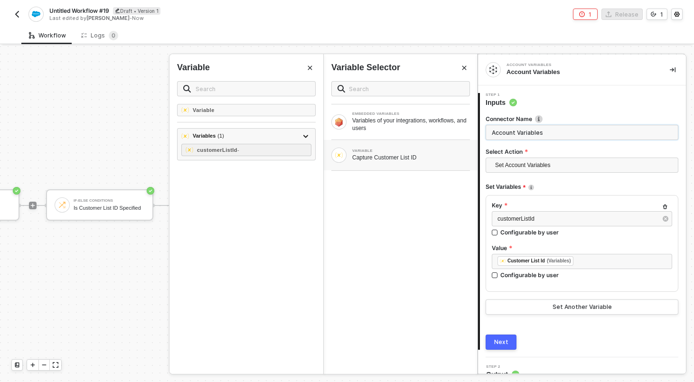
click at [552, 126] on input "Account Variables" at bounding box center [582, 132] width 193 height 15
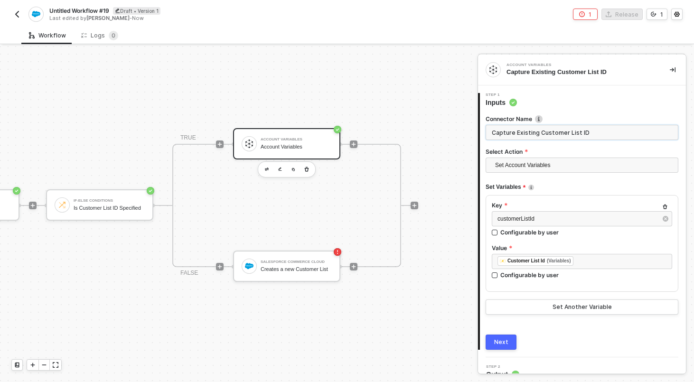
click at [501, 135] on input "Capture Existing Customer List ID" at bounding box center [582, 132] width 193 height 15
type input "Set Existing Customer List ID"
click at [499, 339] on div "Next" at bounding box center [501, 343] width 14 height 8
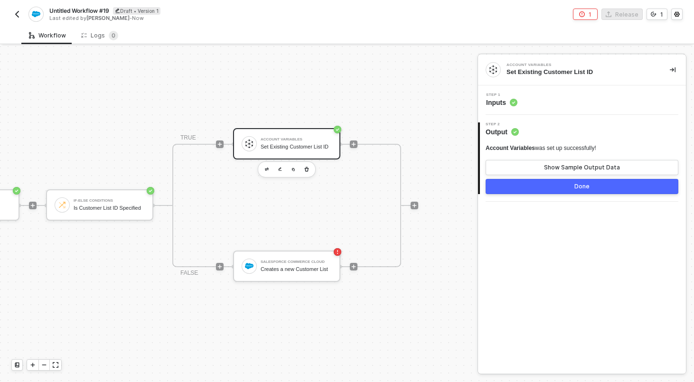
click at [546, 190] on button "Done" at bounding box center [582, 186] width 193 height 15
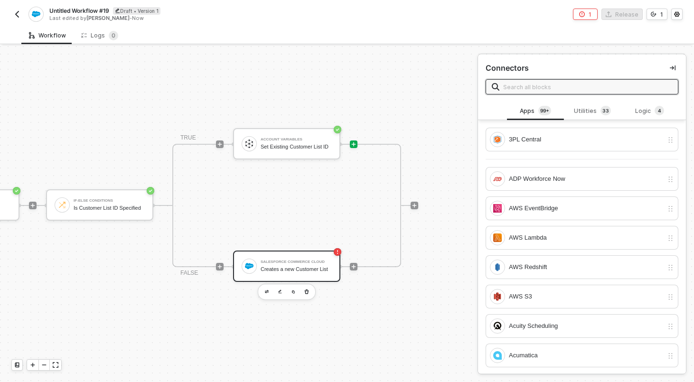
click at [303, 273] on div "Creates a new Customer List" at bounding box center [296, 269] width 71 height 6
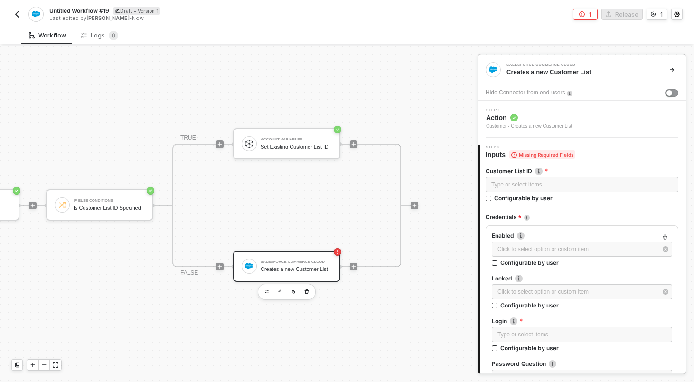
click at [280, 268] on div "Creates a new Customer List" at bounding box center [296, 269] width 71 height 6
click at [533, 188] on div "Type or select items ﻿" at bounding box center [581, 184] width 181 height 9
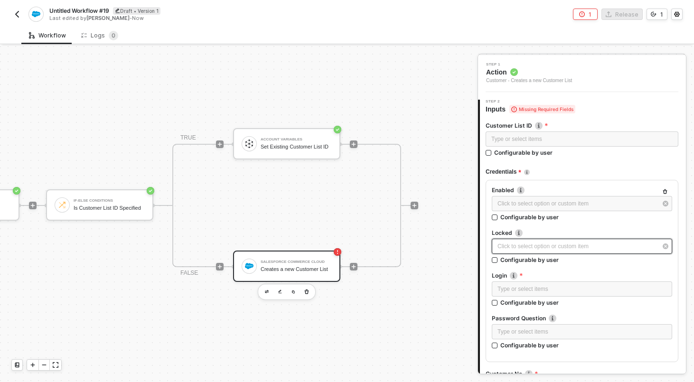
scroll to position [47, 0]
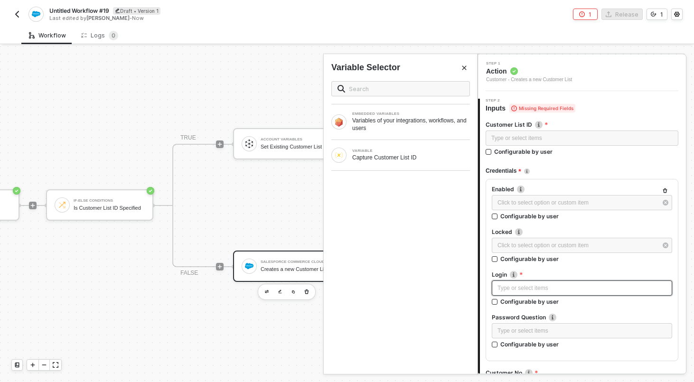
click at [571, 288] on div "Type or select items ﻿" at bounding box center [582, 288] width 169 height 9
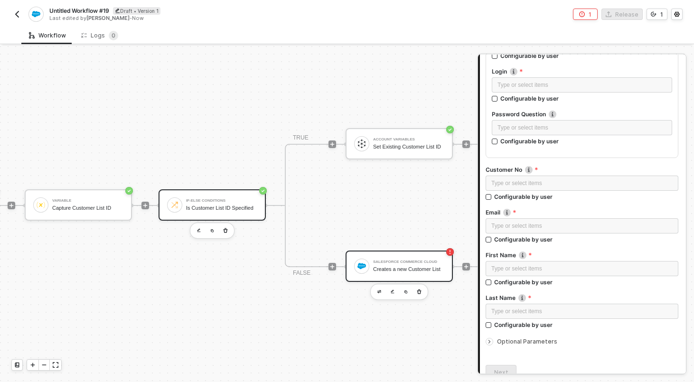
scroll to position [18, 113]
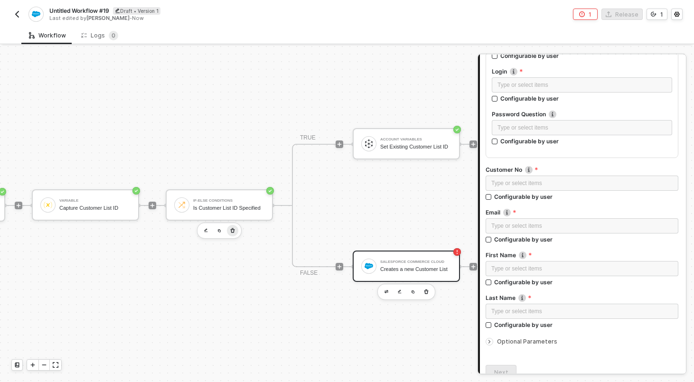
click at [235, 227] on icon "button" at bounding box center [233, 231] width 6 height 8
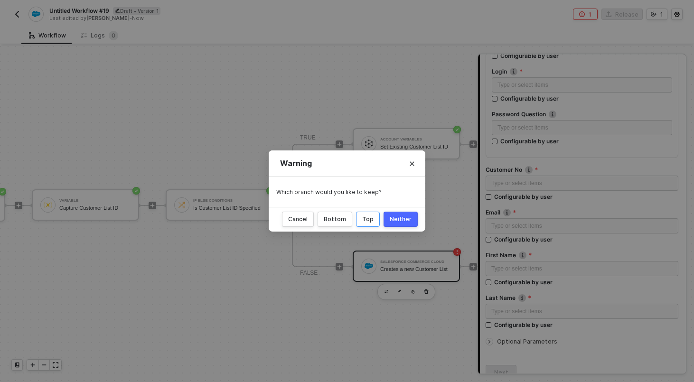
click at [367, 220] on div "Top" at bounding box center [367, 220] width 11 height 8
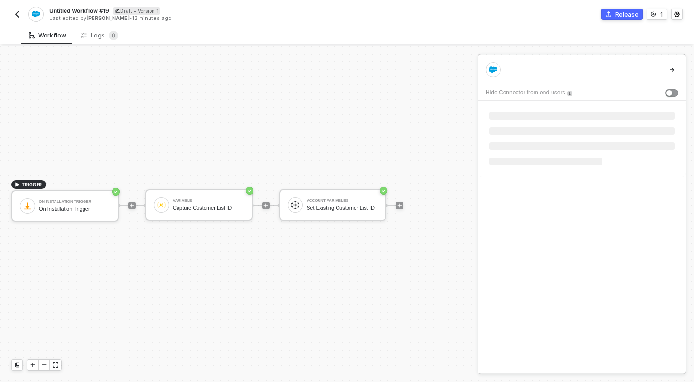
scroll to position [0, 0]
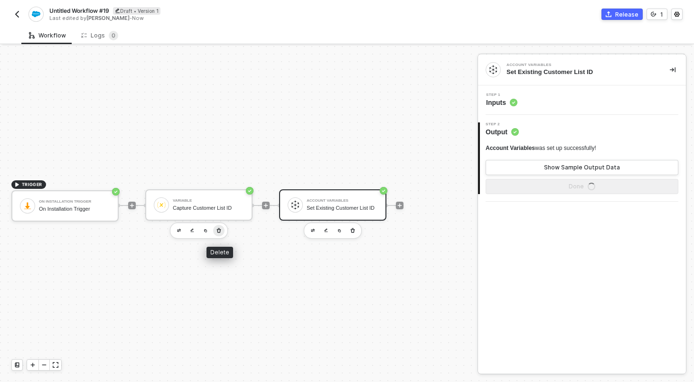
click at [223, 231] on button "button" at bounding box center [218, 230] width 11 height 11
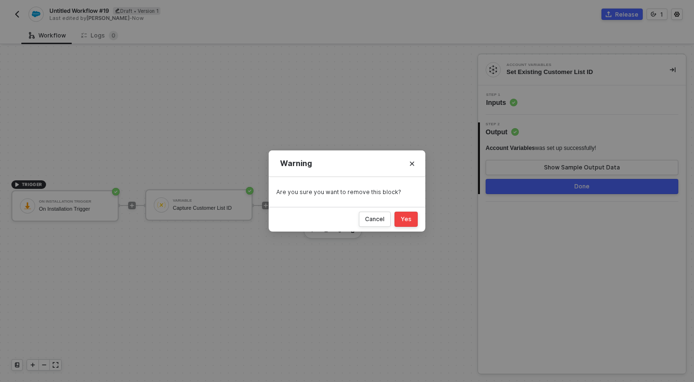
click at [407, 219] on div "Yes" at bounding box center [406, 220] width 11 height 8
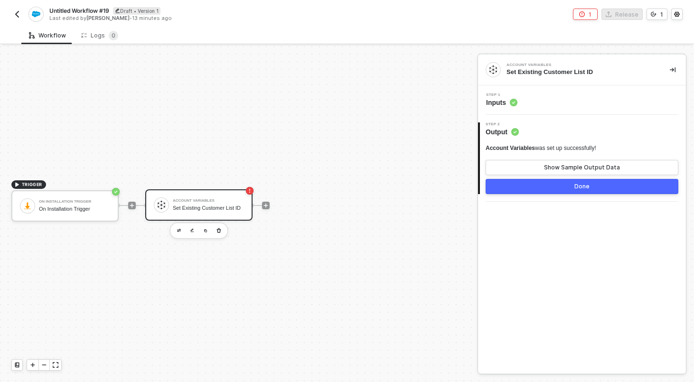
click at [212, 207] on div "Set Existing Customer List ID" at bounding box center [208, 208] width 71 height 6
click at [618, 102] on div "Step 1 Inputs Missing Required Field" at bounding box center [583, 100] width 206 height 14
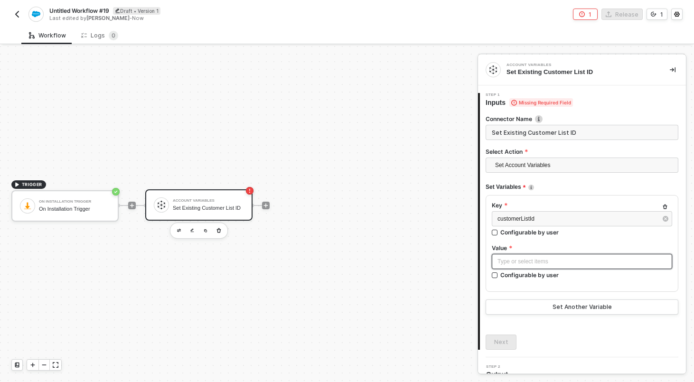
click at [544, 260] on div "Type or select items ﻿" at bounding box center [582, 261] width 169 height 9
click at [525, 277] on div "Configurable by user" at bounding box center [529, 275] width 58 height 8
click at [499, 277] on input "Configurable by user" at bounding box center [495, 276] width 7 height 7
checkbox input "true"
click at [665, 261] on circle "icon-settings" at bounding box center [665, 262] width 2 height 2
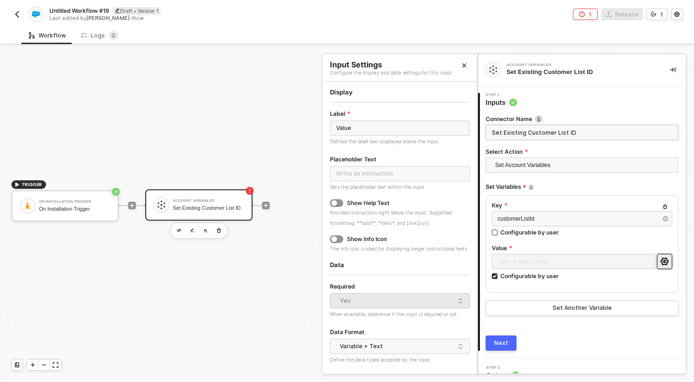
click at [515, 132] on input "Set Existing Customer List ID" at bounding box center [582, 132] width 193 height 15
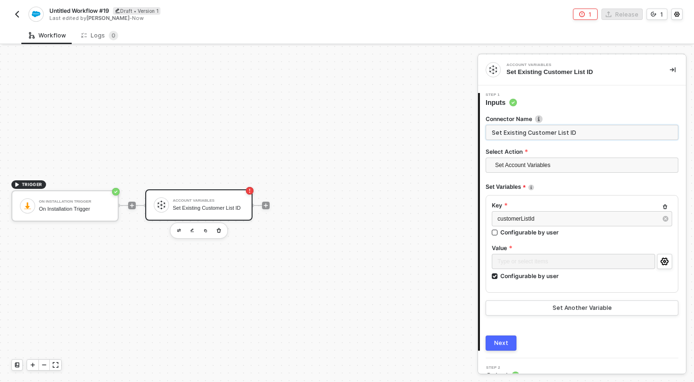
click at [515, 132] on input "Set Existing Customer List ID" at bounding box center [582, 132] width 193 height 15
type input "Set Customer List ID"
click at [664, 262] on circle "icon-settings" at bounding box center [665, 262] width 2 height 2
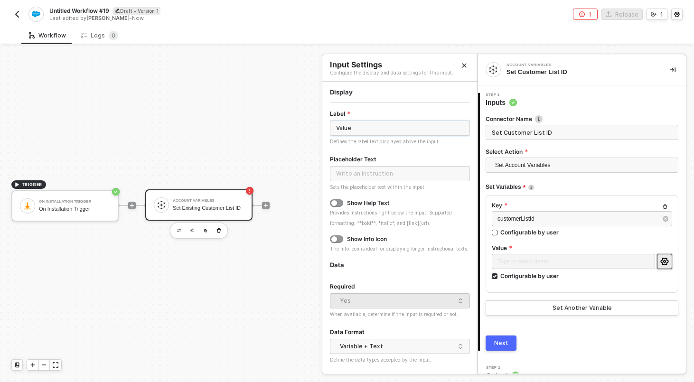
click at [385, 126] on input "Value" at bounding box center [400, 128] width 140 height 15
click at [366, 203] on div "Show Help Text" at bounding box center [368, 203] width 42 height 8
click at [337, 203] on button "button" at bounding box center [336, 203] width 13 height 8
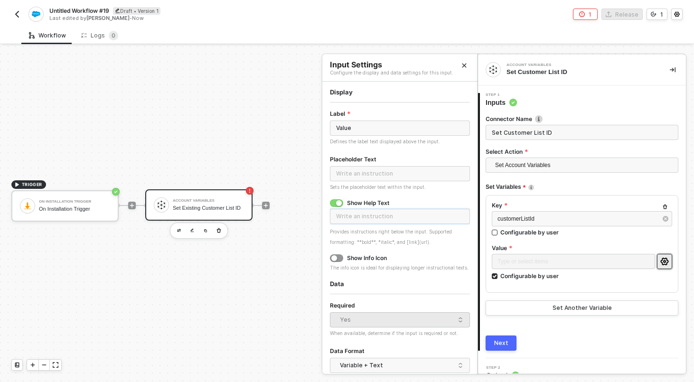
click at [348, 214] on input "text" at bounding box center [400, 216] width 140 height 15
drag, startPoint x: 396, startPoint y: 216, endPoint x: 468, endPoint y: 225, distance: 71.8
click at [468, 225] on div "If you have an existing customer list that you want Brij to sync customers to t…" at bounding box center [400, 216] width 140 height 19
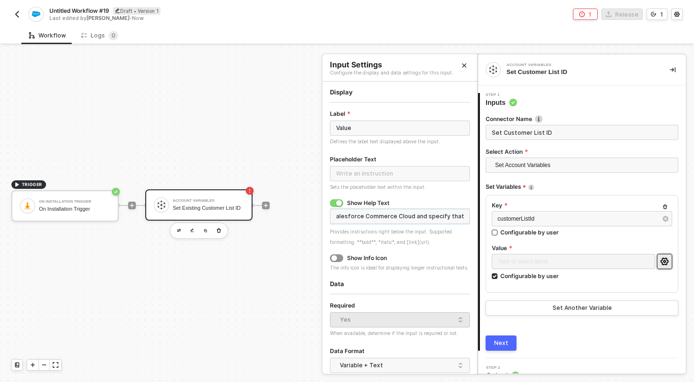
type input "Specify an existing customer list ID or create a new customer list in Salesforc…"
click at [397, 131] on input "Value" at bounding box center [400, 128] width 140 height 15
type input "u"
type input "Customer List ID"
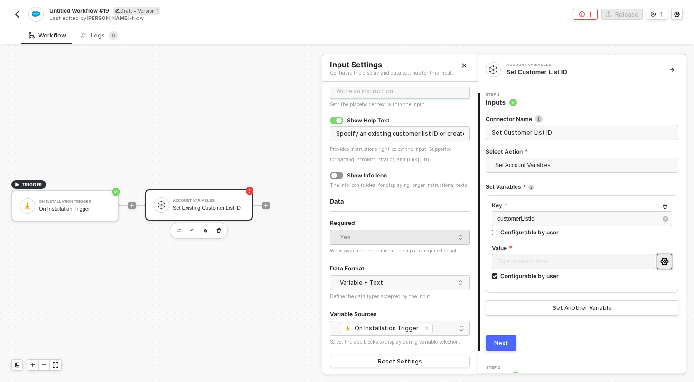
scroll to position [85, 0]
click at [383, 278] on div "Variable + Text" at bounding box center [397, 280] width 115 height 14
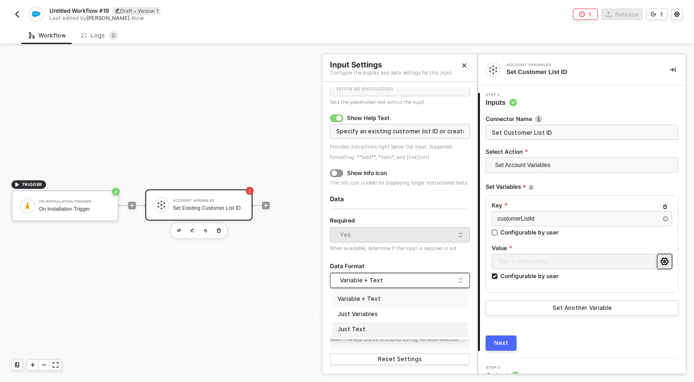
click at [376, 326] on div "Just Text" at bounding box center [400, 329] width 125 height 9
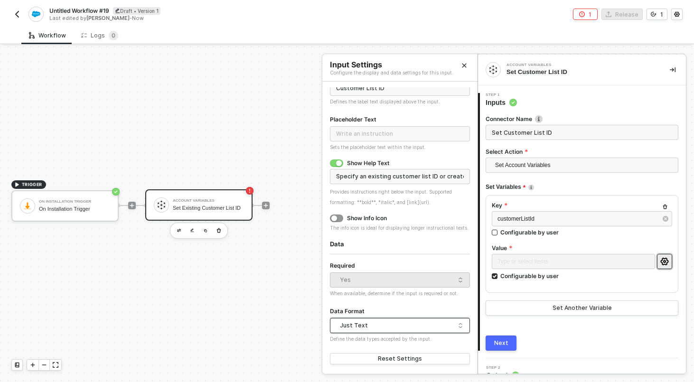
scroll to position [40, 0]
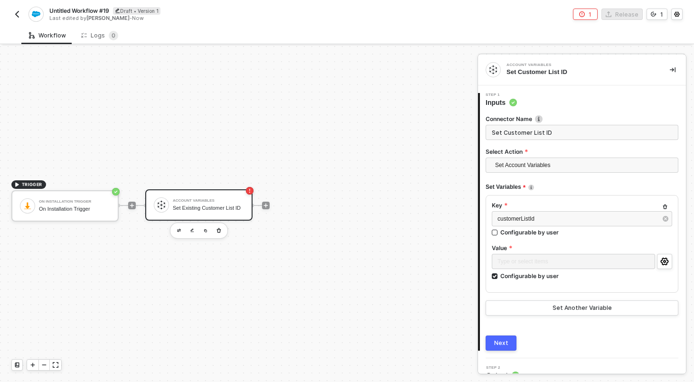
click at [507, 341] on div "Next" at bounding box center [501, 343] width 14 height 8
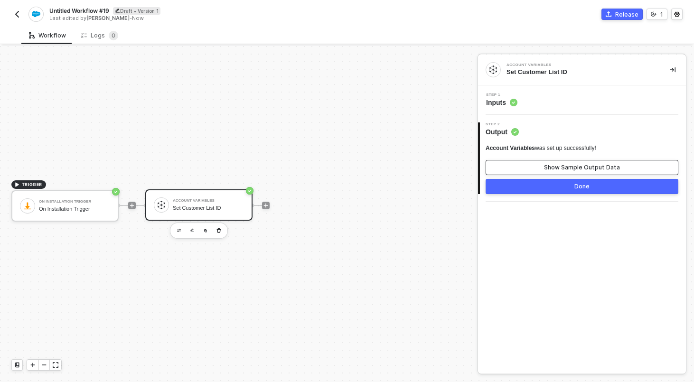
click at [552, 165] on div "Show Sample Output Data" at bounding box center [582, 168] width 76 height 8
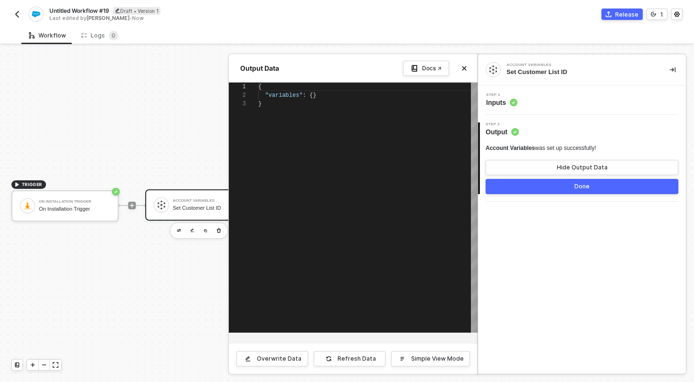
scroll to position [17, 0]
click at [551, 188] on button "Done" at bounding box center [582, 186] width 193 height 15
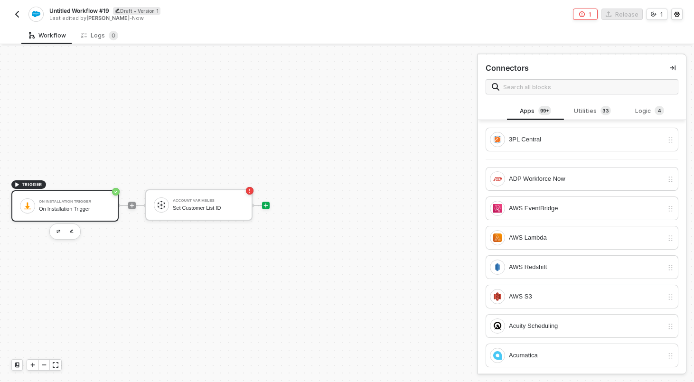
click at [71, 202] on div "On Installation Trigger" at bounding box center [74, 202] width 71 height 4
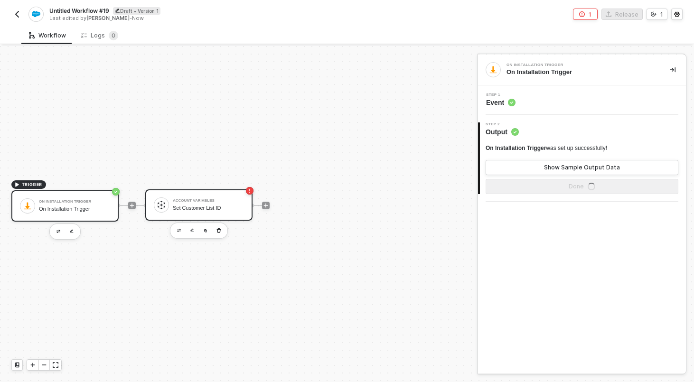
click at [187, 201] on div "Account Variables" at bounding box center [208, 201] width 71 height 4
click at [565, 102] on div "Step 1 Inputs" at bounding box center [583, 100] width 206 height 14
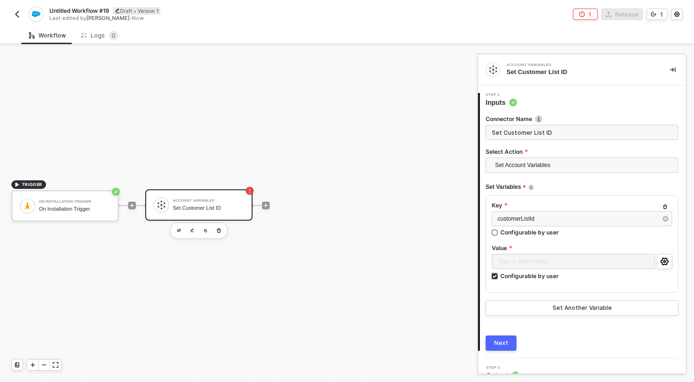
click at [522, 275] on div "Configurable by user" at bounding box center [529, 276] width 58 height 8
click at [499, 275] on input "Configurable by user" at bounding box center [495, 276] width 7 height 7
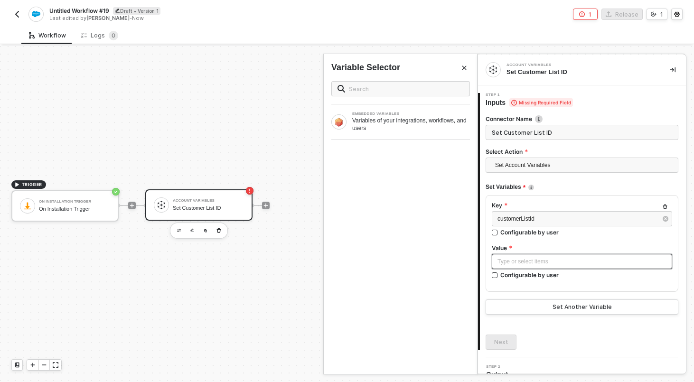
click at [525, 263] on div "Type or select items ﻿" at bounding box center [582, 261] width 169 height 9
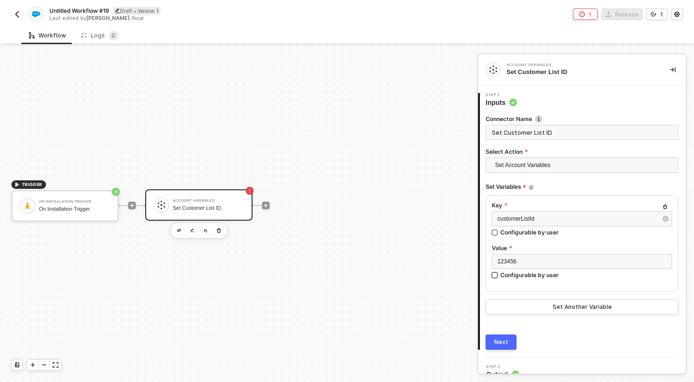
click at [513, 275] on div "Configurable by user" at bounding box center [529, 275] width 58 height 8
click at [499, 275] on input "Configurable by user" at bounding box center [495, 276] width 7 height 7
checkbox input "true"
click at [670, 263] on button "button" at bounding box center [664, 261] width 15 height 15
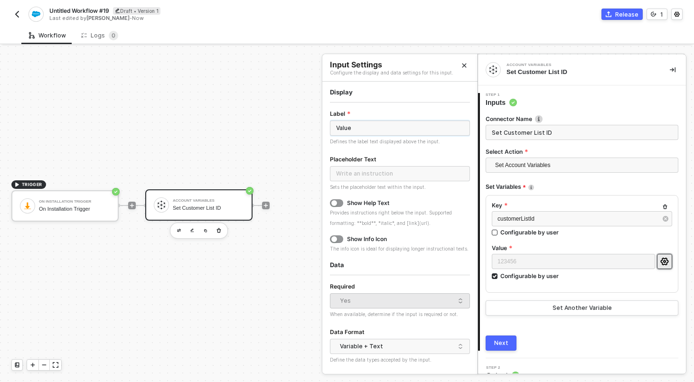
click at [392, 129] on input "Value" at bounding box center [400, 128] width 140 height 15
type input "Customer List ID"
click at [336, 202] on div "button" at bounding box center [334, 203] width 6 height 6
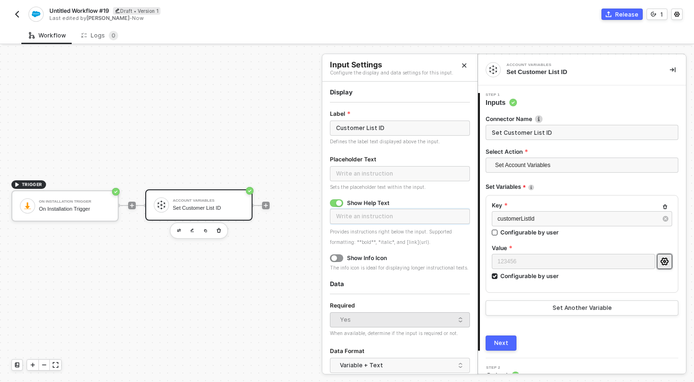
click at [363, 220] on input "text" at bounding box center [400, 216] width 140 height 15
click at [405, 218] on input "If you have an existing customer list that you want Brij to sync customers to t…" at bounding box center [400, 216] width 140 height 15
click at [412, 216] on input "If you have an existing customer list that you want Brij to sync customers to t…" at bounding box center [400, 216] width 140 height 15
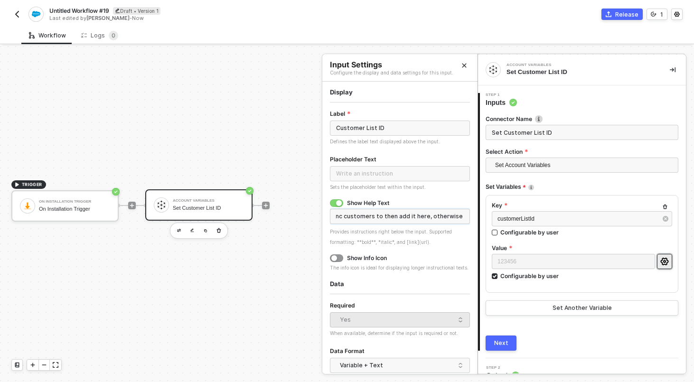
click at [412, 216] on input "If you have an existing customer list that you want Brij to sync customers to t…" at bounding box center [400, 216] width 140 height 15
type input "If you have an existing customer list that you want Brij to sync customers to t…"
click at [412, 216] on input "text" at bounding box center [400, 216] width 140 height 15
click at [424, 203] on div "Show Help Text" at bounding box center [400, 203] width 140 height 8
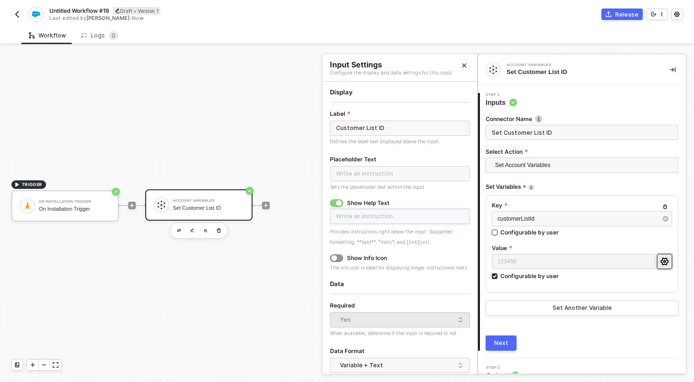
click at [423, 213] on input "text" at bounding box center [400, 216] width 140 height 15
type input "Specify an existing customer list ID or create a new customer list in Salesforc…"
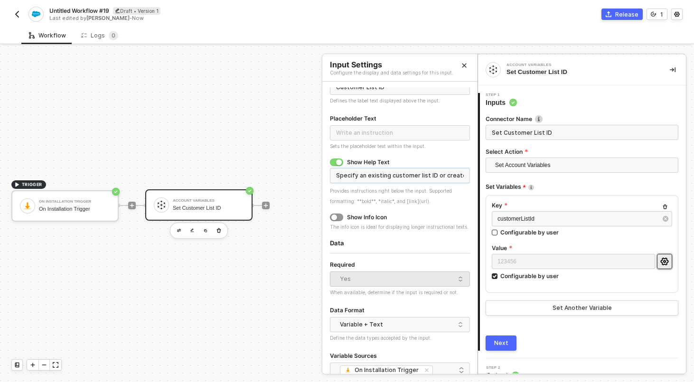
scroll to position [42, 0]
click at [400, 325] on div "Variable + Text" at bounding box center [397, 324] width 115 height 14
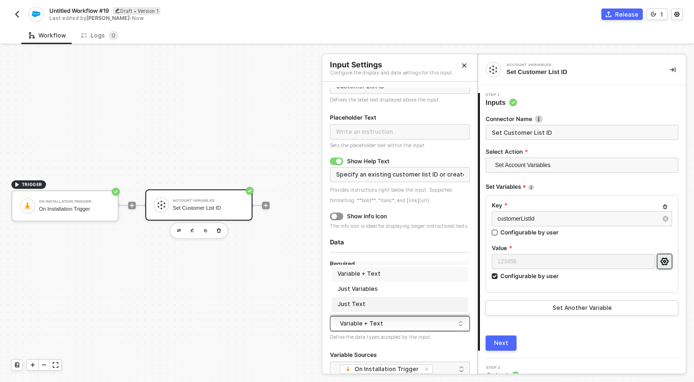
click at [381, 299] on div "Just Text" at bounding box center [400, 304] width 136 height 15
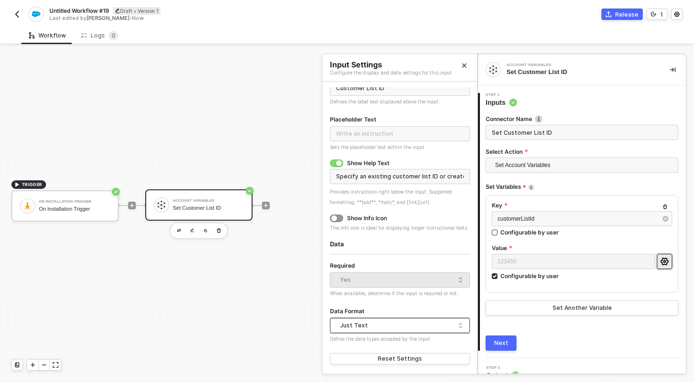
scroll to position [39, 0]
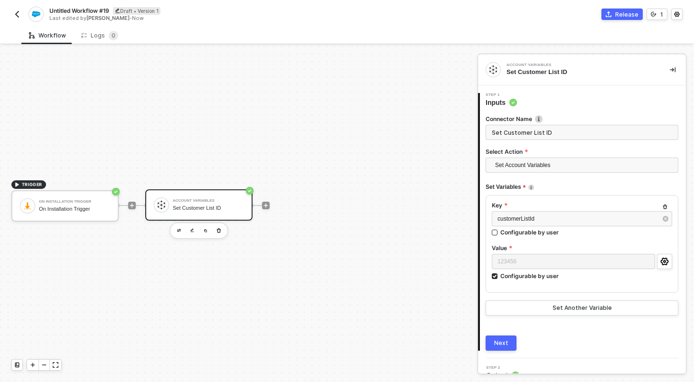
click at [500, 349] on button "Next" at bounding box center [501, 343] width 31 height 15
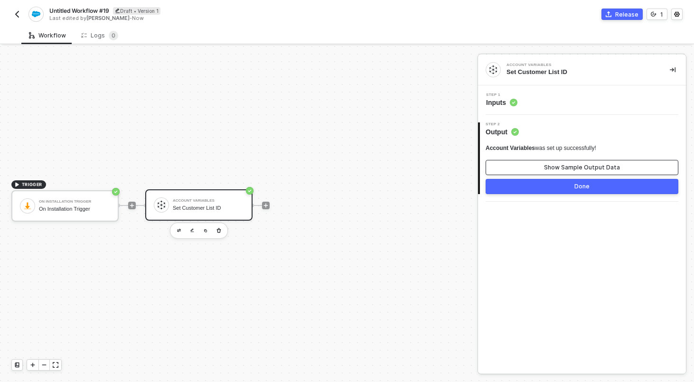
click at [550, 164] on div "Show Sample Output Data" at bounding box center [582, 168] width 76 height 8
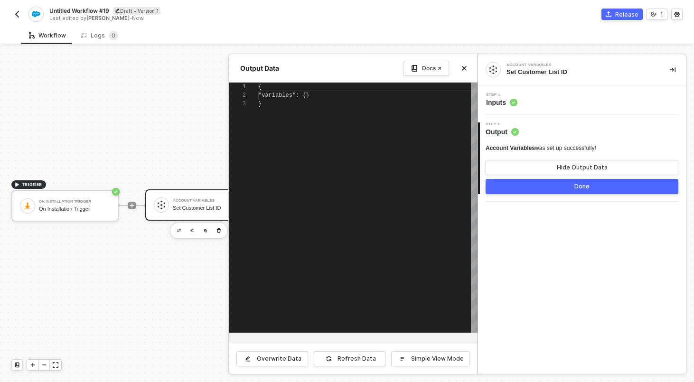
scroll to position [17, 0]
click at [550, 164] on button "Hide Output Data" at bounding box center [582, 167] width 193 height 15
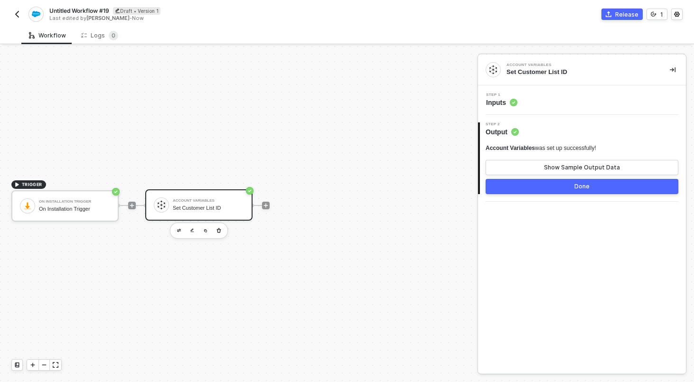
click at [584, 100] on div "Step 1 Inputs" at bounding box center [583, 100] width 206 height 14
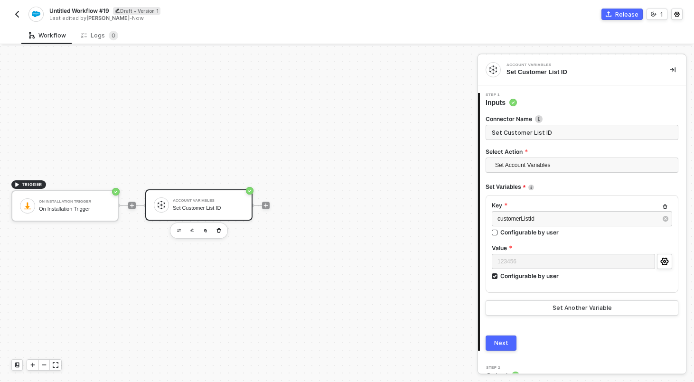
click at [507, 338] on button "Next" at bounding box center [501, 343] width 31 height 15
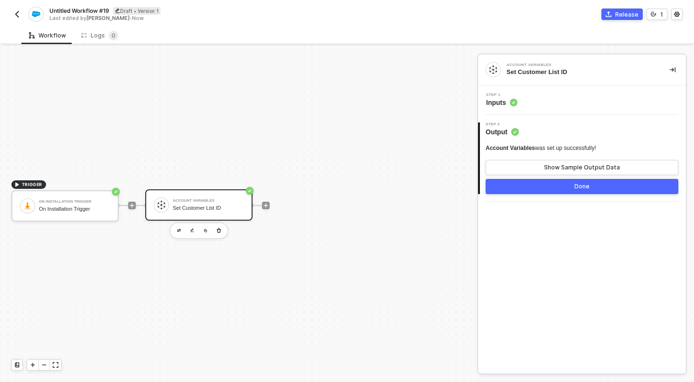
click at [561, 191] on button "Done" at bounding box center [582, 186] width 193 height 15
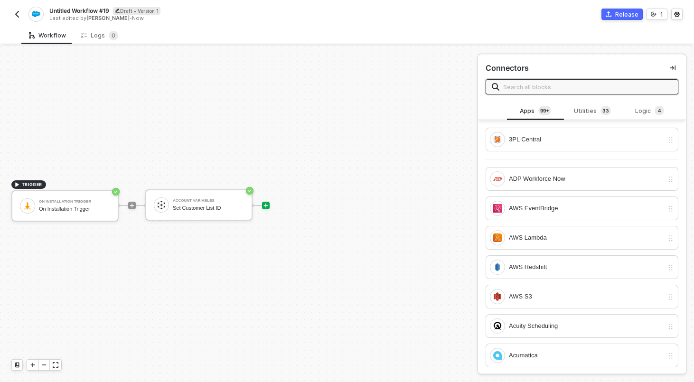
click at [83, 12] on span "Untitled Workflow #19" at bounding box center [79, 11] width 60 height 8
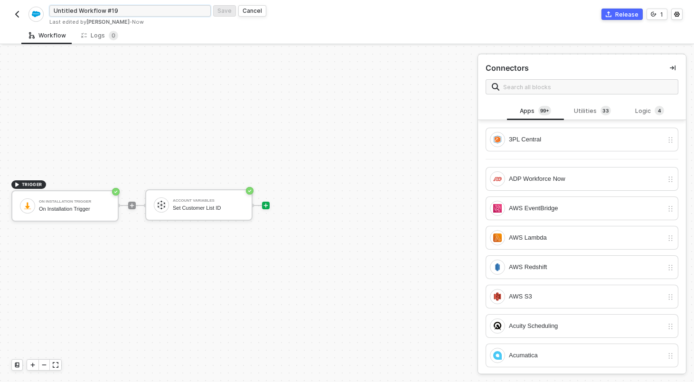
click at [83, 12] on input "Untitled Workflow #19" at bounding box center [129, 10] width 161 height 11
type input "Capture Customer List ID on Installation"
click at [230, 10] on div "Save" at bounding box center [224, 11] width 14 height 8
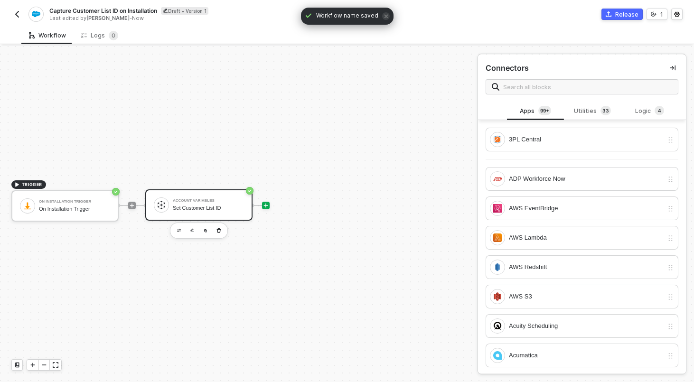
click at [206, 216] on div "Account Variables Set Customer List ID" at bounding box center [198, 204] width 107 height 31
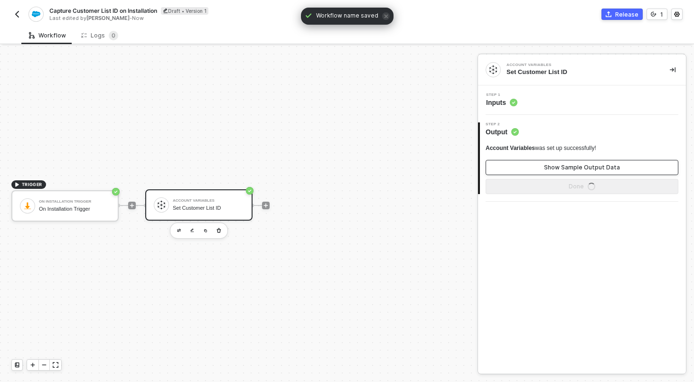
click at [568, 163] on button "Show Sample Output Data" at bounding box center [582, 167] width 193 height 15
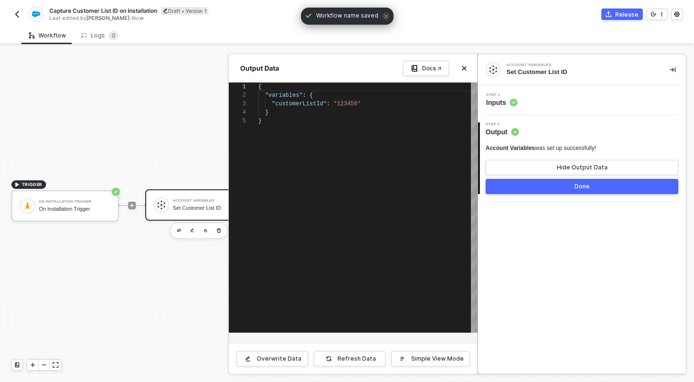
scroll to position [34, 0]
click at [70, 116] on div at bounding box center [347, 214] width 694 height 336
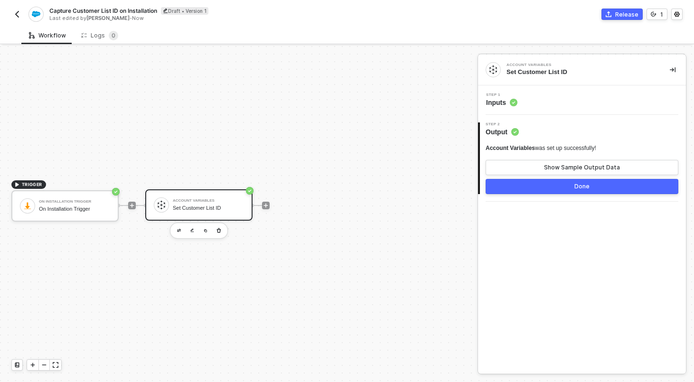
click at [13, 11] on img "button" at bounding box center [17, 14] width 8 height 8
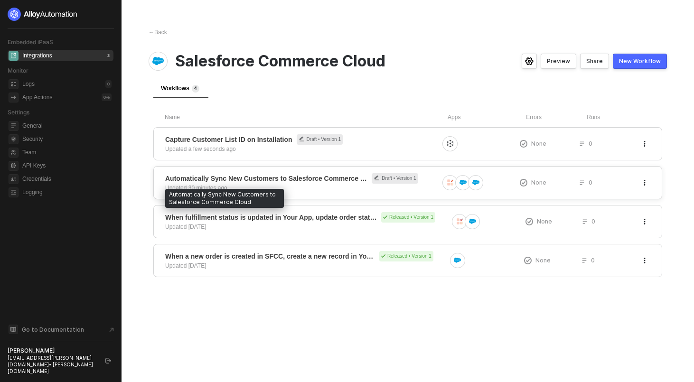
click at [234, 182] on span "Automatically Sync New Customers to Salesforce Commerce Cloud" at bounding box center [266, 178] width 202 height 9
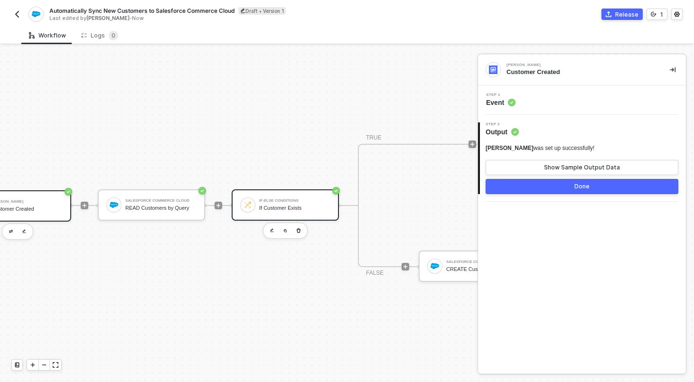
scroll to position [18, 0]
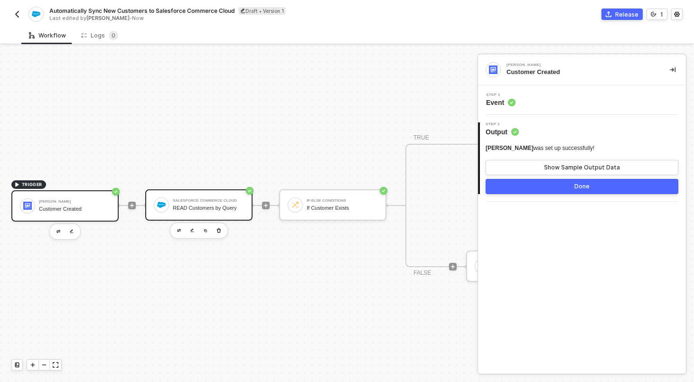
click at [205, 210] on div "READ Customers by Query" at bounding box center [208, 208] width 71 height 6
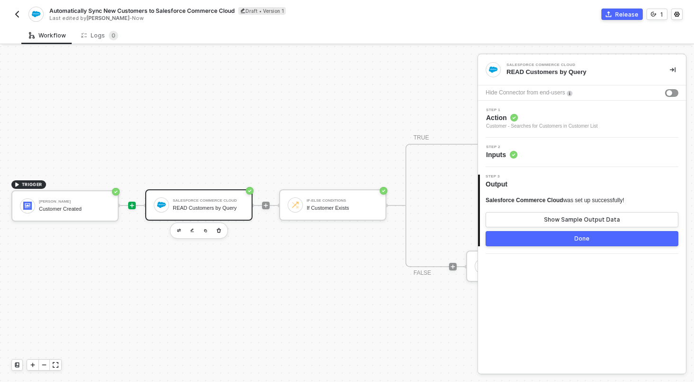
click at [132, 204] on icon "icon-play" at bounding box center [132, 206] width 6 height 6
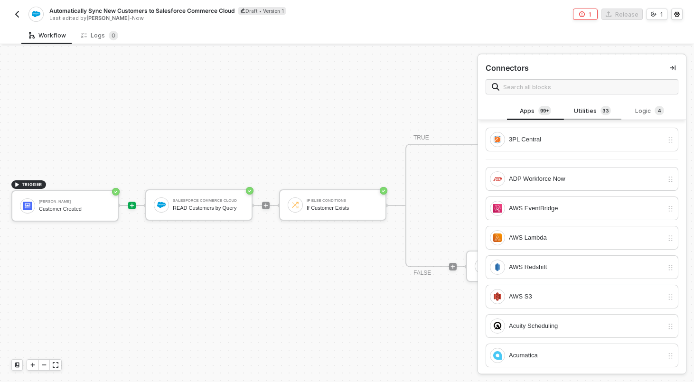
click at [607, 103] on div "Utilities 3 3" at bounding box center [592, 111] width 57 height 18
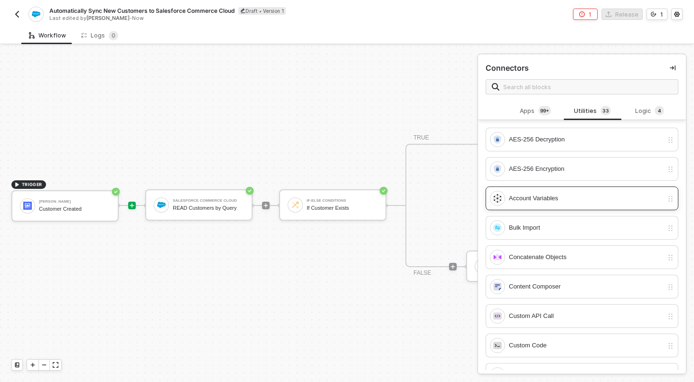
click at [570, 198] on div "Account Variables" at bounding box center [586, 198] width 154 height 10
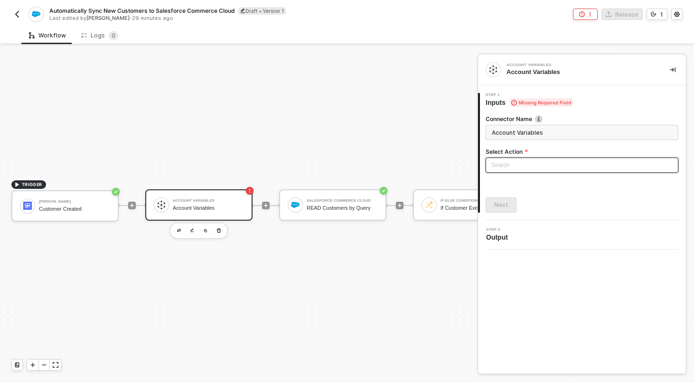
click at [549, 165] on input "search" at bounding box center [581, 165] width 181 height 14
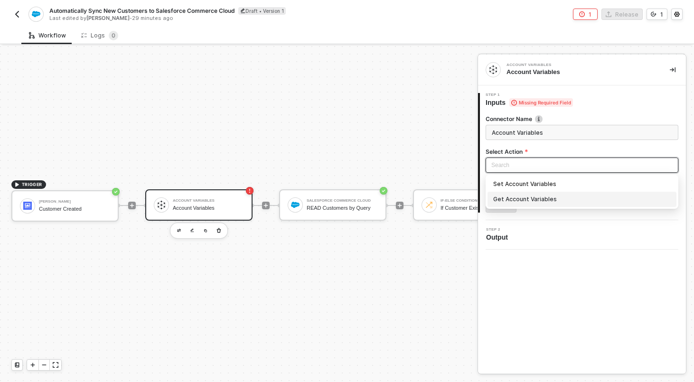
click at [535, 200] on div "Get Account Variables" at bounding box center [582, 199] width 178 height 10
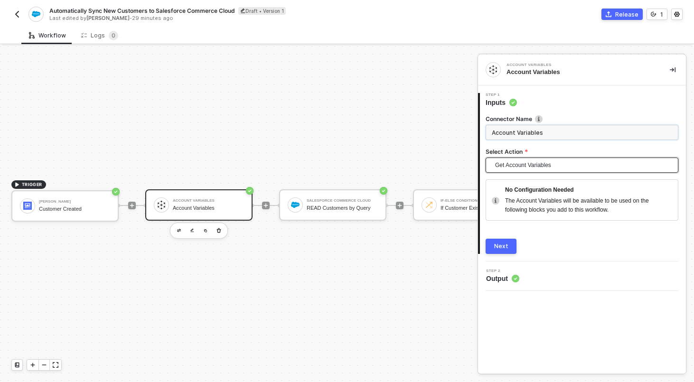
click at [537, 132] on input "Account Variables" at bounding box center [582, 132] width 193 height 15
type input "READ Account Variables"
click at [506, 247] on div "Next" at bounding box center [501, 247] width 14 height 8
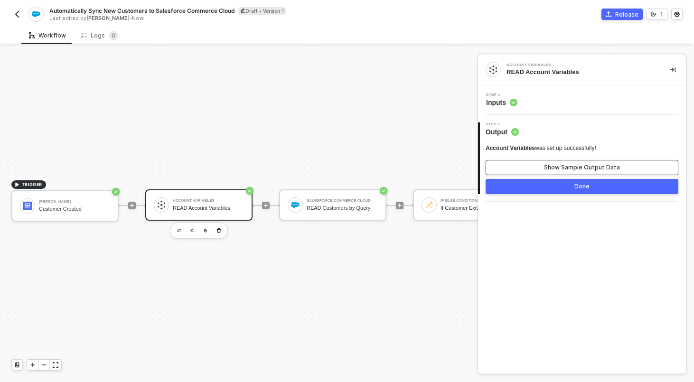
click at [552, 161] on button "Show Sample Output Data" at bounding box center [582, 167] width 193 height 15
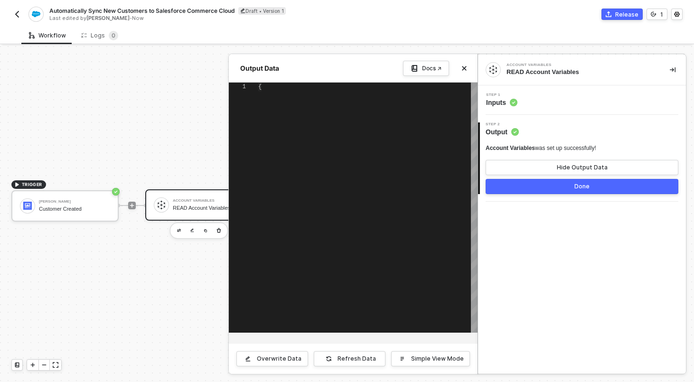
type textarea "{ "variables": { "customerListId": "123456" } }"
click at [553, 168] on button "Hide Output Data" at bounding box center [582, 167] width 193 height 15
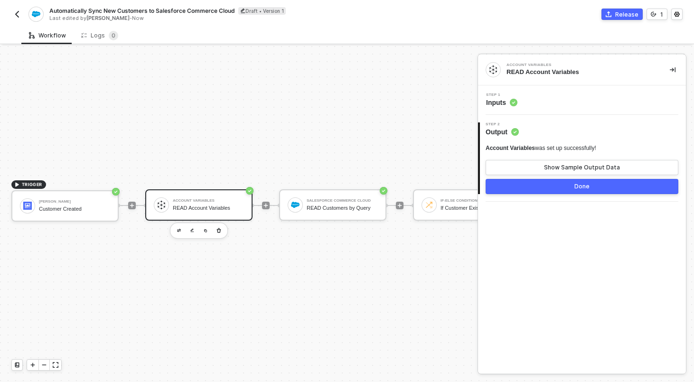
click at [553, 183] on button "Done" at bounding box center [582, 186] width 193 height 15
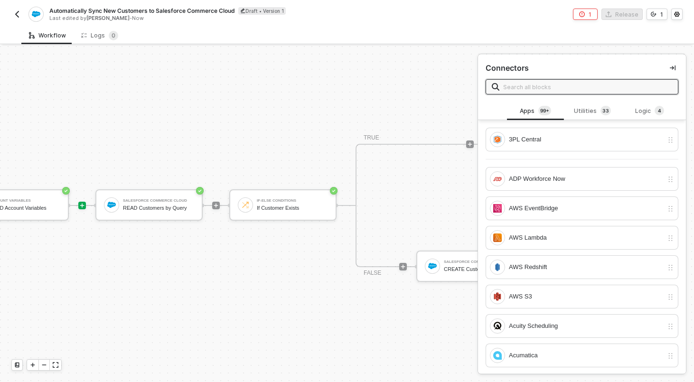
scroll to position [18, 177]
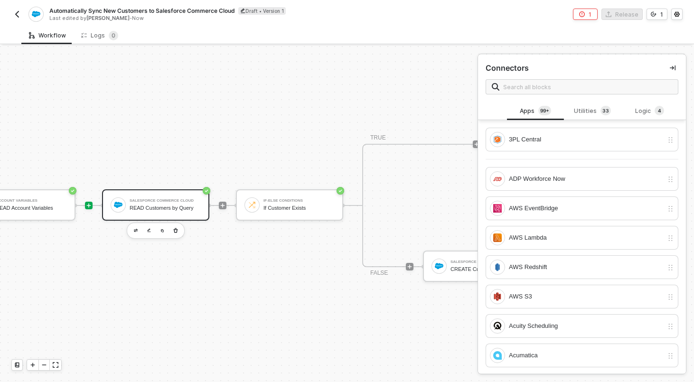
click at [194, 199] on div "Salesforce Commerce Cloud" at bounding box center [165, 201] width 71 height 4
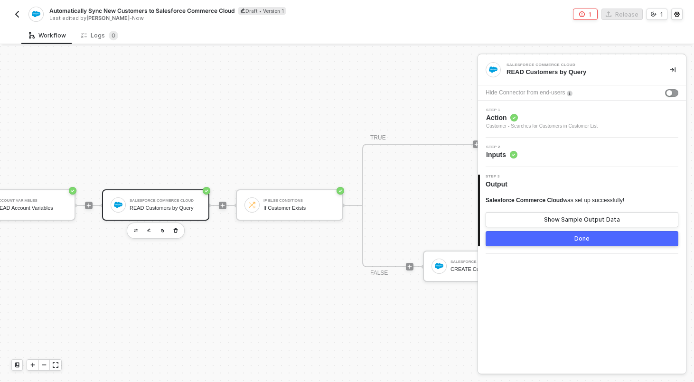
click at [574, 160] on div "Step 2 Inputs" at bounding box center [582, 152] width 208 height 29
click at [557, 151] on div "Step 2 Inputs" at bounding box center [583, 152] width 206 height 14
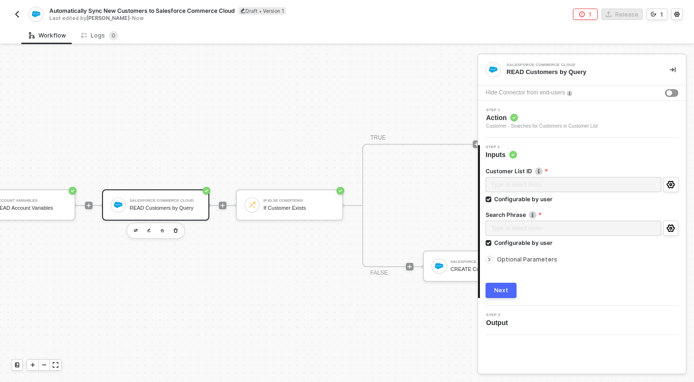
click at [534, 260] on span "Optional Parameters" at bounding box center [527, 259] width 60 height 7
click at [518, 201] on div "Configurable by user" at bounding box center [523, 199] width 58 height 8
click at [492, 201] on input "Configurable by user" at bounding box center [489, 200] width 7 height 7
checkbox input "false"
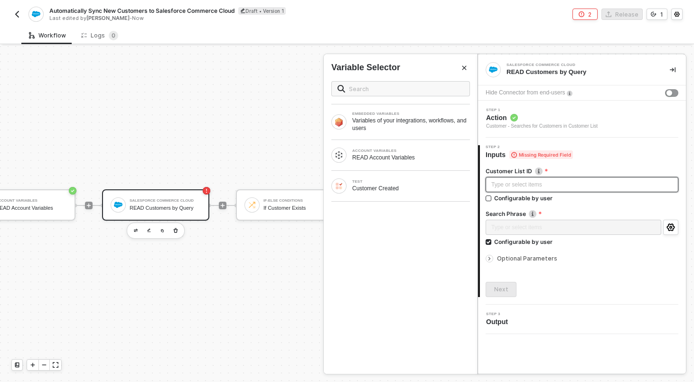
click at [526, 179] on div "Type or select items ﻿" at bounding box center [582, 184] width 193 height 15
click at [400, 150] on div "ACCOUNT VARIABLES" at bounding box center [411, 151] width 118 height 4
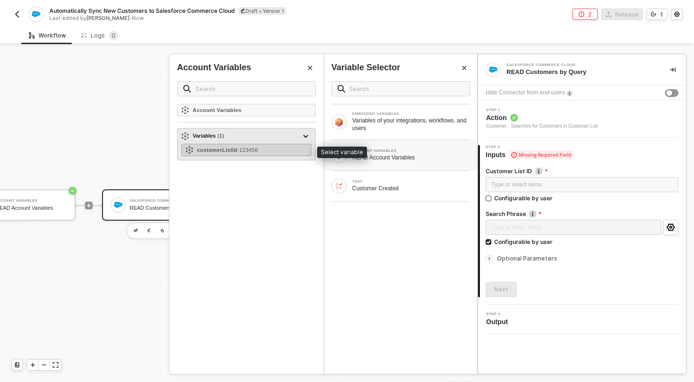
click at [258, 151] on span "- 123456" at bounding box center [247, 150] width 20 height 6
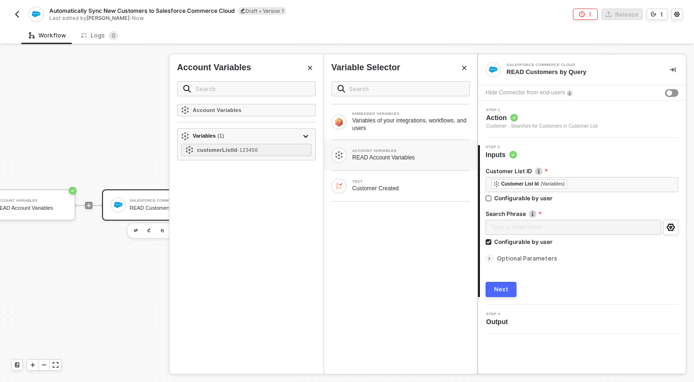
click at [509, 293] on button "Next" at bounding box center [501, 289] width 31 height 15
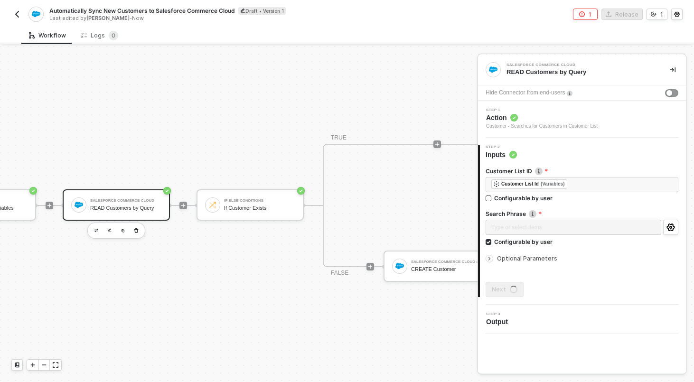
scroll to position [18, 253]
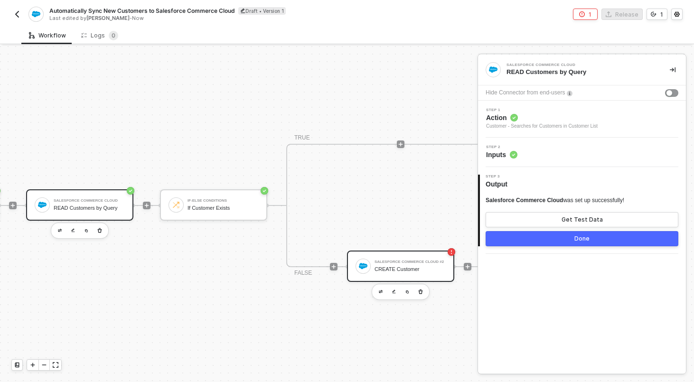
click at [419, 265] on div "Salesforce Commerce Cloud #2 CREATE Customer" at bounding box center [410, 266] width 71 height 18
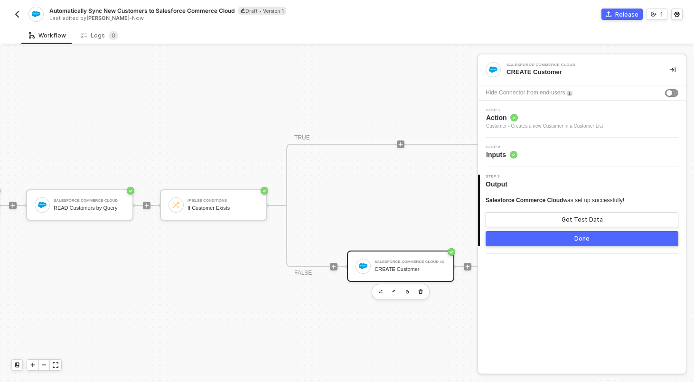
click at [551, 156] on div "Step 2 Inputs" at bounding box center [583, 152] width 206 height 14
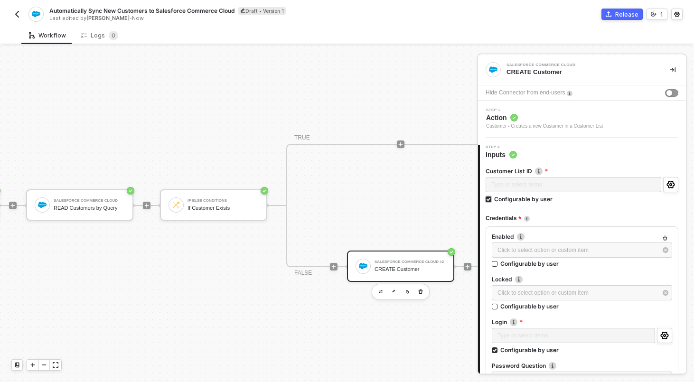
click at [505, 198] on div "Configurable by user" at bounding box center [523, 199] width 58 height 8
click at [492, 198] on input "Configurable by user" at bounding box center [489, 200] width 7 height 7
checkbox input "false"
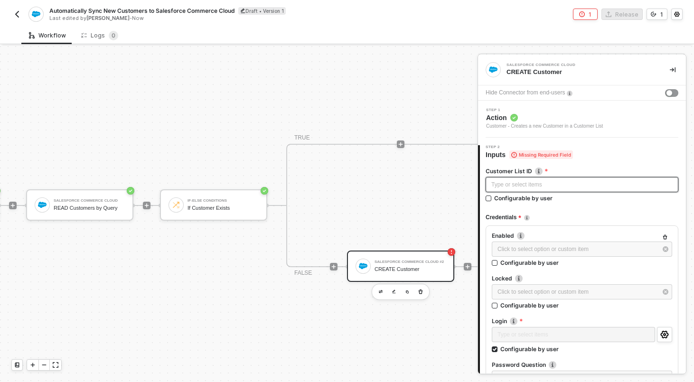
click at [514, 178] on div "Type or select items ﻿" at bounding box center [582, 184] width 193 height 15
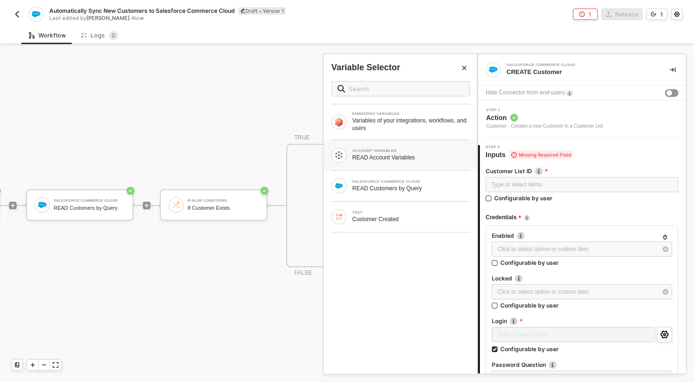
click at [421, 162] on div "ACCOUNT VARIABLES READ Account Variables" at bounding box center [400, 155] width 139 height 15
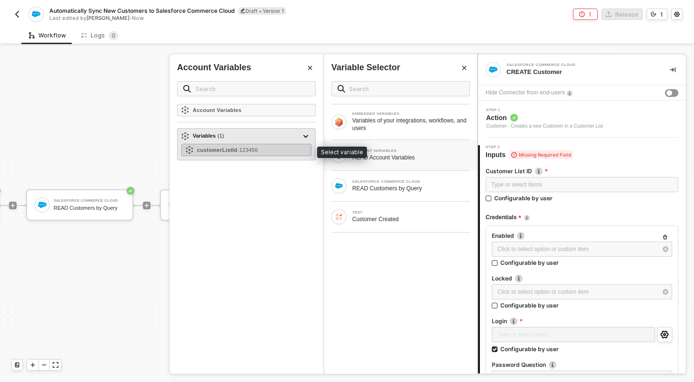
click at [266, 149] on div "customerListId - 123456" at bounding box center [246, 150] width 130 height 12
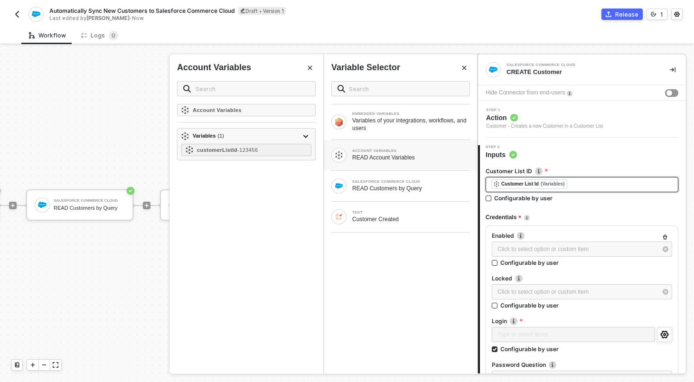
scroll to position [298, 0]
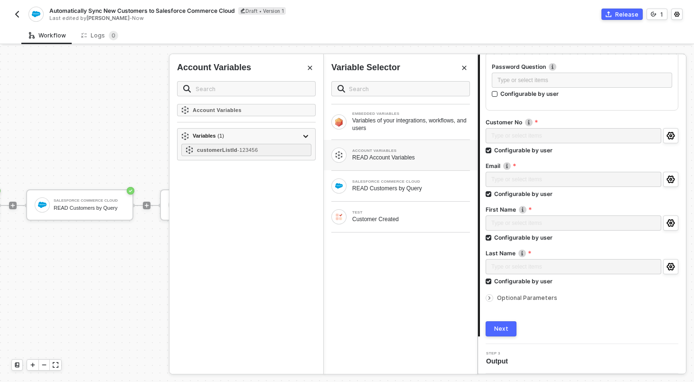
click at [505, 329] on div "Next" at bounding box center [501, 329] width 14 height 8
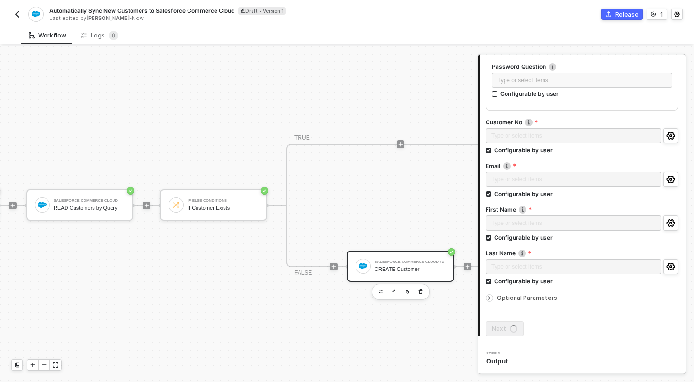
click at [469, 234] on div "TRUE FALSE Salesforce Commerce Cloud #2 CREATE Customer" at bounding box center [400, 205] width 229 height 123
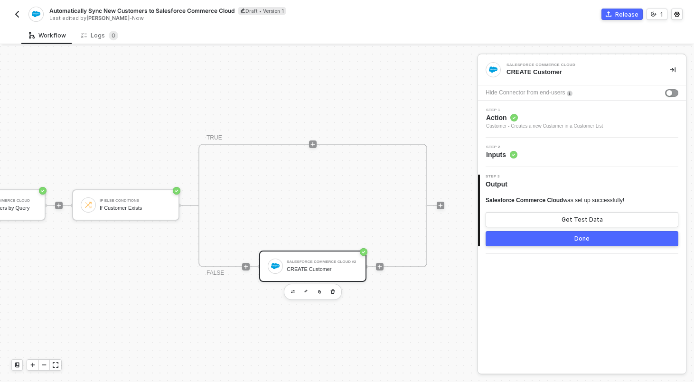
scroll to position [18, 346]
click at [552, 242] on button "Done" at bounding box center [582, 238] width 193 height 15
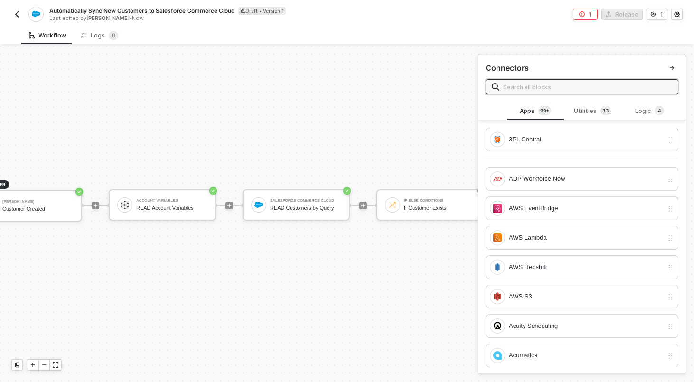
scroll to position [18, 0]
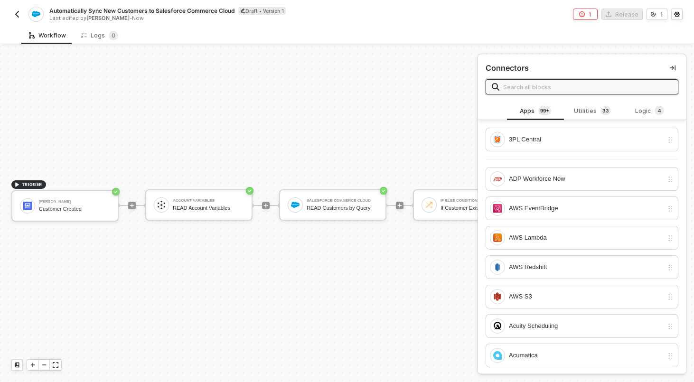
click at [366, 171] on div at bounding box center [400, 206] width 126 height 74
click at [24, 16] on div "Automatically Sync New Customers to Salesforce Commerce Cloud Draft • Version 1…" at bounding box center [179, 14] width 336 height 15
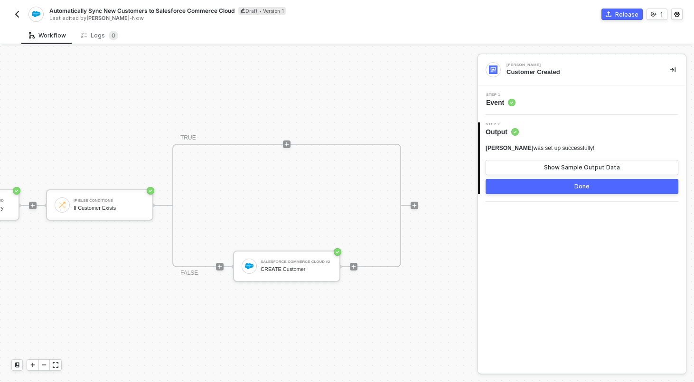
scroll to position [18, 0]
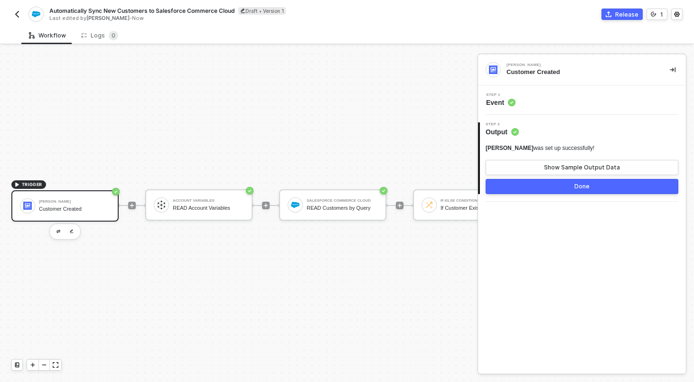
click at [19, 18] on button "button" at bounding box center [16, 14] width 11 height 11
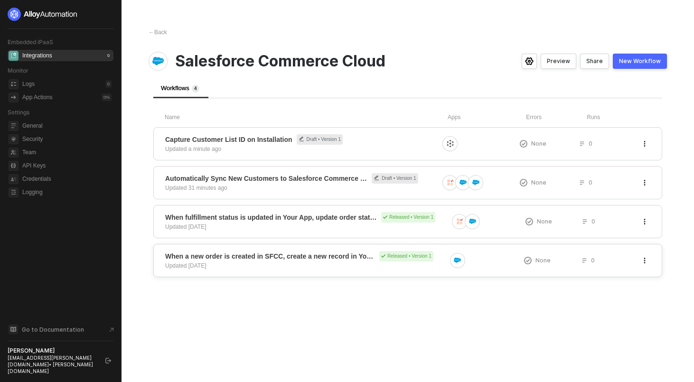
click at [286, 259] on span "When a new order is created in SFCC, create a new record in Your App" at bounding box center [270, 256] width 210 height 9
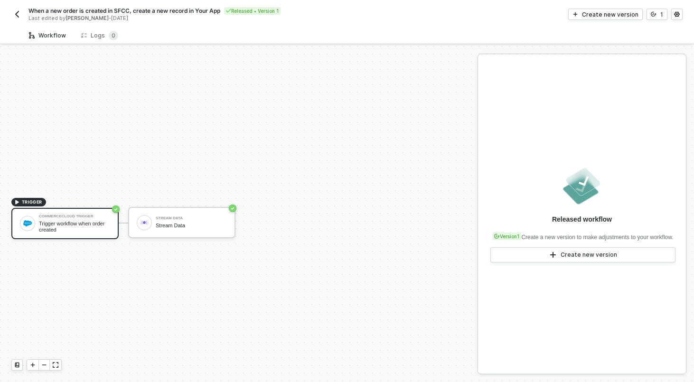
scroll to position [18, 0]
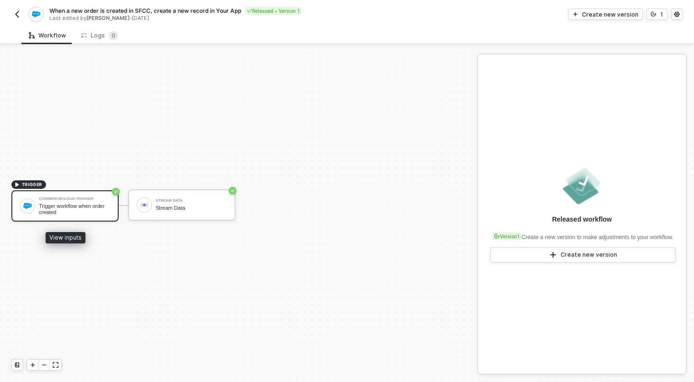
click at [69, 211] on div "Trigger workflow when order created" at bounding box center [74, 209] width 71 height 12
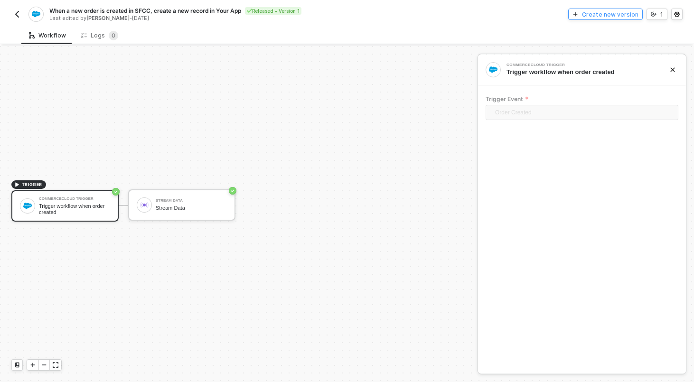
click at [601, 15] on div "Create new version" at bounding box center [610, 14] width 56 height 8
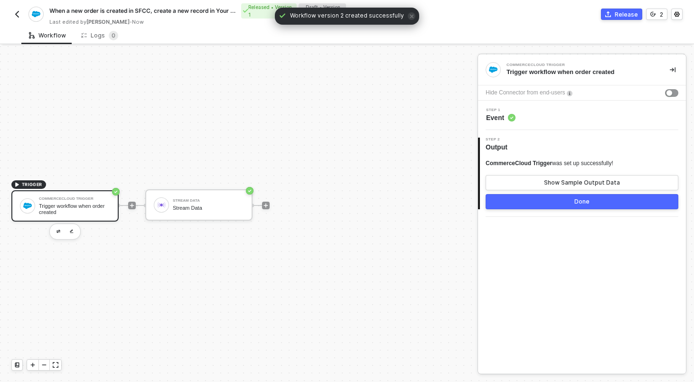
click at [87, 205] on div "Trigger workflow when order created" at bounding box center [74, 209] width 71 height 12
click at [589, 116] on div "Step 1 Event" at bounding box center [583, 115] width 206 height 14
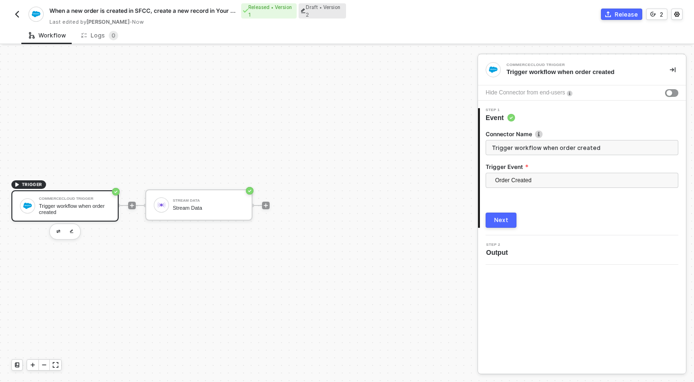
click at [565, 147] on input "Trigger workflow when order created" at bounding box center [582, 147] width 193 height 15
type input "Order Created"
click at [499, 216] on div "Next" at bounding box center [501, 220] width 14 height 8
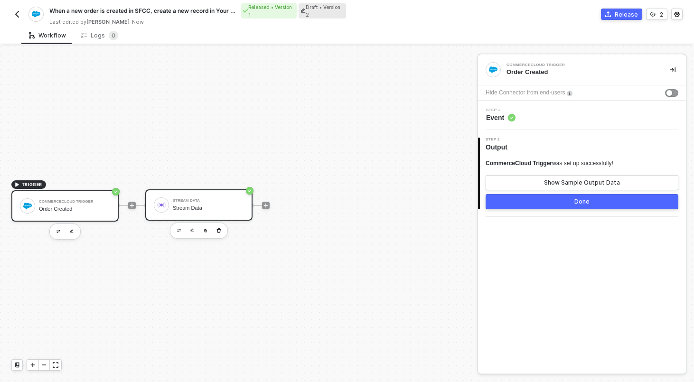
click at [223, 199] on div "Stream Data" at bounding box center [208, 201] width 71 height 4
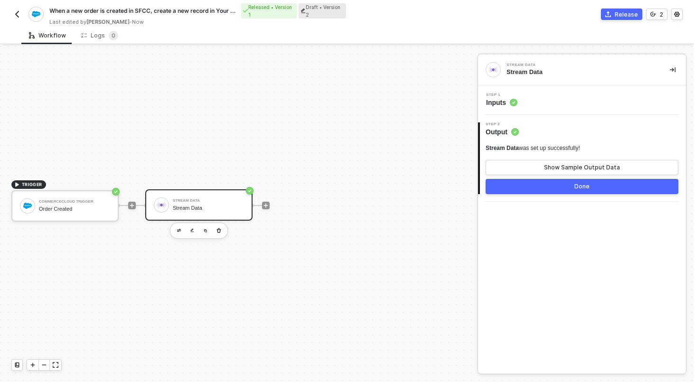
click at [604, 94] on div "Step 1 Inputs" at bounding box center [583, 100] width 206 height 14
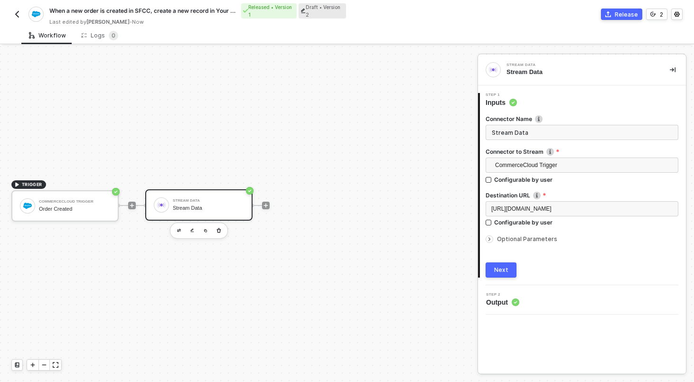
click at [558, 132] on input "Stream Data" at bounding box center [582, 132] width 193 height 15
type input "Create Order in [PERSON_NAME]"
click at [508, 263] on button "Next" at bounding box center [501, 270] width 31 height 15
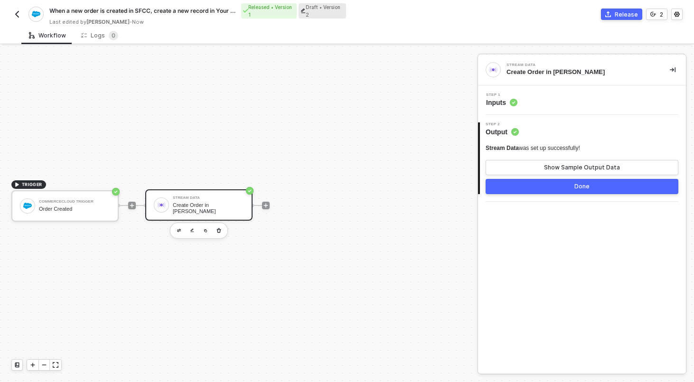
click at [563, 188] on button "Done" at bounding box center [582, 186] width 193 height 15
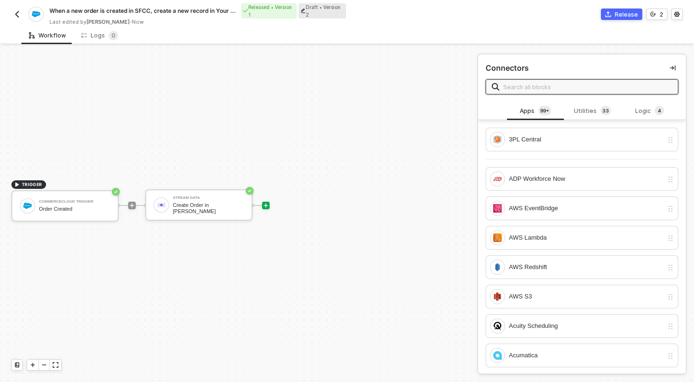
click at [15, 8] on div "When a new order is created in SFCC, create a new record in Your App Released •…" at bounding box center [179, 14] width 336 height 22
click at [17, 12] on img "button" at bounding box center [17, 14] width 8 height 8
